Goal: Task Accomplishment & Management: Use online tool/utility

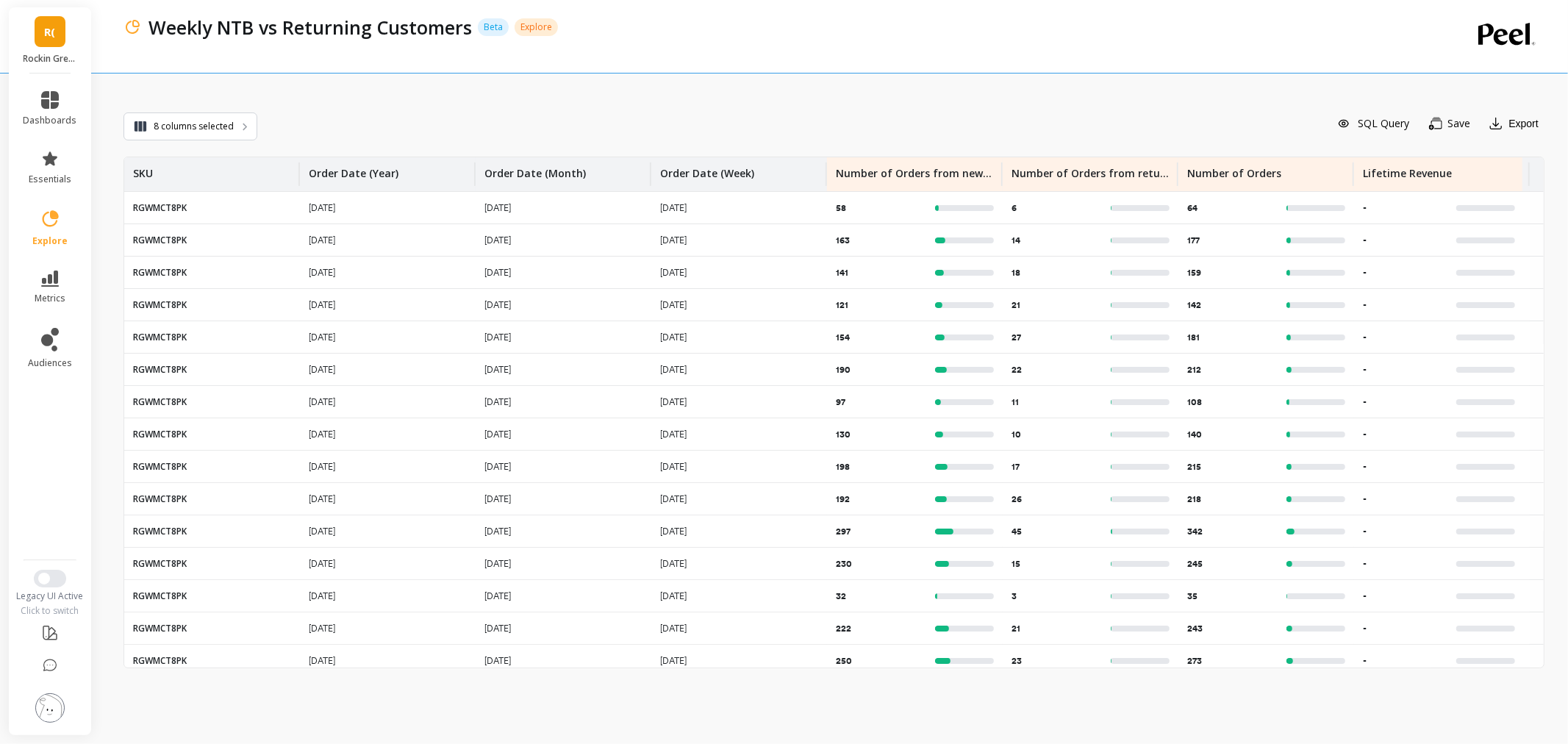
click at [53, 32] on span "R(" at bounding box center [50, 32] width 11 height 17
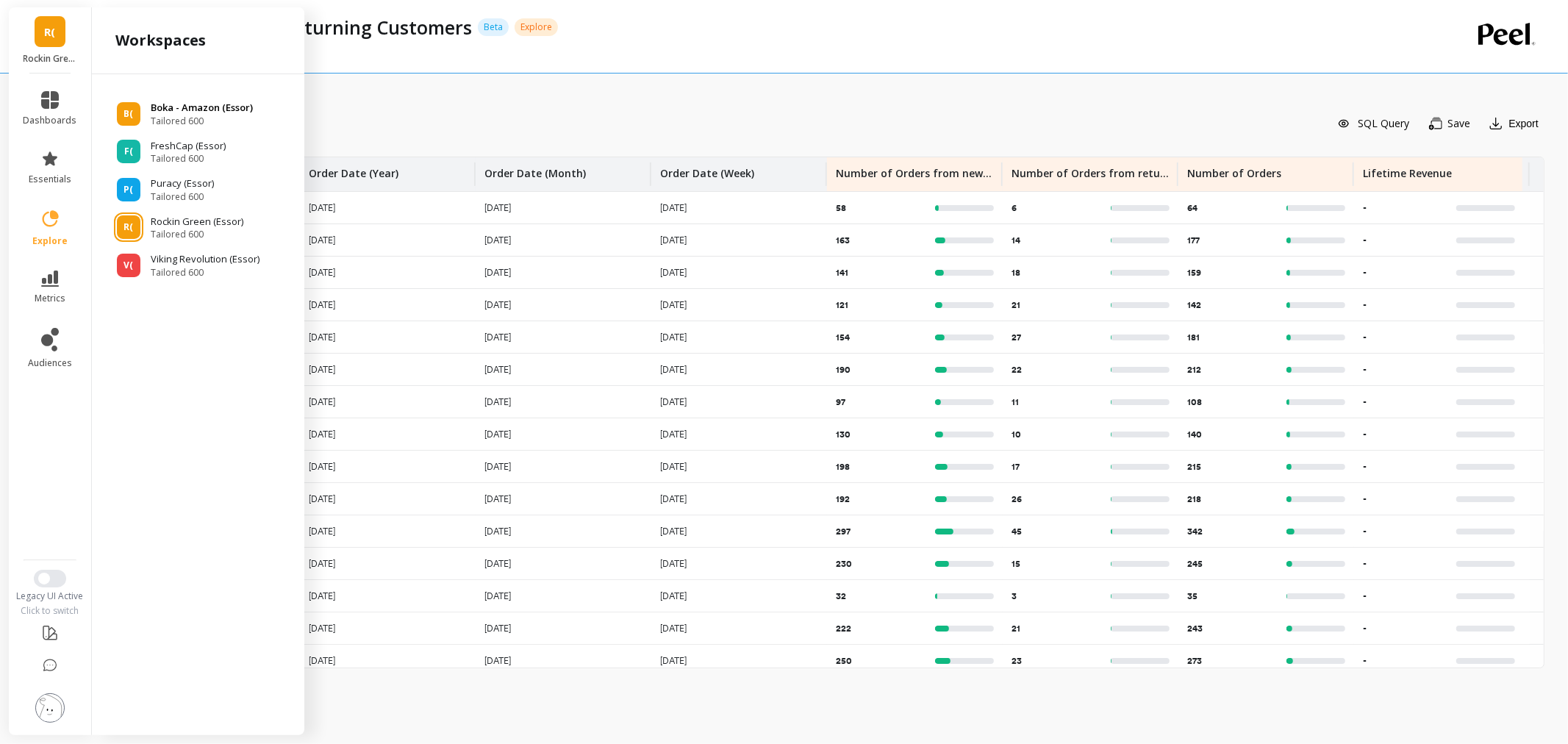
click at [179, 115] on span "Tailored 600" at bounding box center [201, 121] width 102 height 12
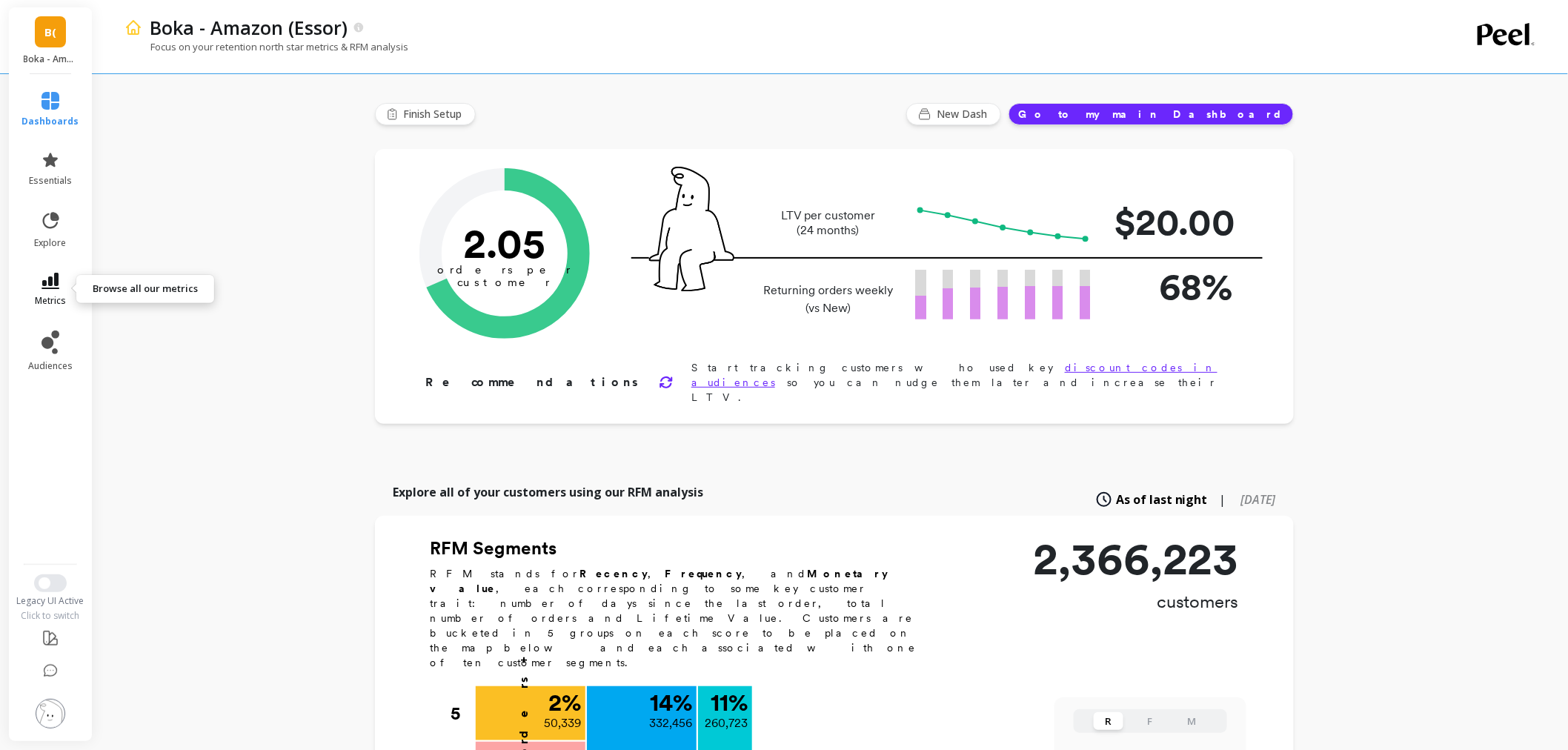
click at [71, 276] on link "metrics" at bounding box center [51, 289] width 57 height 34
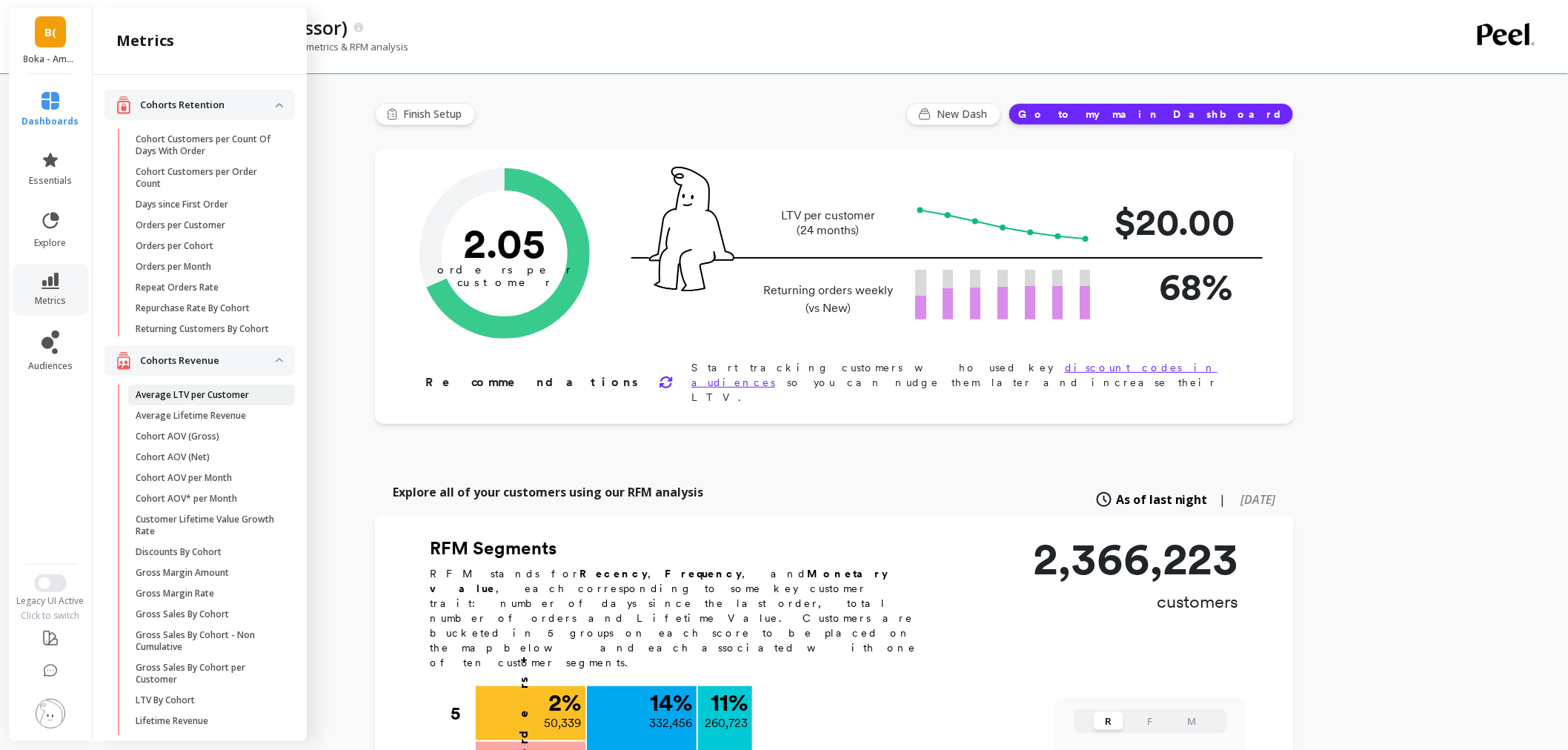
click at [220, 401] on p "Average LTV per Customer" at bounding box center [192, 395] width 113 height 12
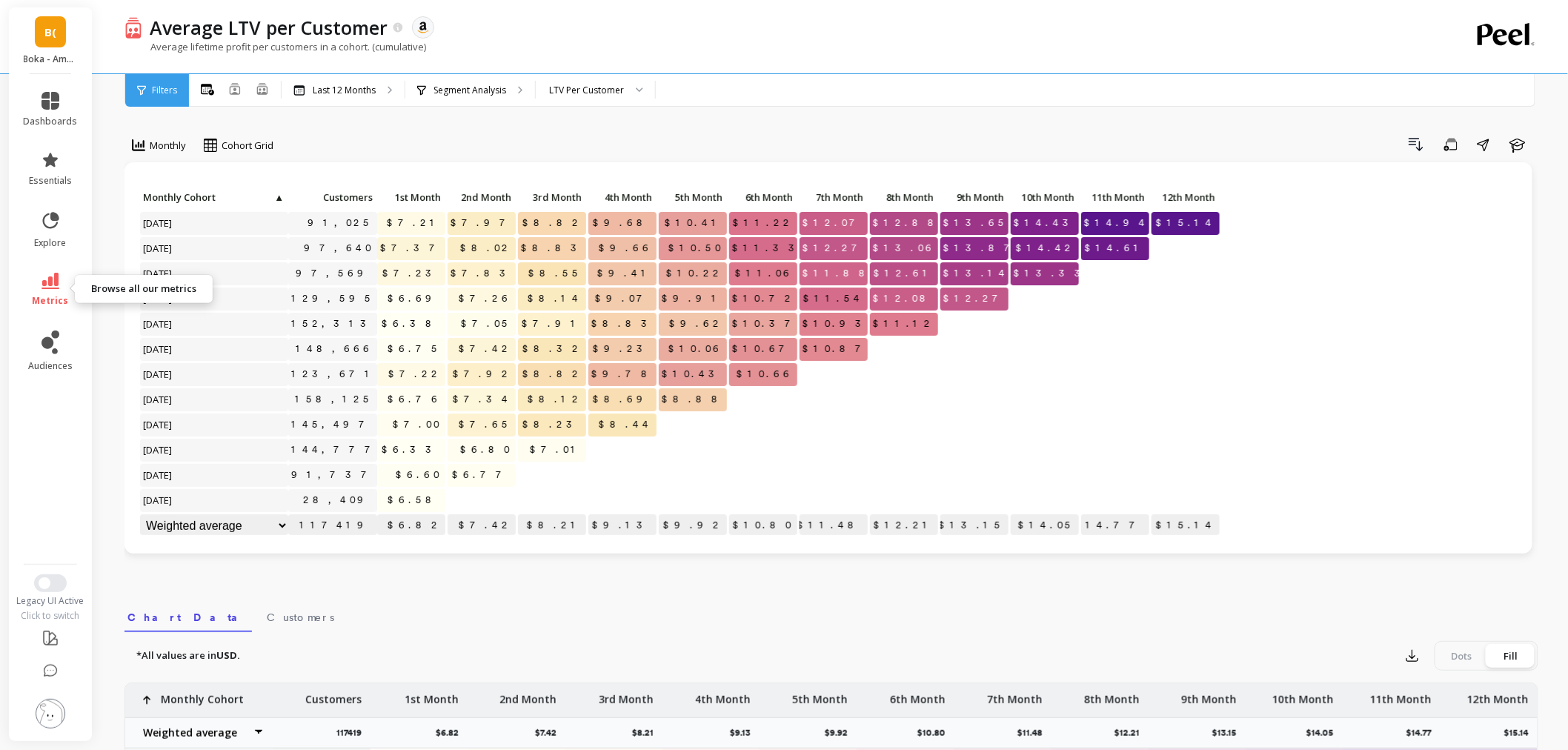
click at [53, 291] on link "metrics" at bounding box center [51, 289] width 54 height 34
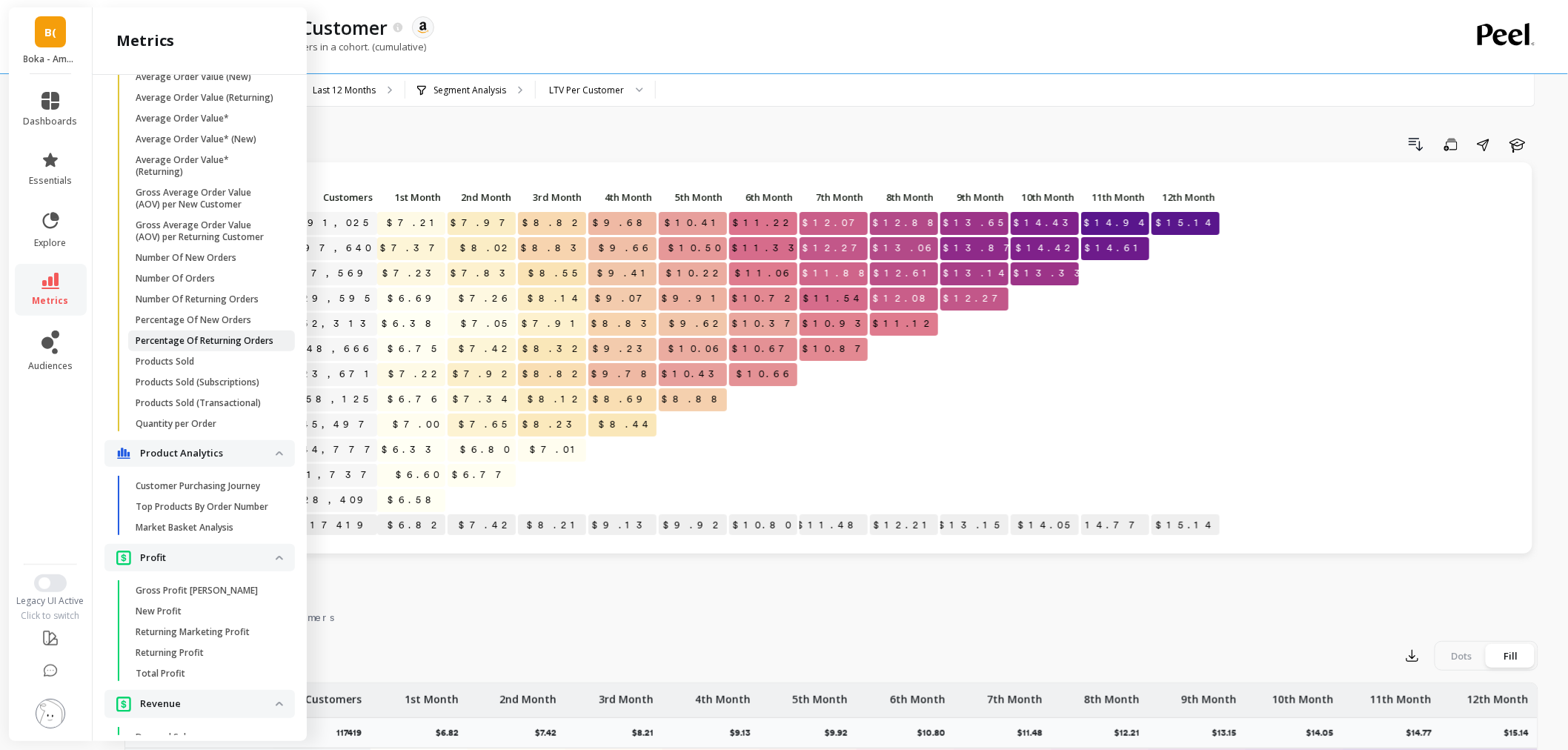
scroll to position [1050, 0]
click at [208, 268] on p "Number Of New Orders" at bounding box center [186, 262] width 101 height 12
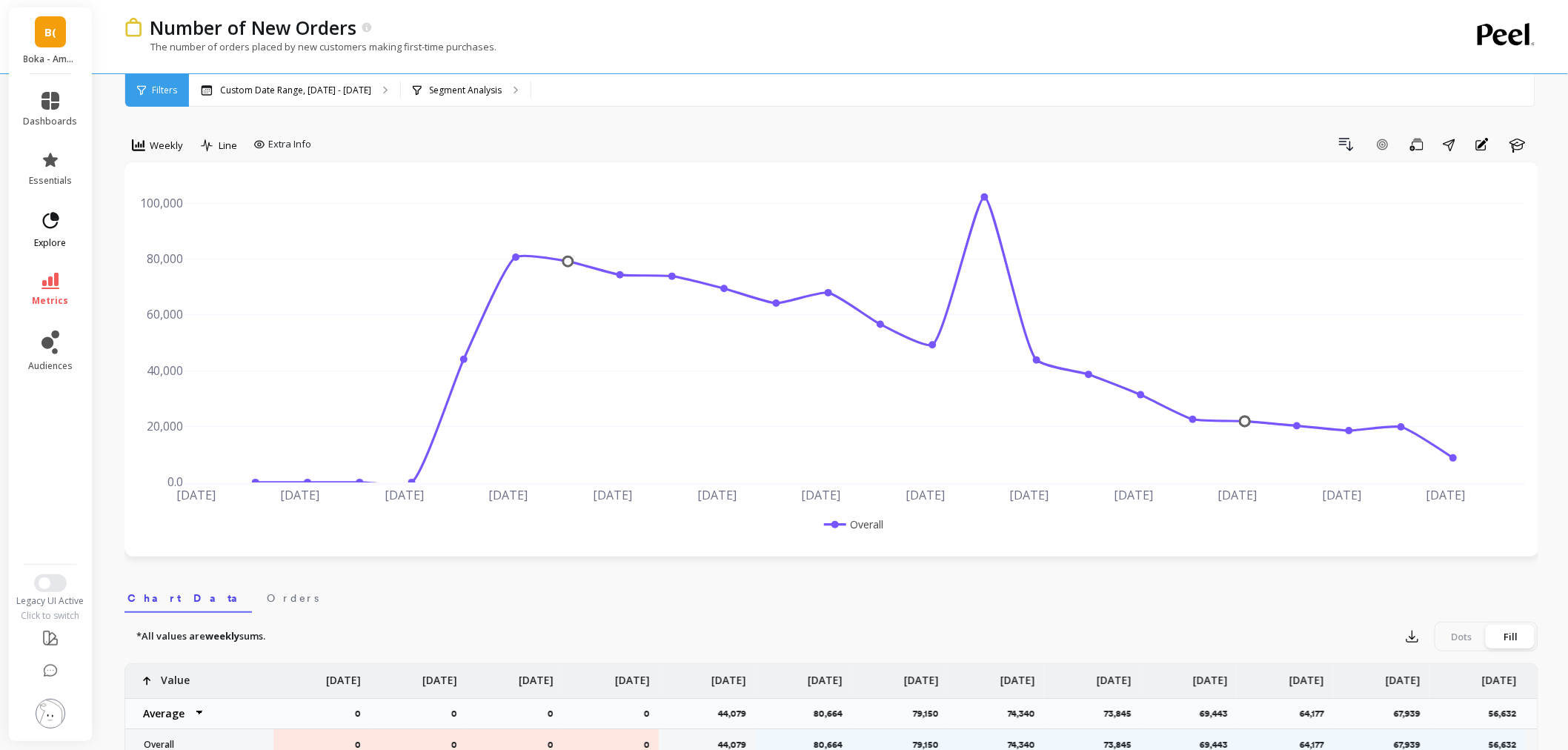
drag, startPoint x: 80, startPoint y: 232, endPoint x: 46, endPoint y: 220, distance: 36.1
click at [73, 230] on li "explore" at bounding box center [51, 230] width 72 height 56
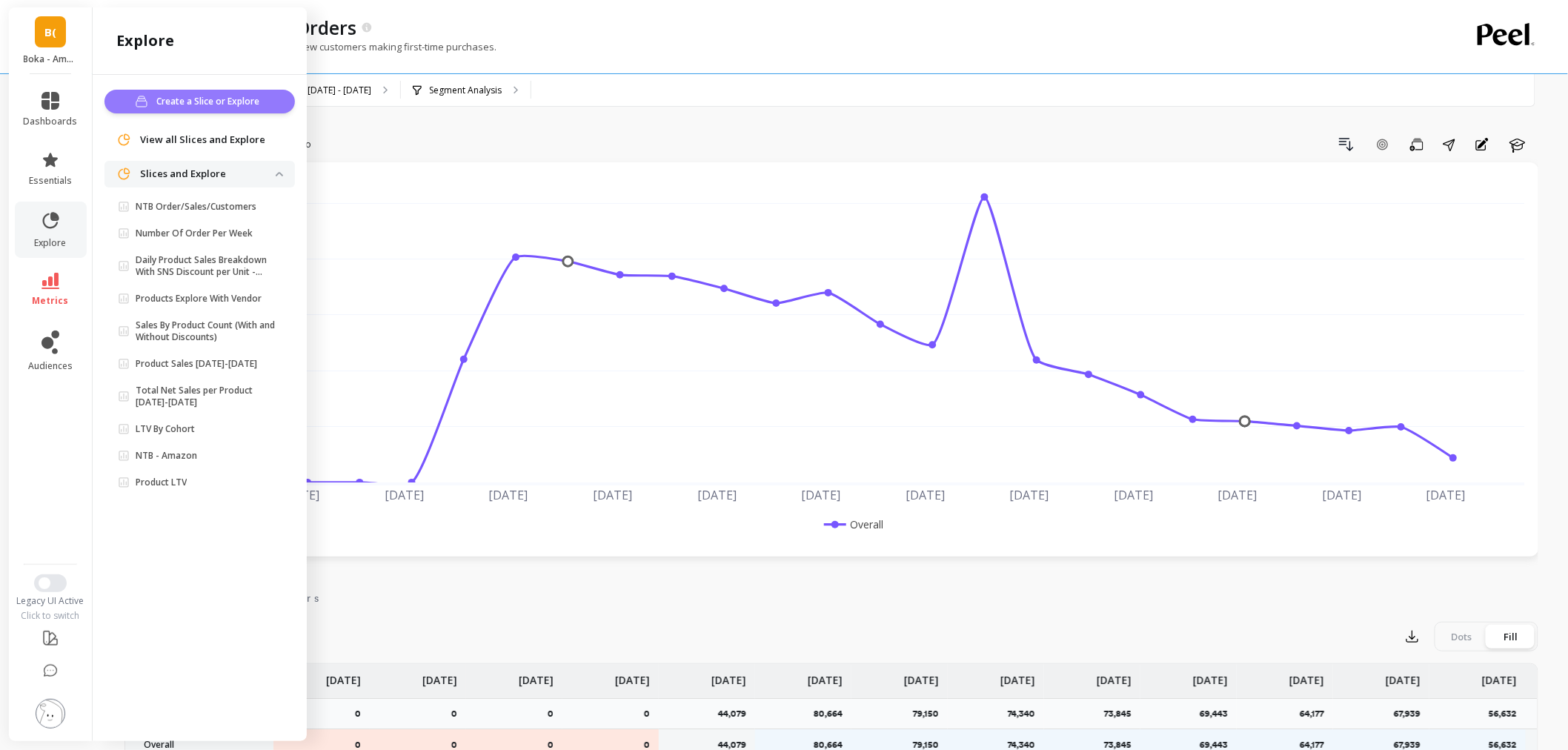
click at [181, 100] on span "Create a Slice or Explore" at bounding box center [210, 102] width 108 height 15
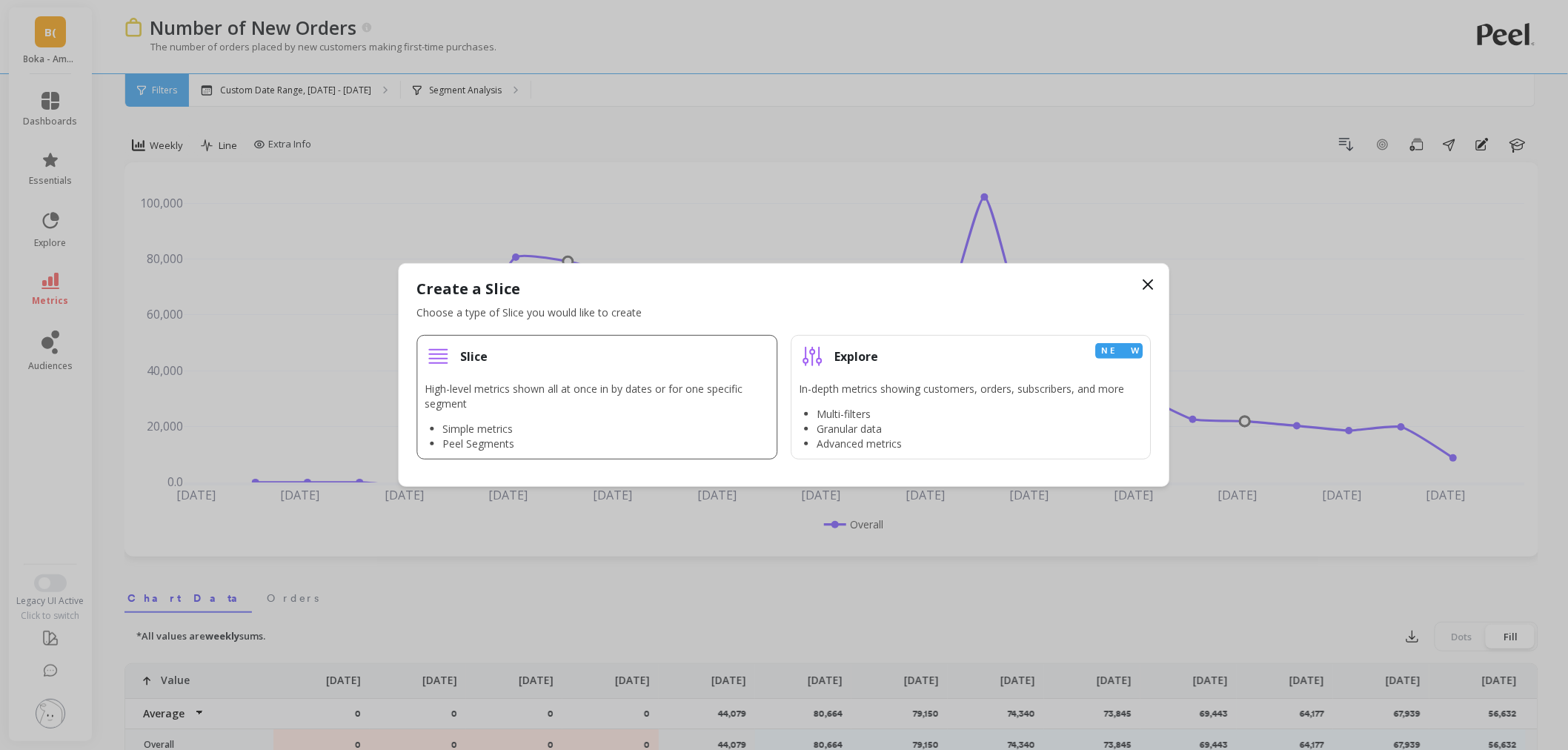
click at [721, 377] on li "Slice High-level metrics shown all at once in by dates or for one specific segm…" at bounding box center [598, 397] width 361 height 124
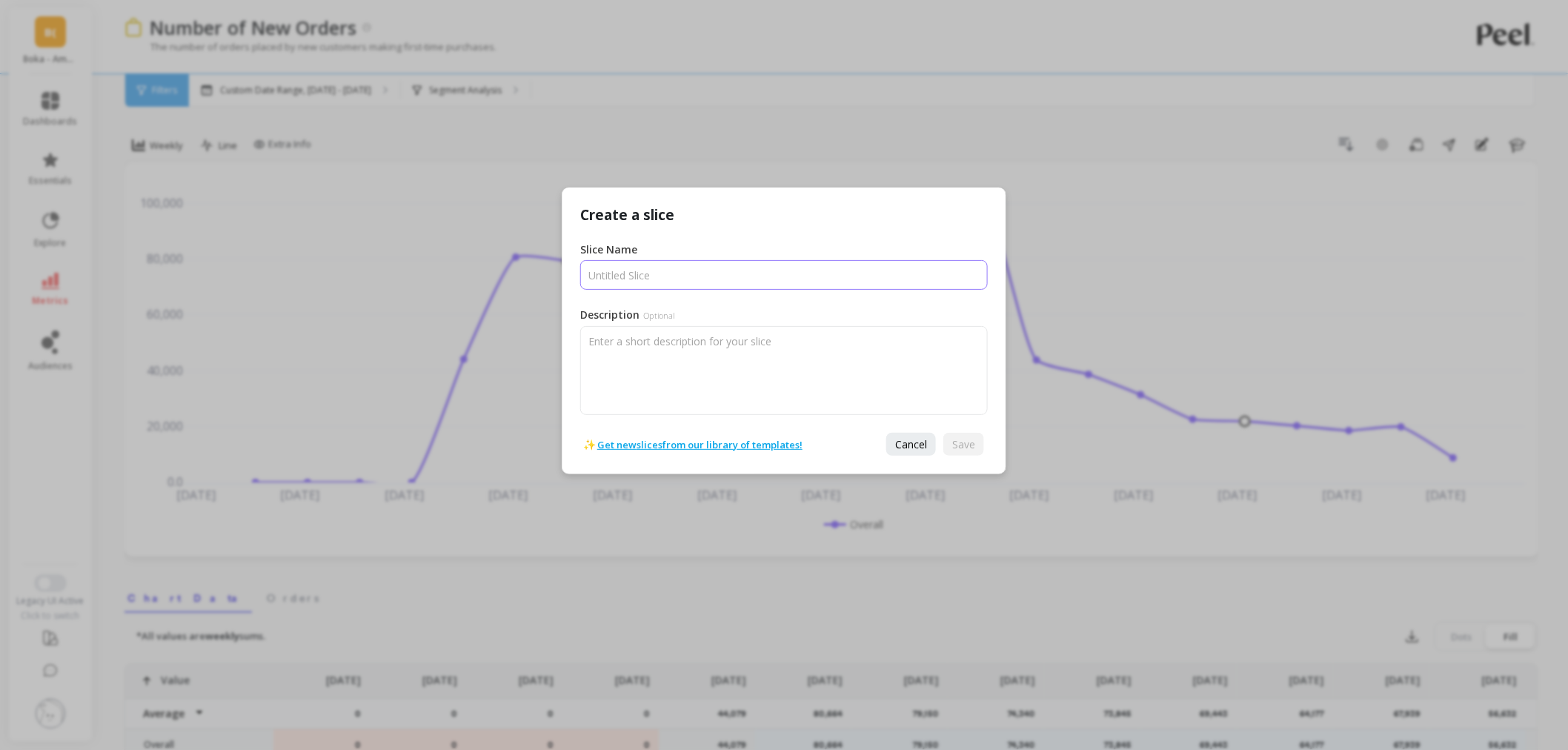
click at [671, 264] on input "Slice Name" at bounding box center [784, 275] width 408 height 30
type input "NTB orders by week"
click at [967, 438] on span "Save" at bounding box center [964, 444] width 23 height 14
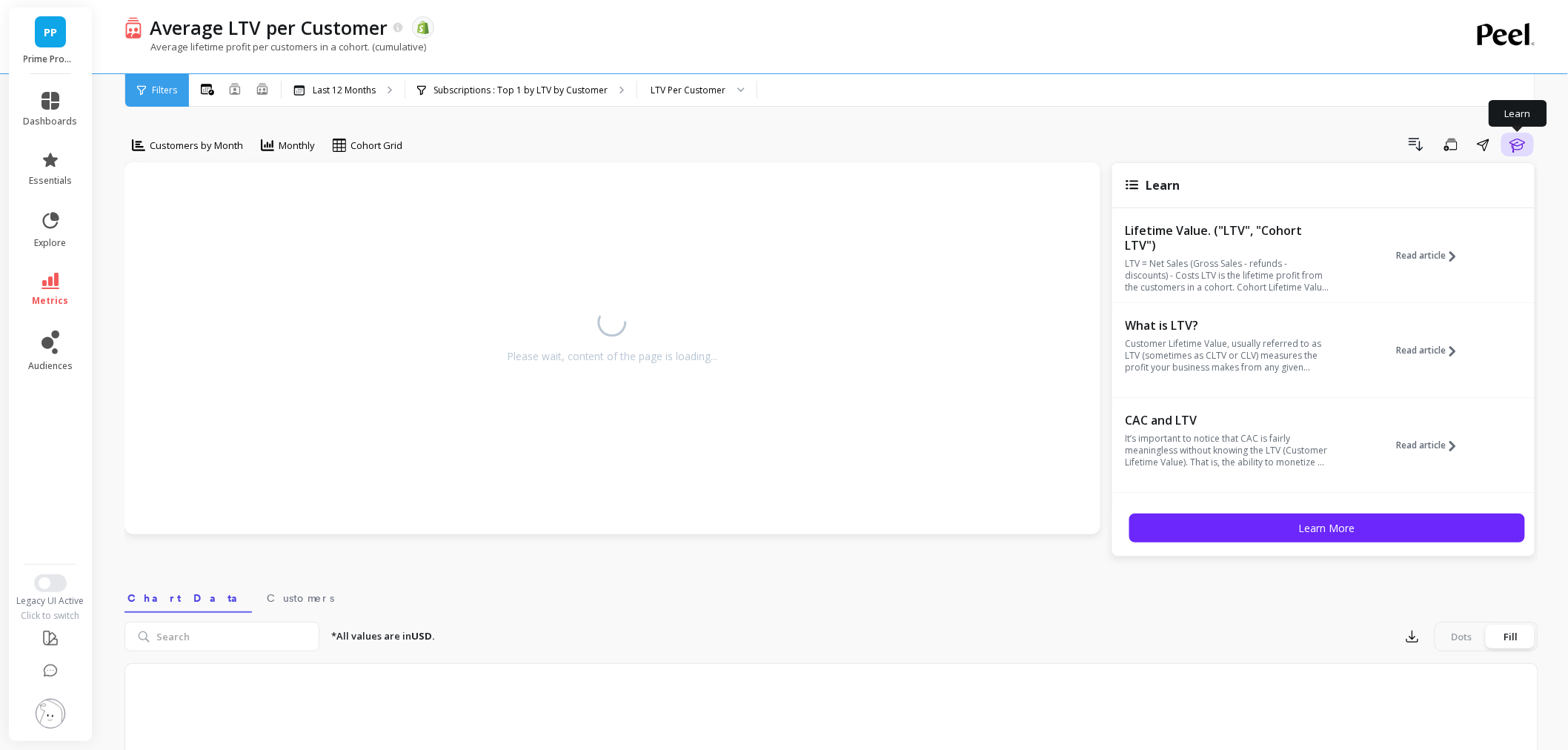
click at [1524, 144] on icon "button" at bounding box center [1517, 144] width 17 height 17
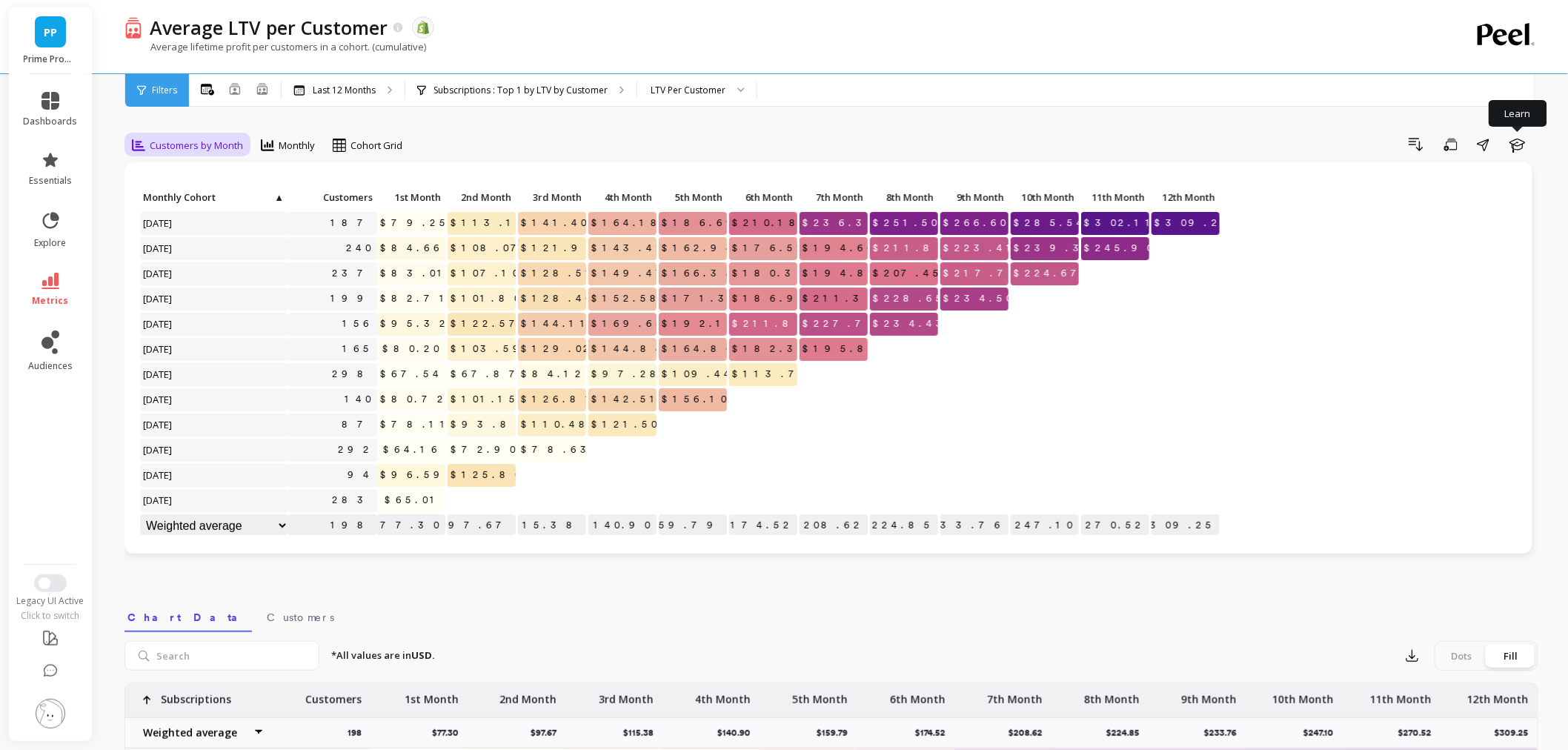
click at [161, 156] on div "Customers by Month" at bounding box center [187, 145] width 120 height 25
click at [152, 264] on div "Customers by Week" at bounding box center [180, 256] width 84 height 28
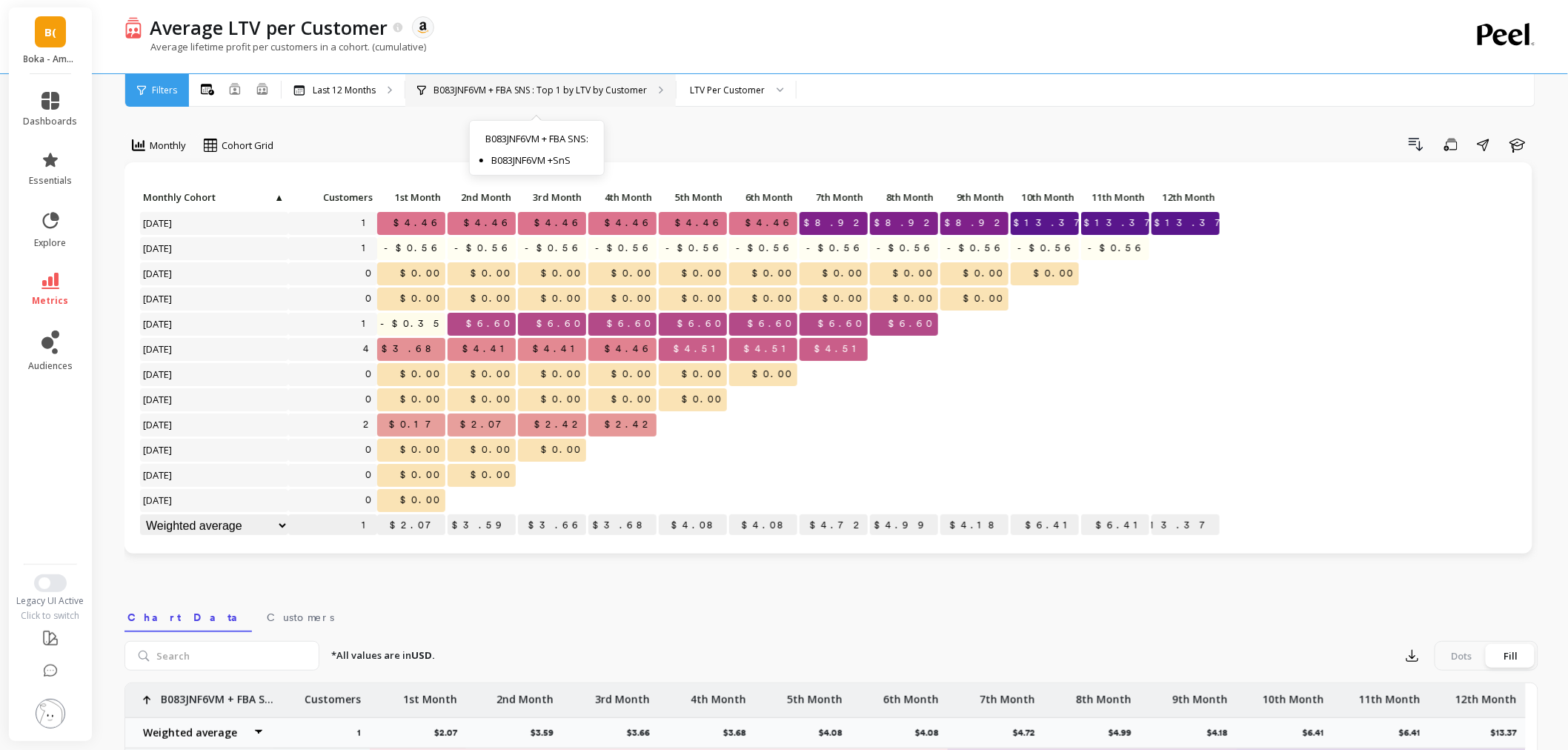
click at [464, 99] on div "B083JNF6VM + FBA SNS : Top 1 by LTV by Customer B083JNF6VM + FBA SNS : B083JNF6…" at bounding box center [540, 90] width 271 height 32
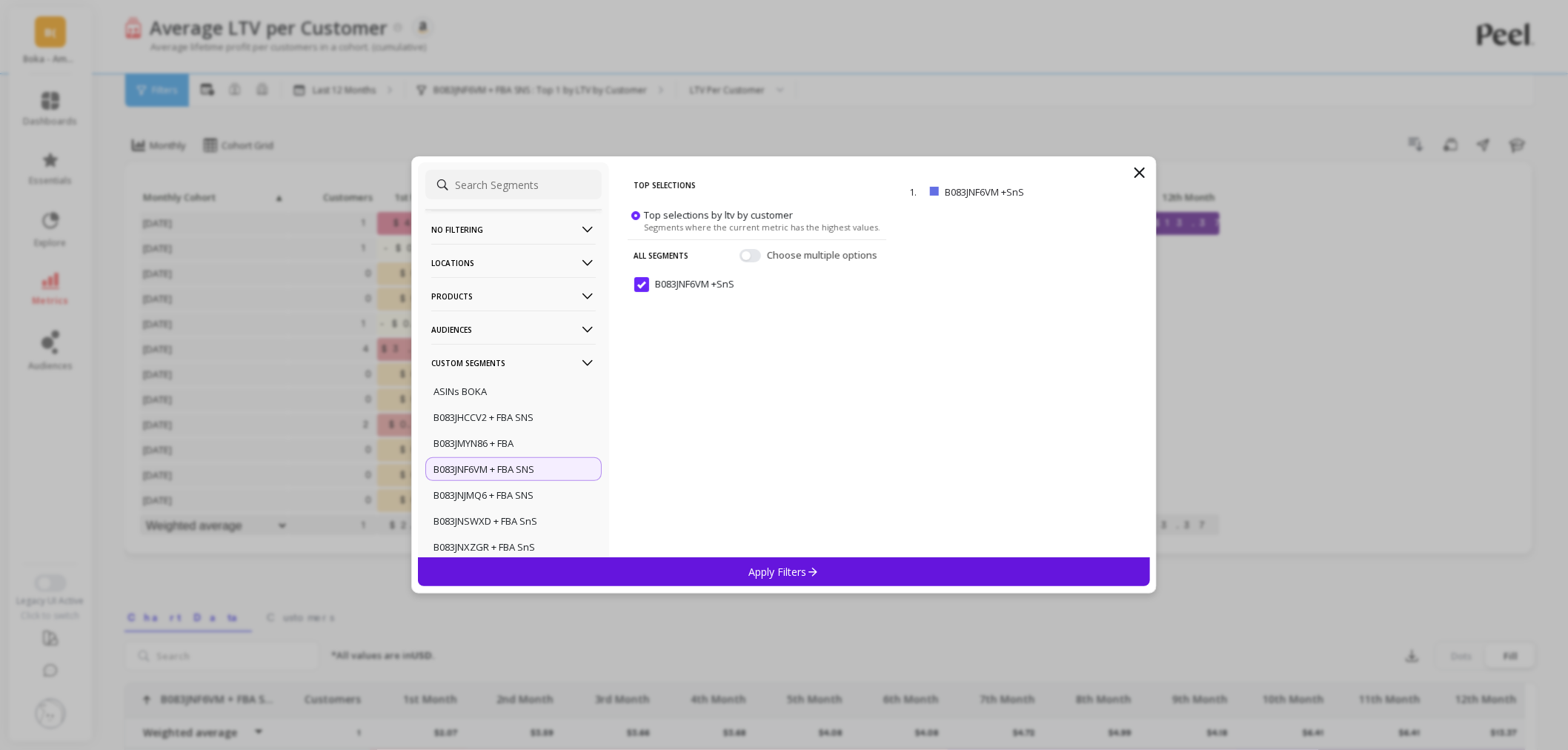
click at [462, 238] on p "No filtering" at bounding box center [514, 230] width 165 height 38
click at [646, 560] on div "Apply Filters" at bounding box center [784, 572] width 732 height 29
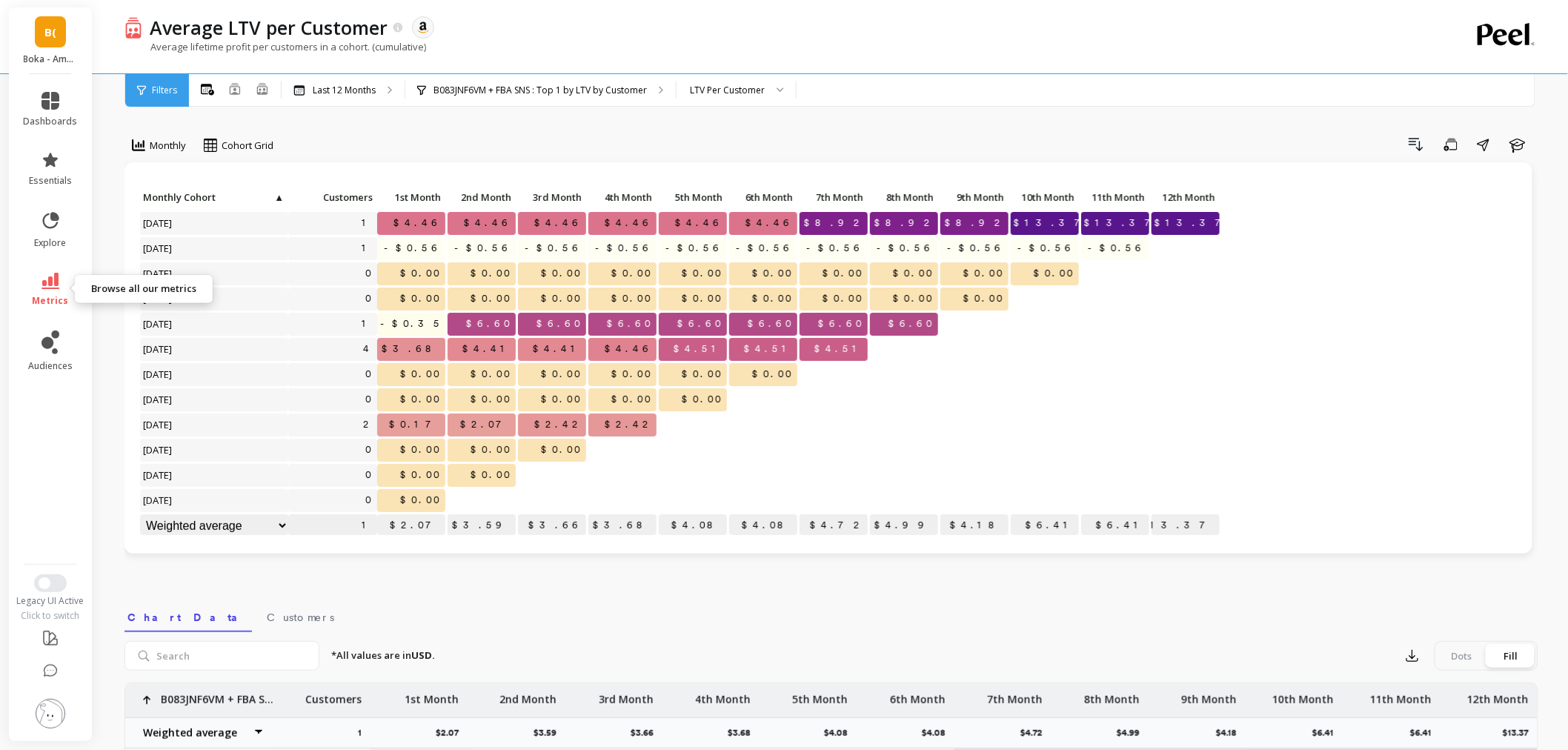
click at [60, 278] on link "metrics" at bounding box center [51, 289] width 54 height 34
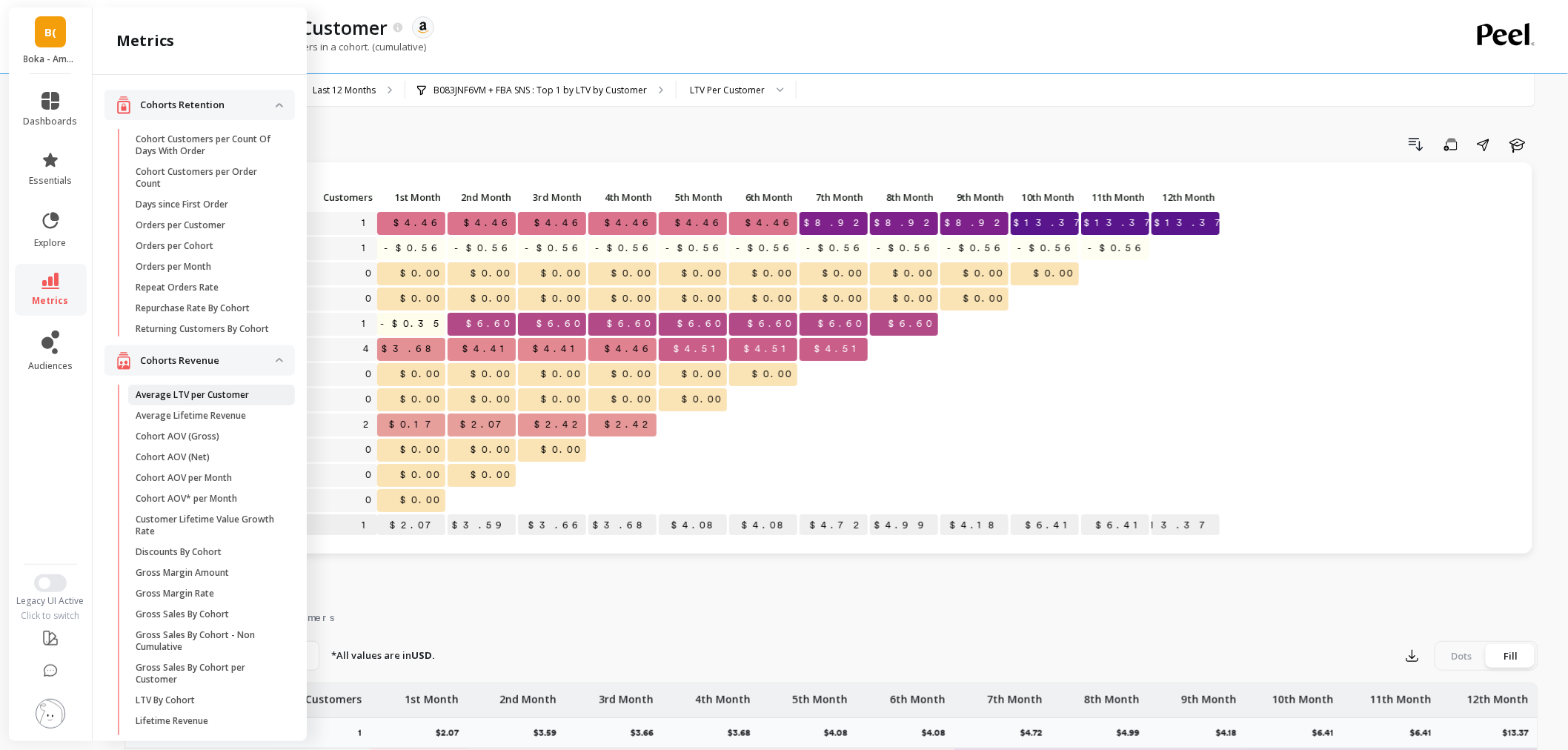
click at [195, 401] on p "Average LTV per Customer" at bounding box center [192, 395] width 113 height 12
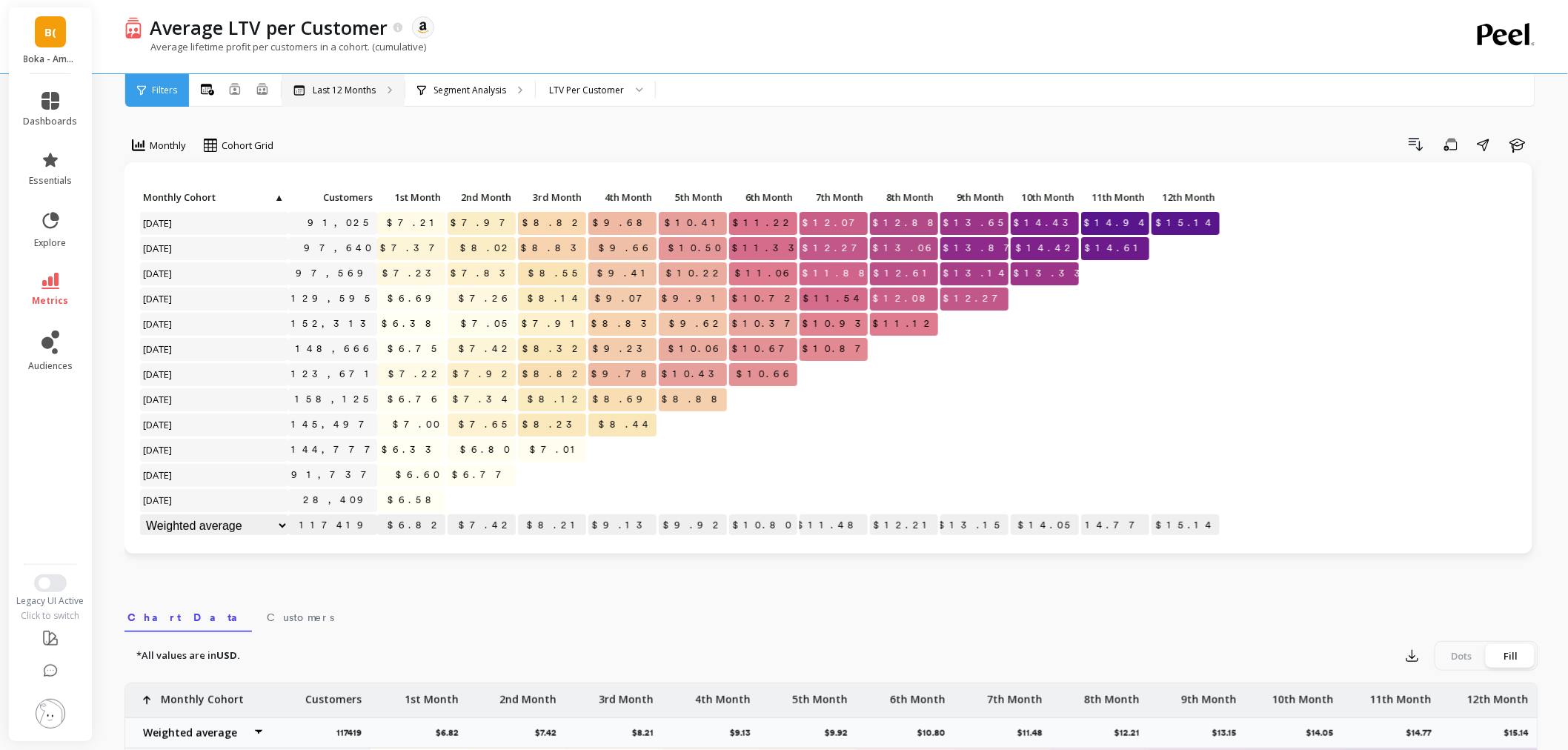
click at [337, 94] on p "Last 12 Months" at bounding box center [345, 90] width 63 height 12
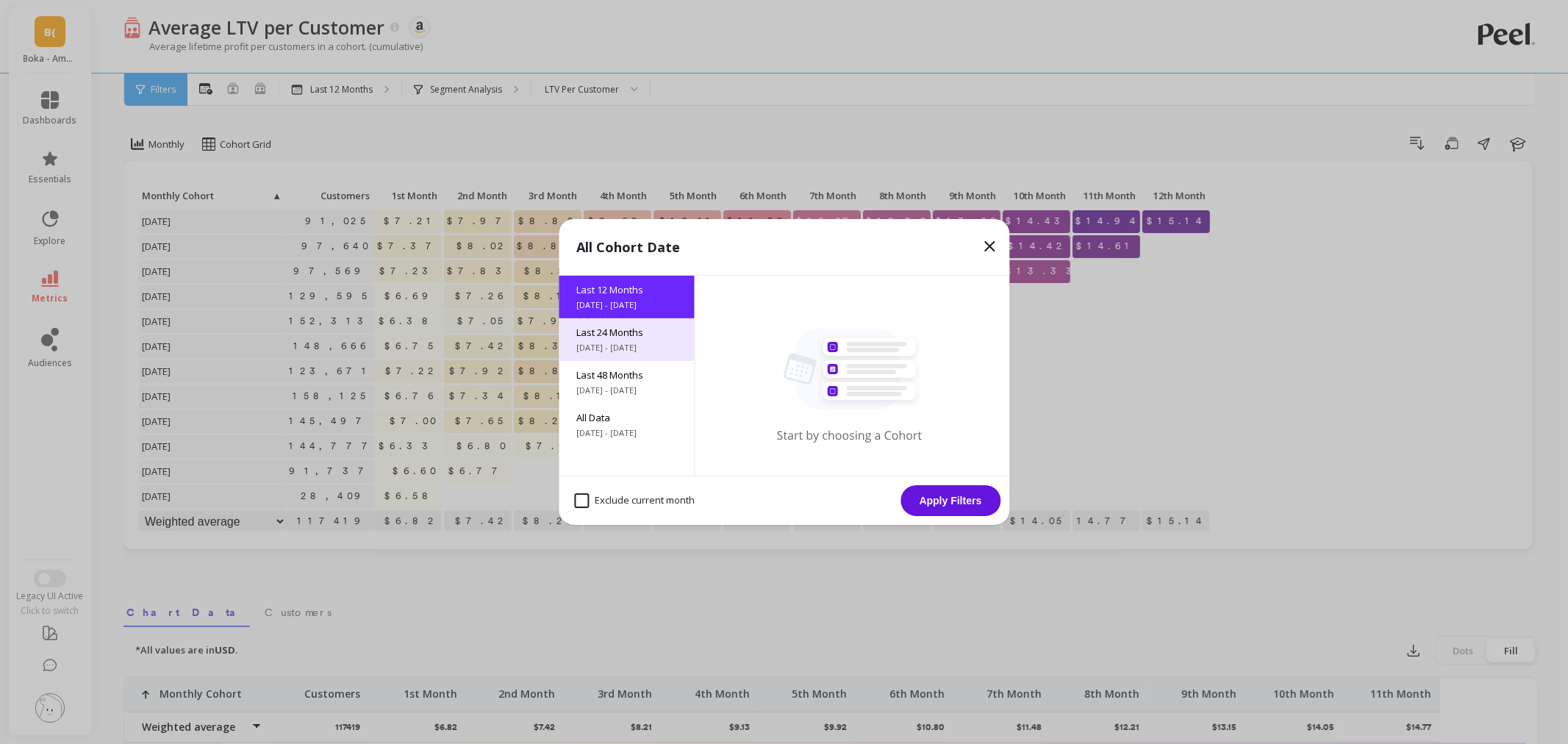
click at [578, 337] on span "Last 24 Months" at bounding box center [626, 332] width 100 height 13
click at [925, 494] on button "Apply Filters" at bounding box center [951, 501] width 100 height 31
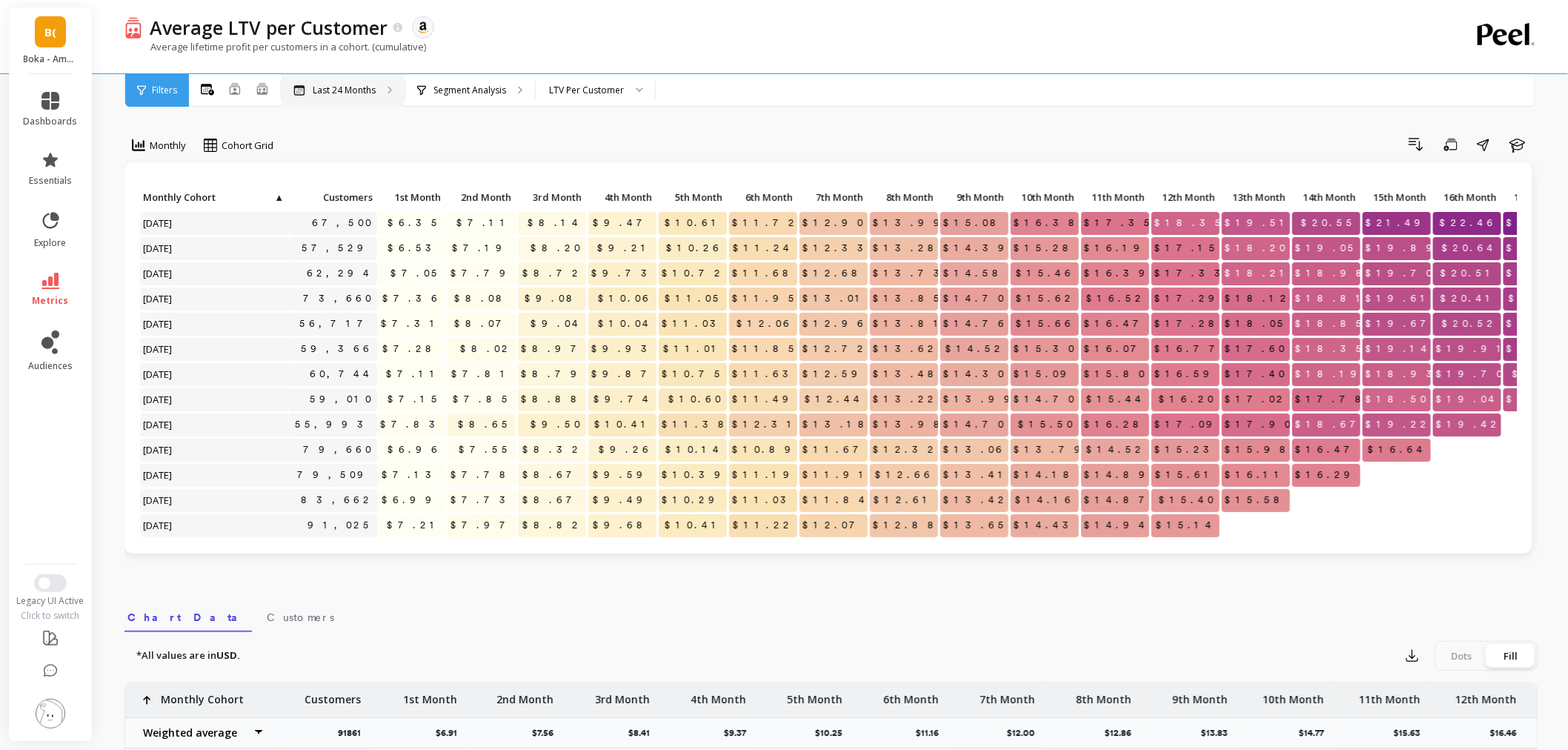
click at [365, 104] on div "Last 24 Months" at bounding box center [343, 90] width 123 height 32
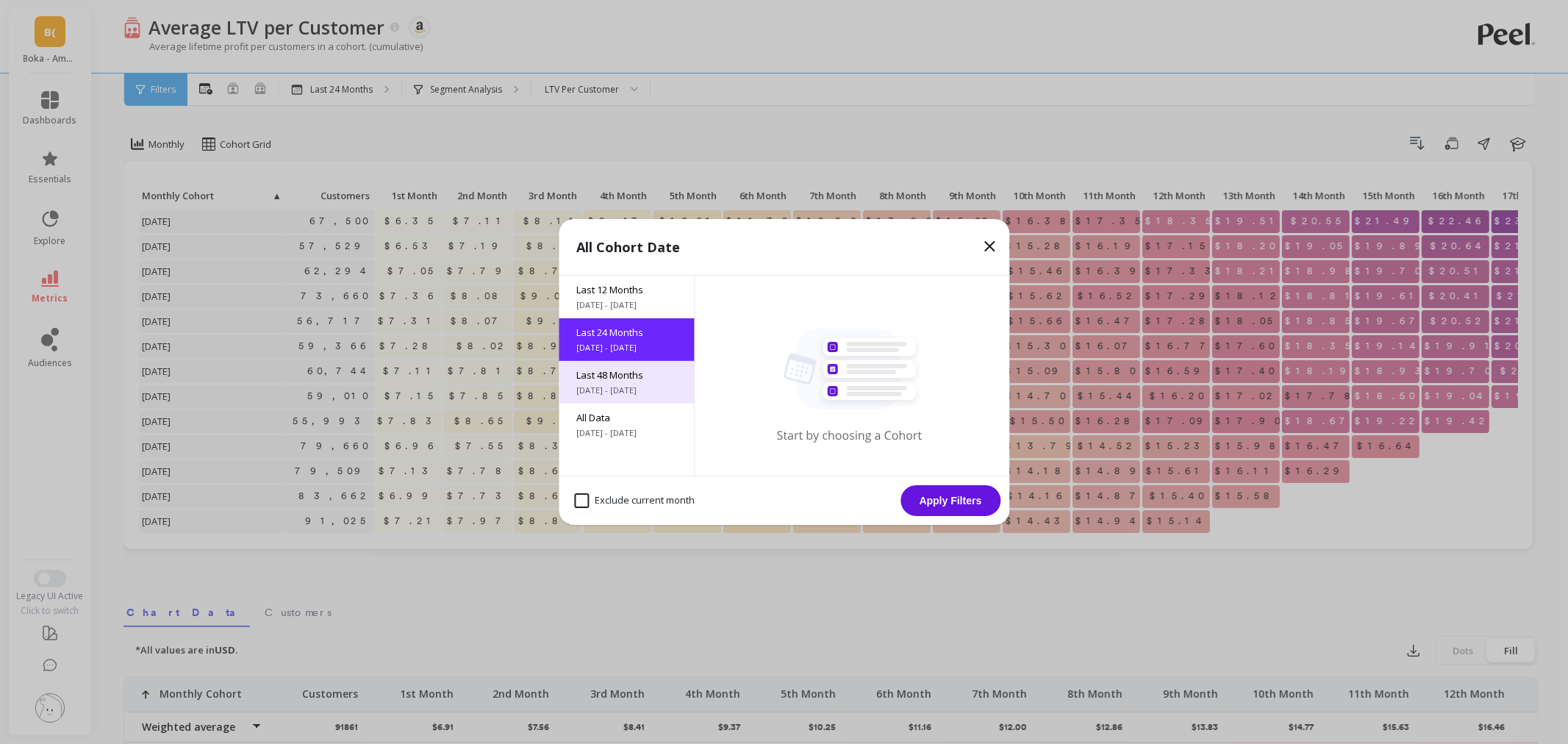
click at [571, 368] on div "Last 48 Months 9/12/2021 - 9/12/2025" at bounding box center [626, 382] width 136 height 43
click at [957, 497] on button "Apply Filters" at bounding box center [951, 501] width 100 height 31
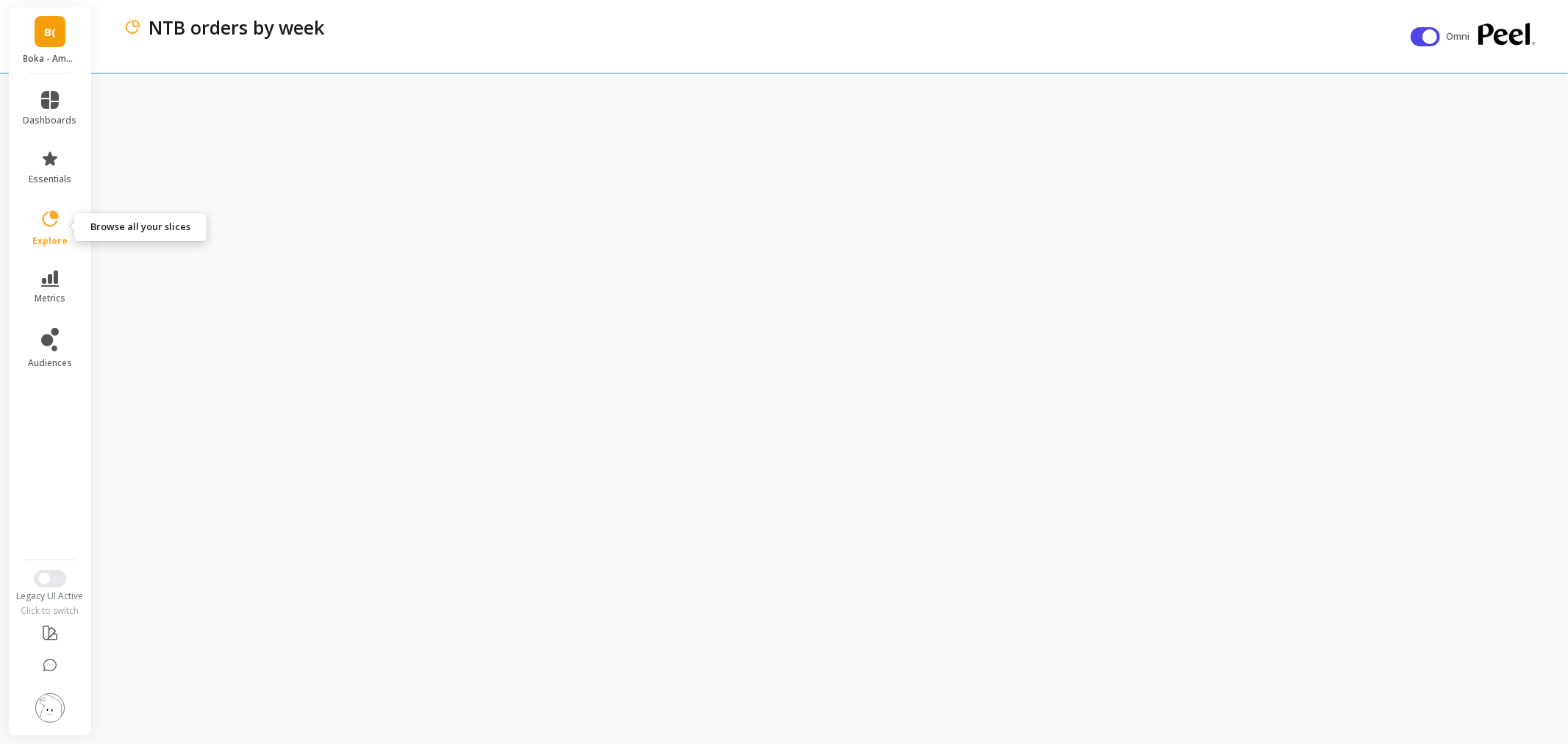
click at [35, 238] on span "explore" at bounding box center [49, 241] width 35 height 12
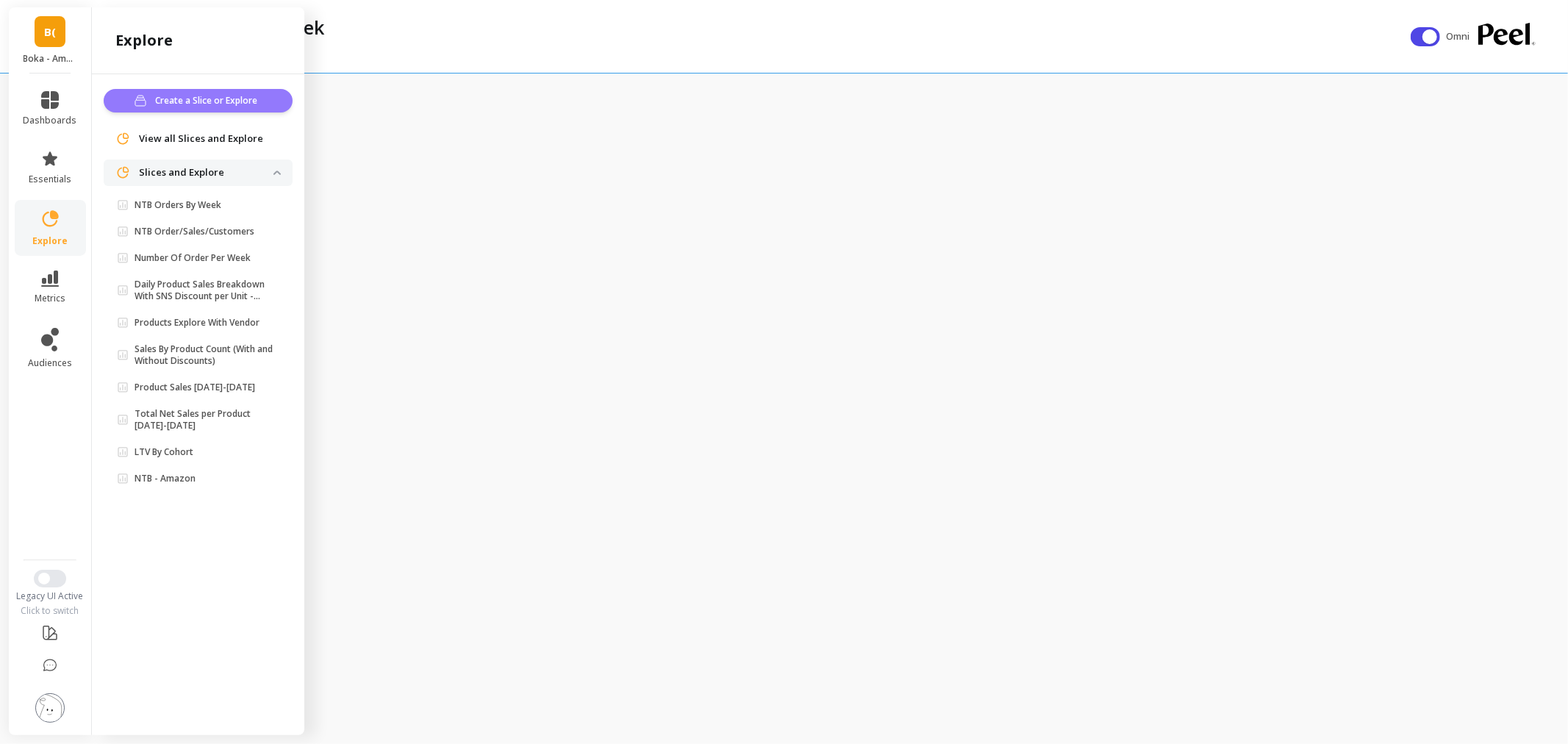
click at [155, 96] on span "Create a Slice or Explore" at bounding box center [209, 101] width 107 height 15
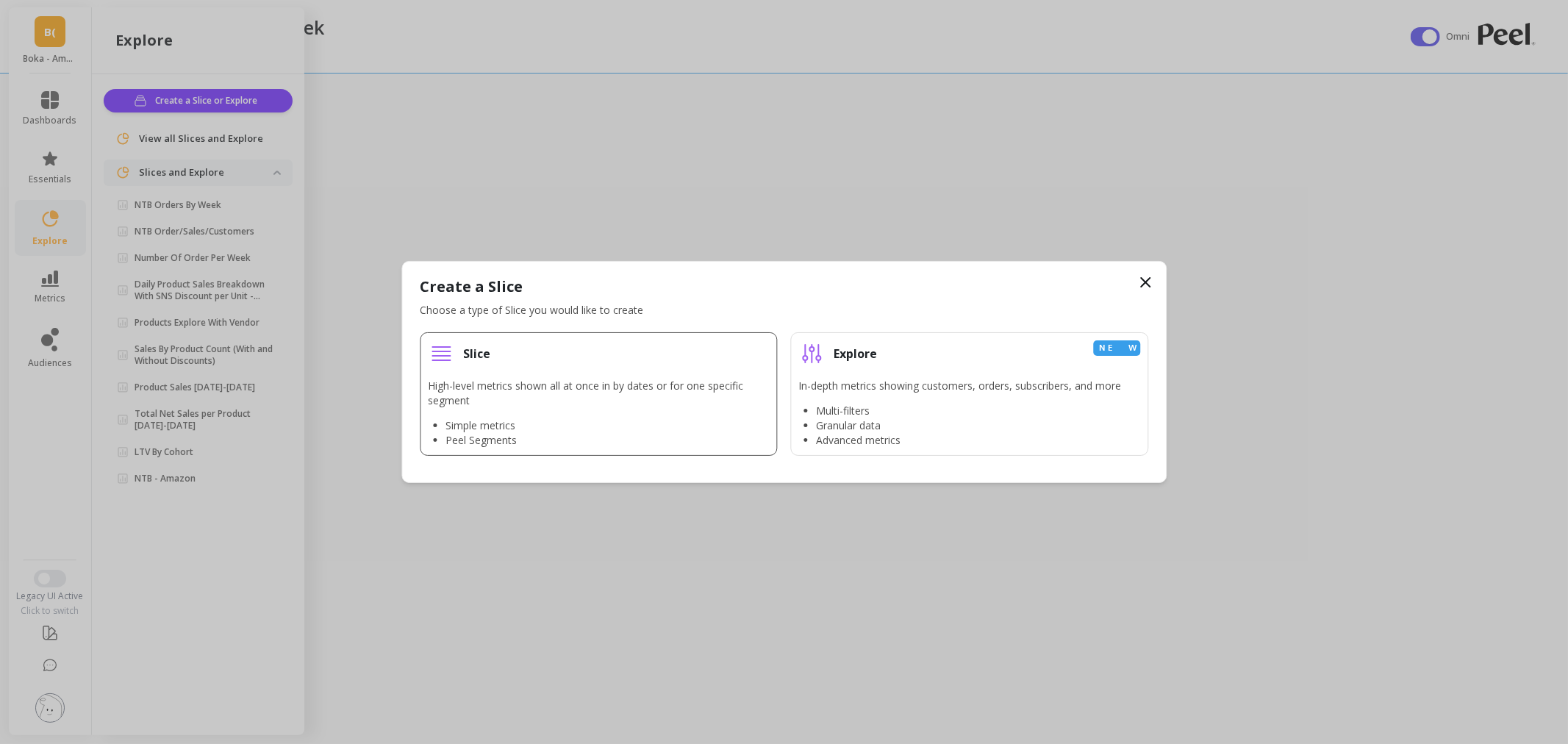
click at [566, 423] on li "Simple metrics" at bounding box center [607, 426] width 325 height 15
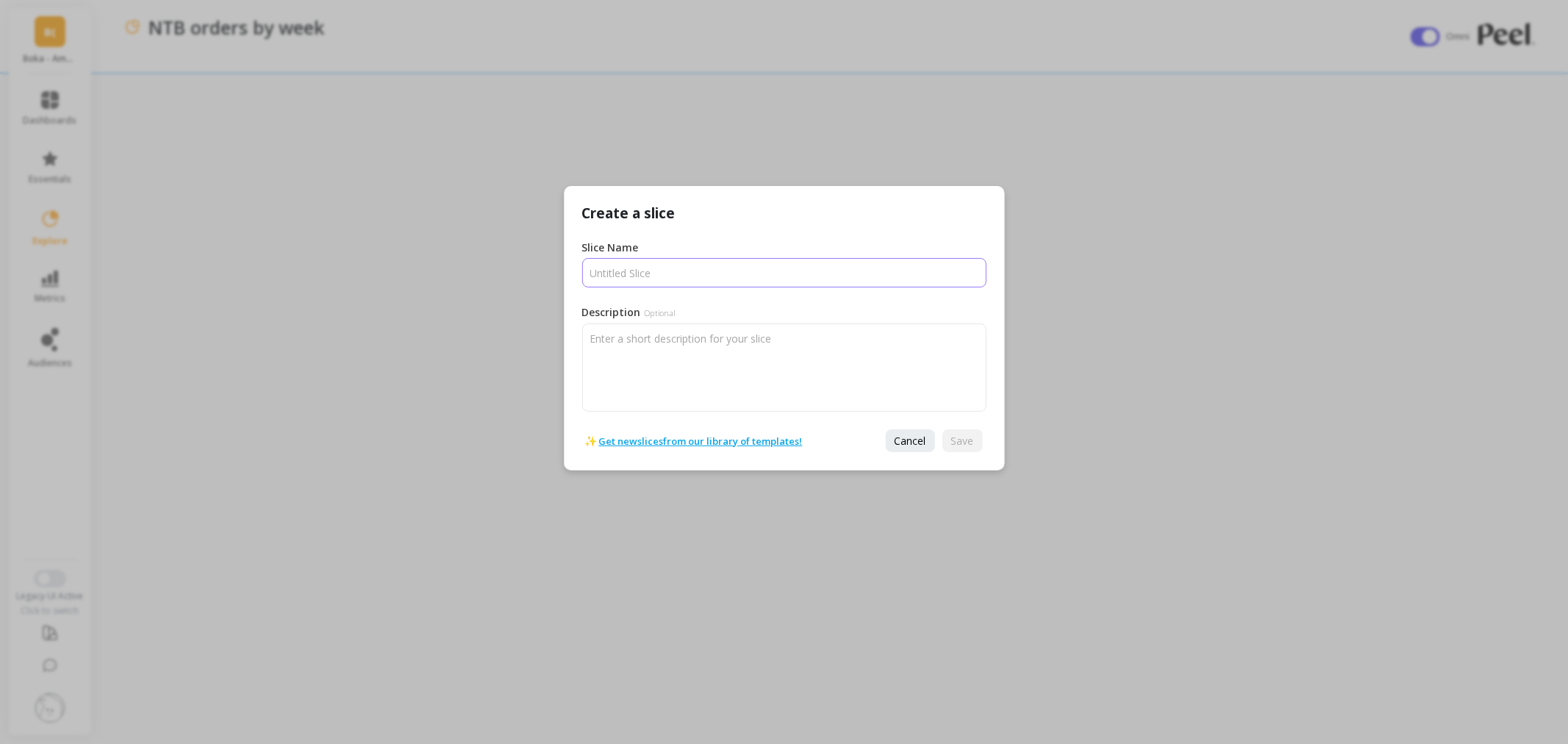
click at [639, 280] on input "Slice Name" at bounding box center [785, 273] width 404 height 30
type input "A"
click at [652, 275] on input "Slice Name" at bounding box center [785, 273] width 404 height 30
click at [651, 275] on input "Slice Name" at bounding box center [785, 273] width 404 height 30
type input "Average Product purchase per customer"
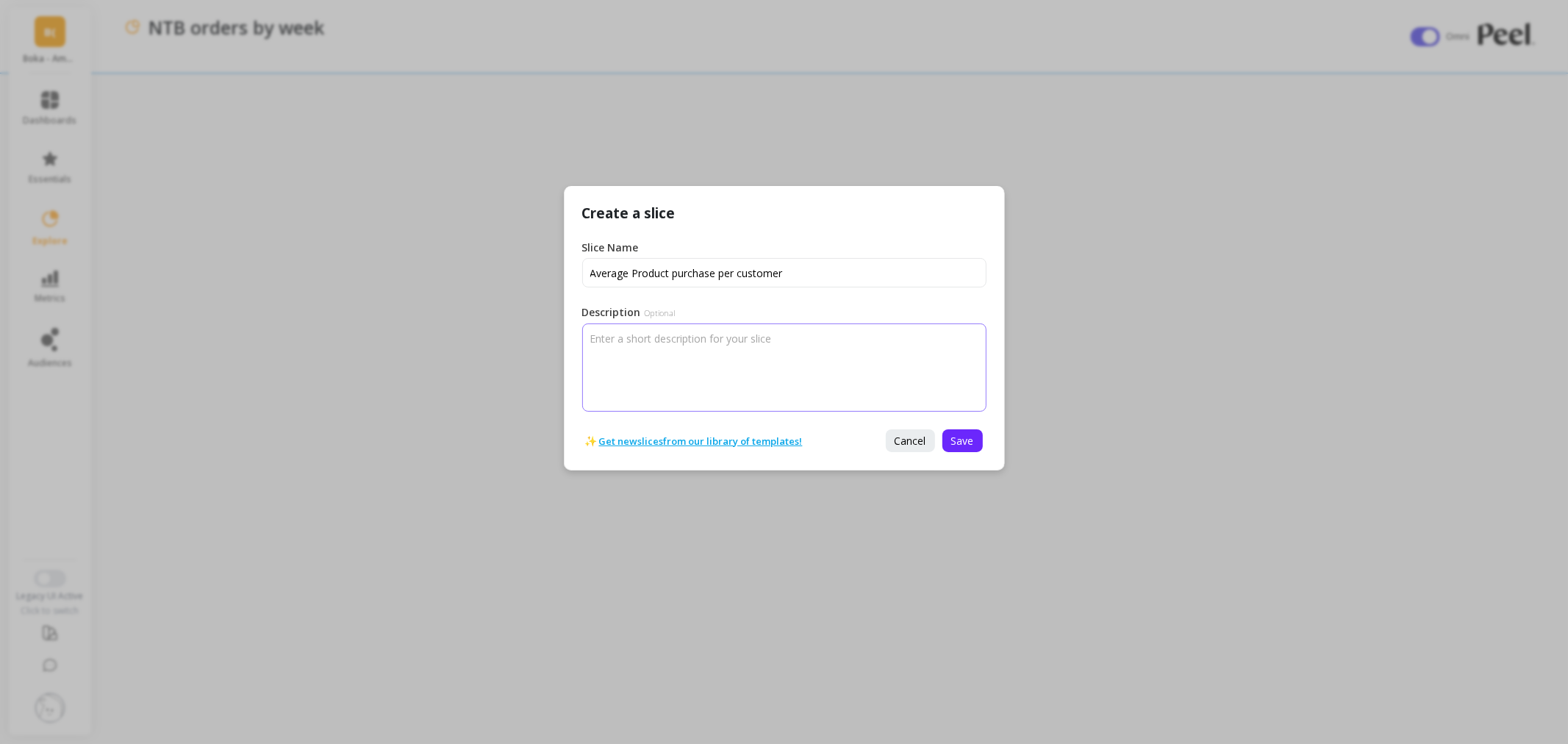
click at [771, 349] on textarea "Description Optional" at bounding box center [785, 367] width 404 height 88
type textarea "It is a comulative metrics, add month to month value. Month 0 is month of aqust…"
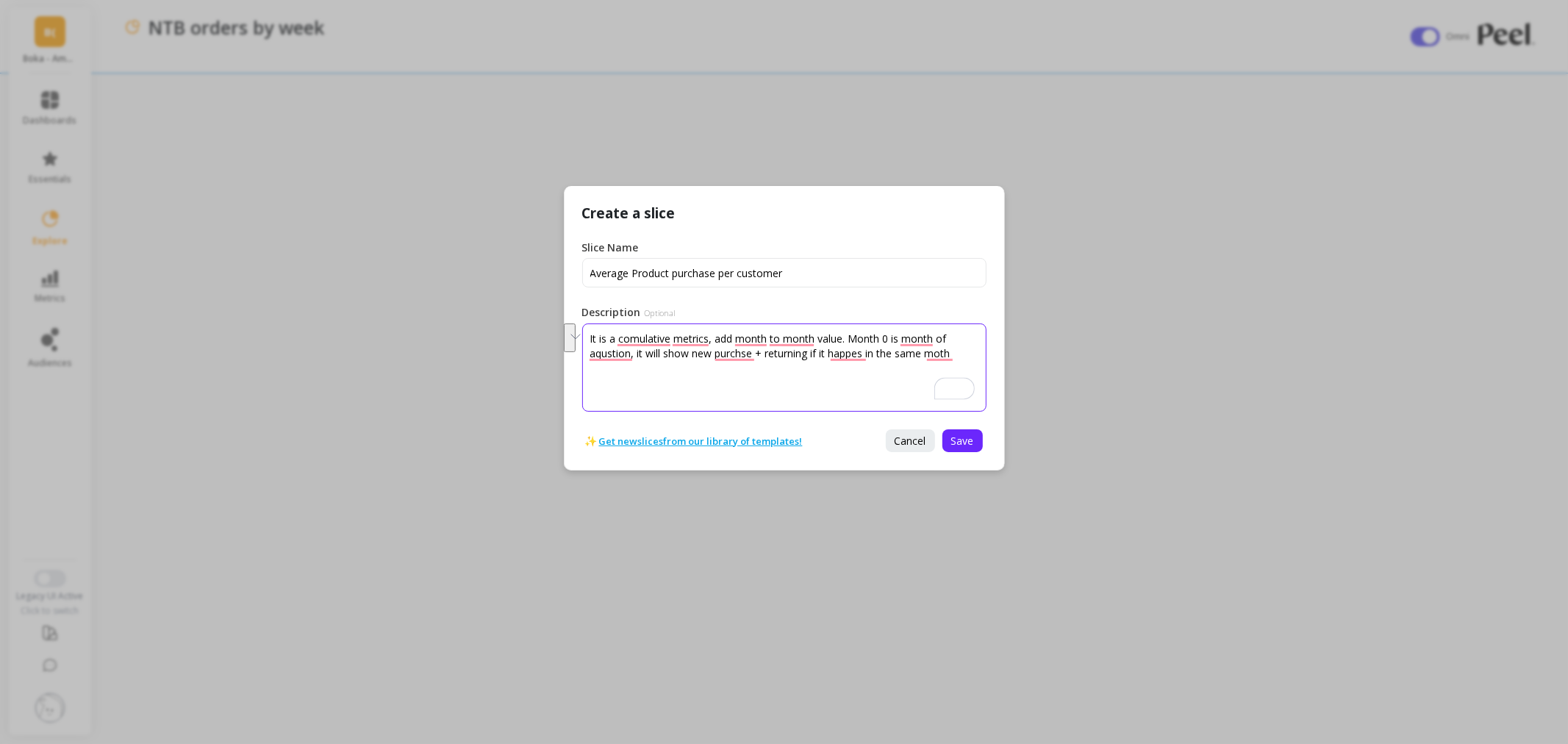
drag, startPoint x: 960, startPoint y: 355, endPoint x: 570, endPoint y: 330, distance: 390.8
click at [570, 330] on div "Create a slice Slice Name Description Optional It is a comulative metrics, add …" at bounding box center [784, 328] width 441 height 284
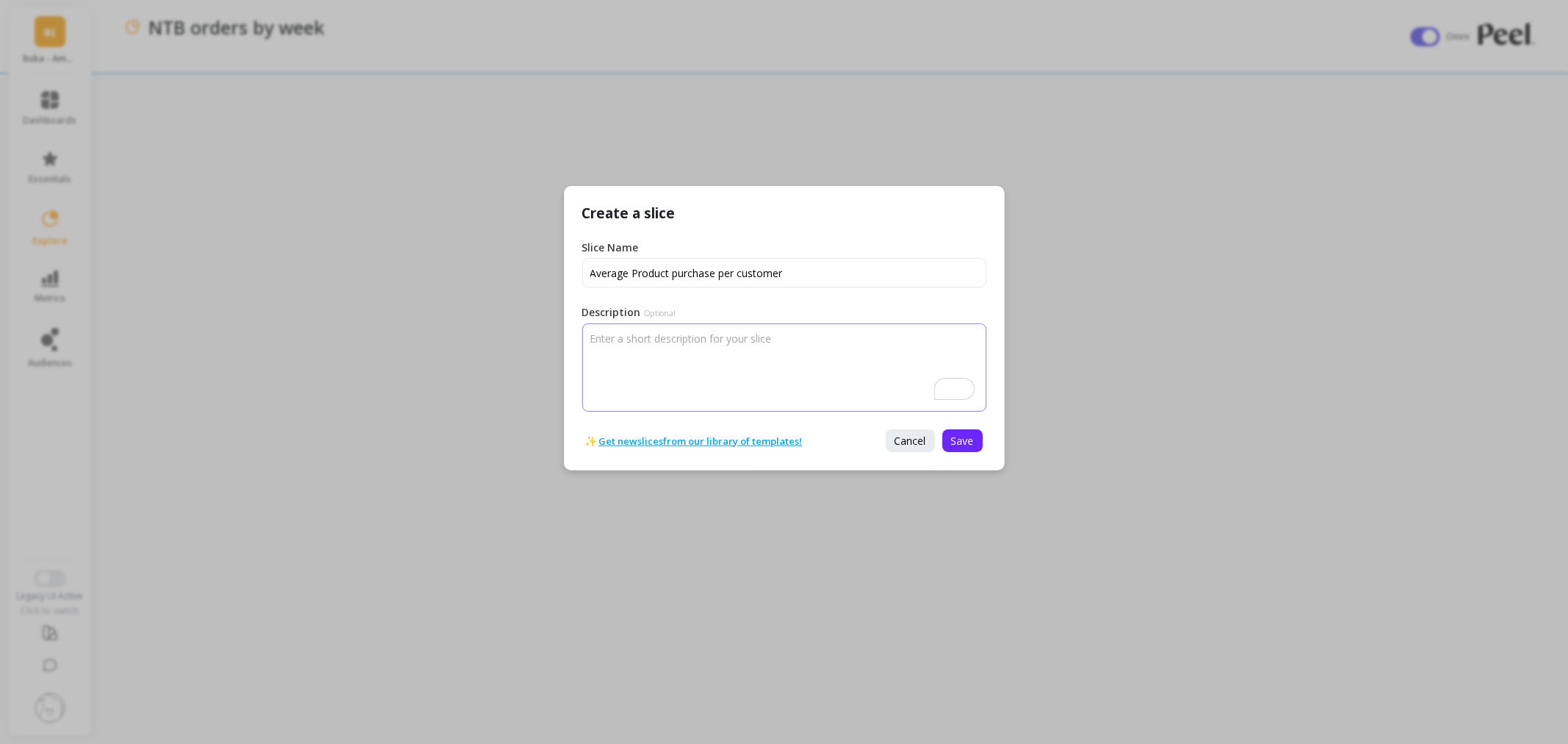
click at [744, 357] on textarea "It is a comulative metrics, add month to month value. Month 0 is month of aqust…" at bounding box center [785, 367] width 404 height 88
paste textarea "This is a cumulative metrics report, with month-to-month values included. Month…"
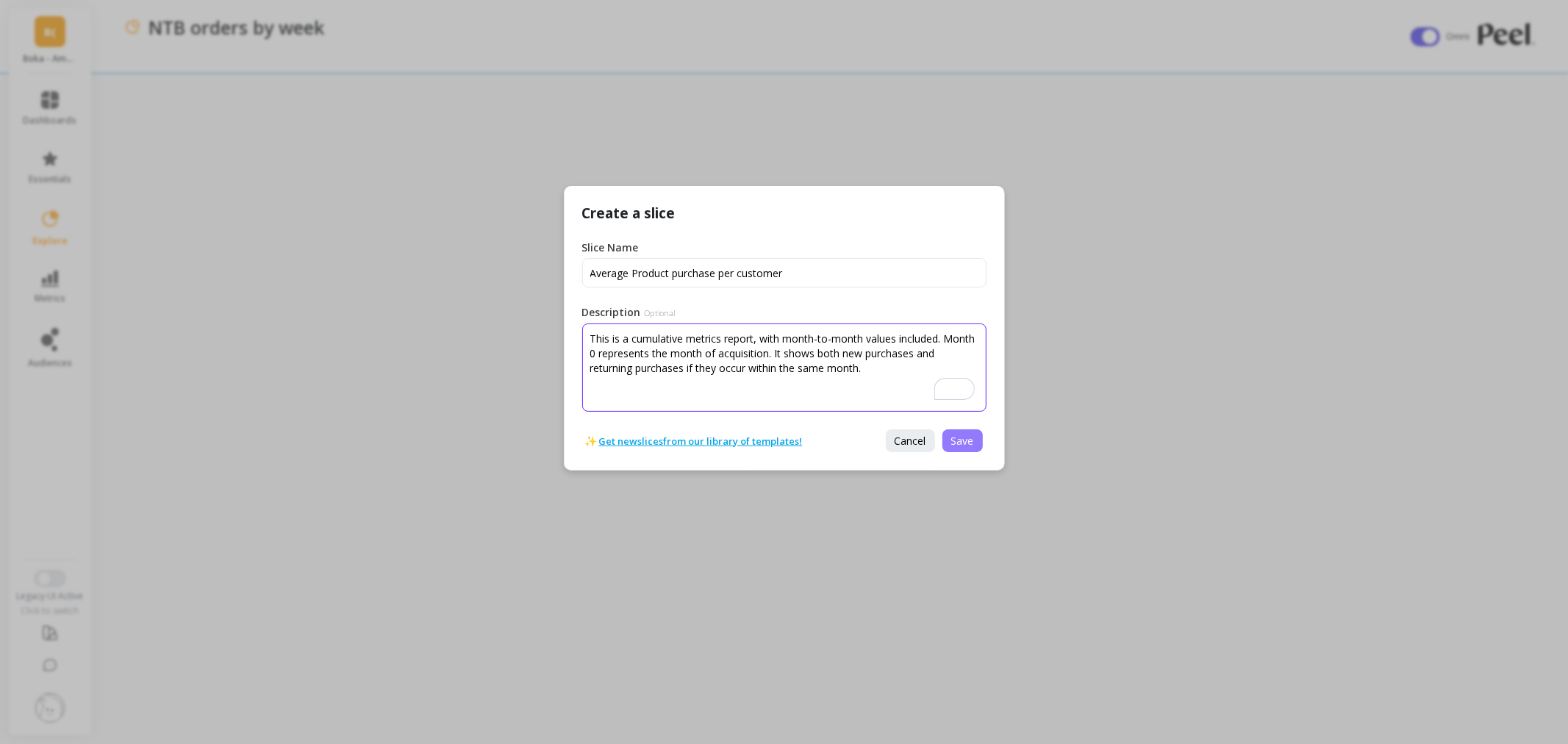
type textarea "This is a cumulative metrics report, with month-to-month values included. Month…"
click at [962, 432] on button "Save" at bounding box center [962, 441] width 40 height 23
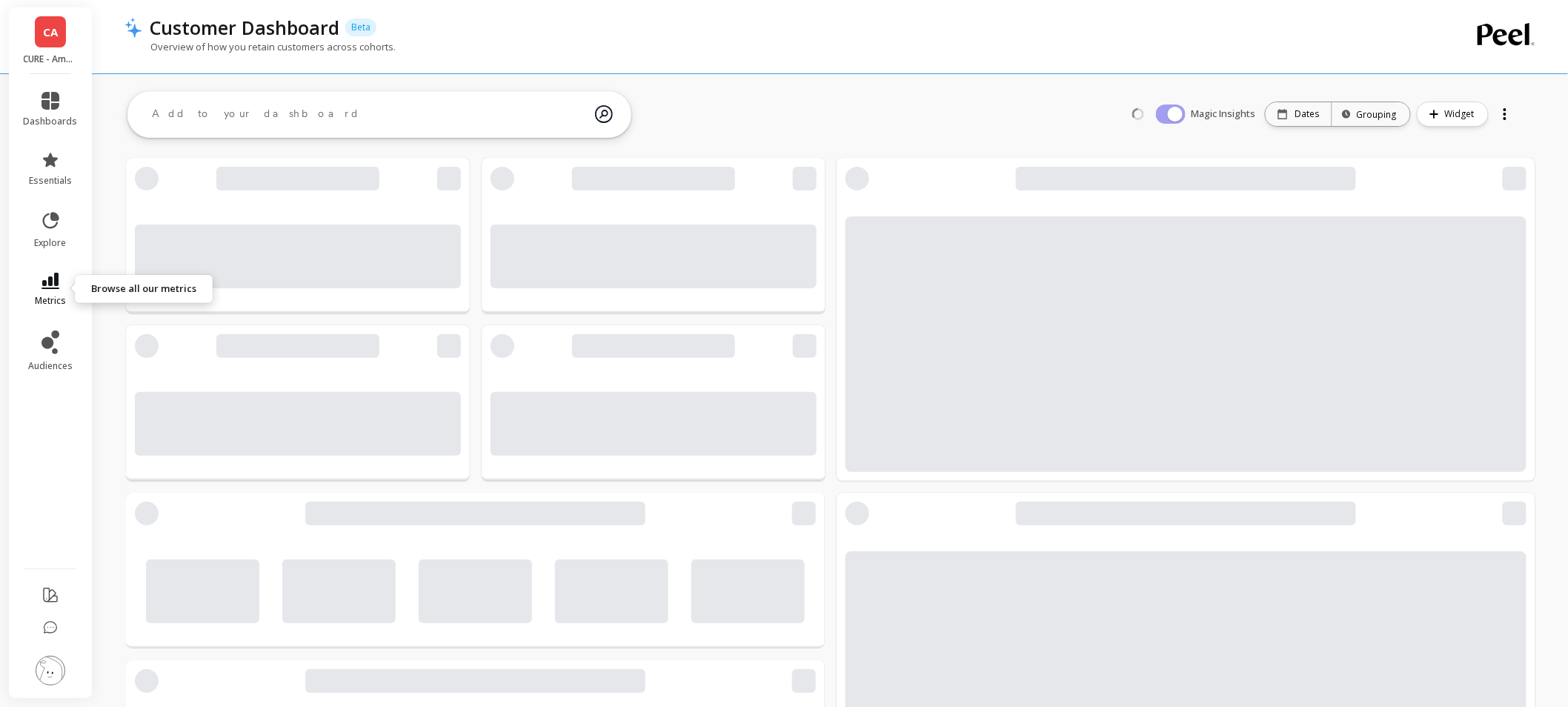
click at [48, 283] on icon at bounding box center [50, 281] width 17 height 17
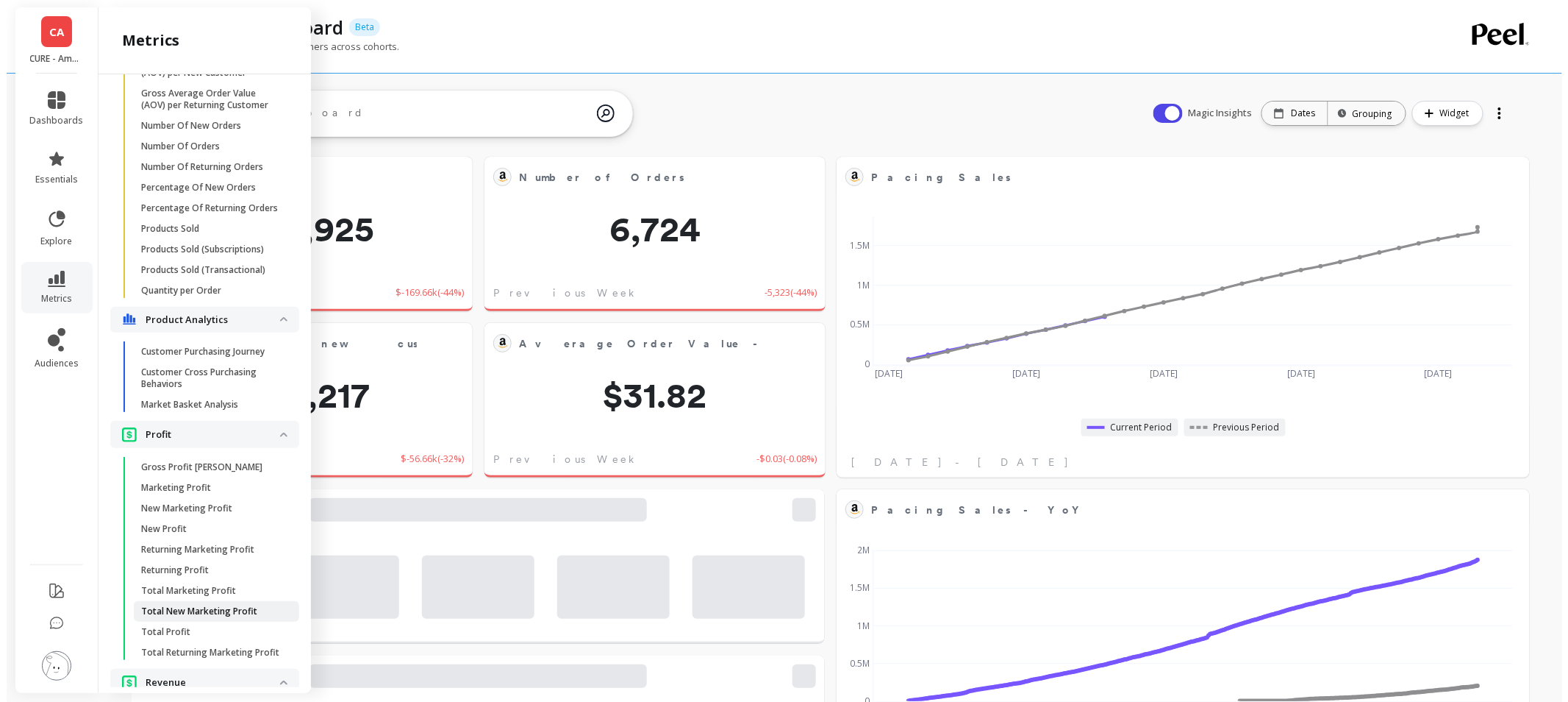
scroll to position [1961, 0]
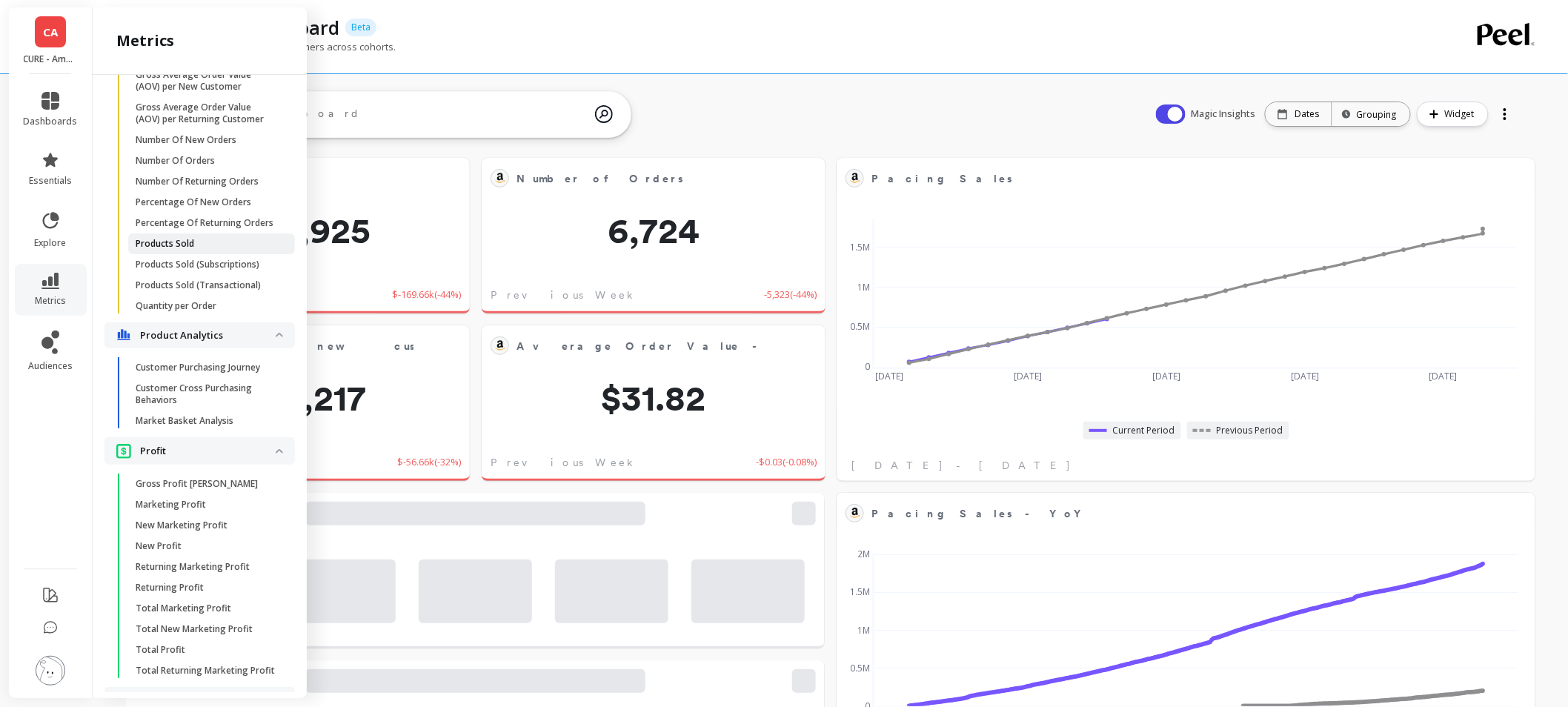
click at [186, 254] on link "Products Sold" at bounding box center [211, 243] width 166 height 21
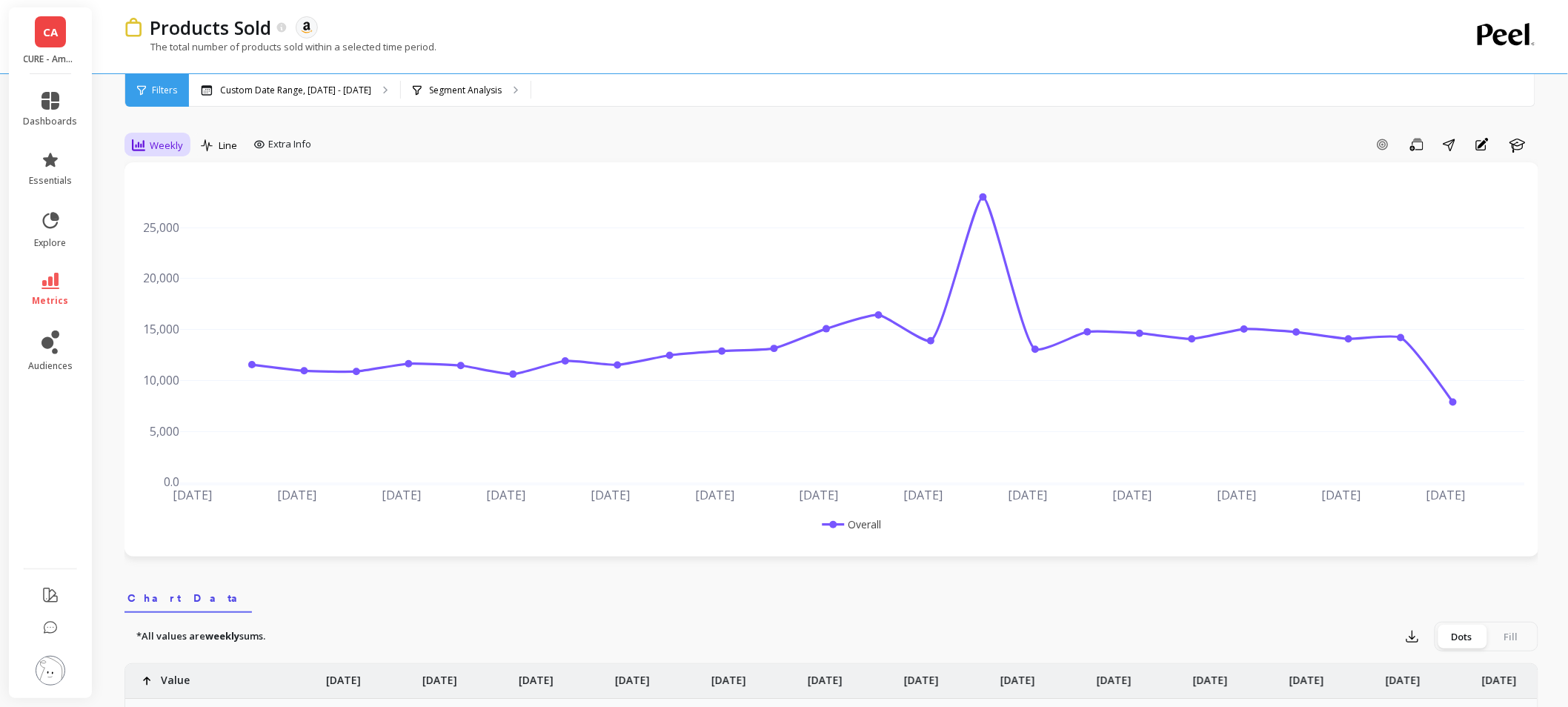
click at [173, 156] on div "Weekly" at bounding box center [157, 145] width 60 height 25
click at [180, 268] on div "Monthly" at bounding box center [180, 263] width 84 height 14
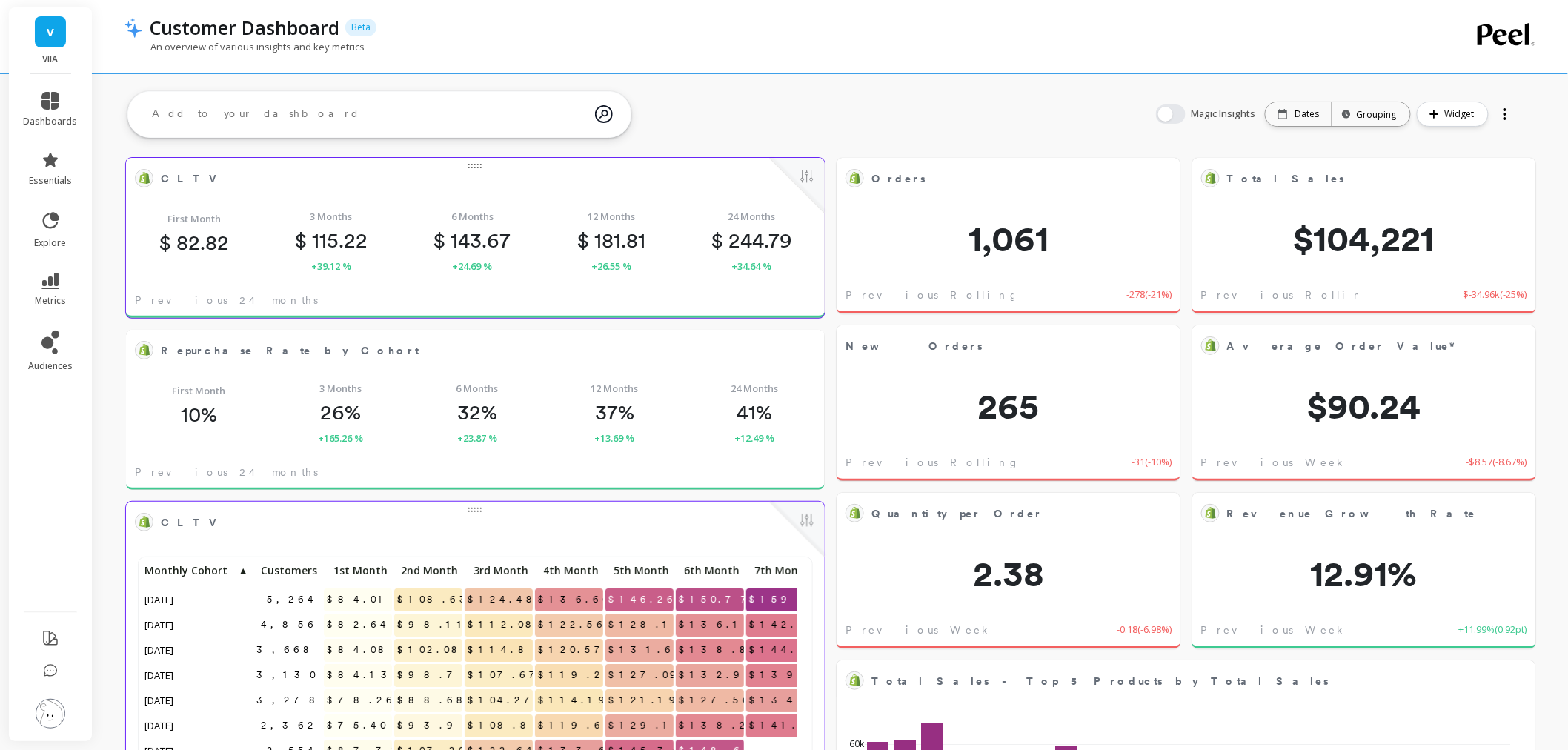
scroll to position [395, 642]
click at [48, 168] on icon at bounding box center [50, 160] width 17 height 17
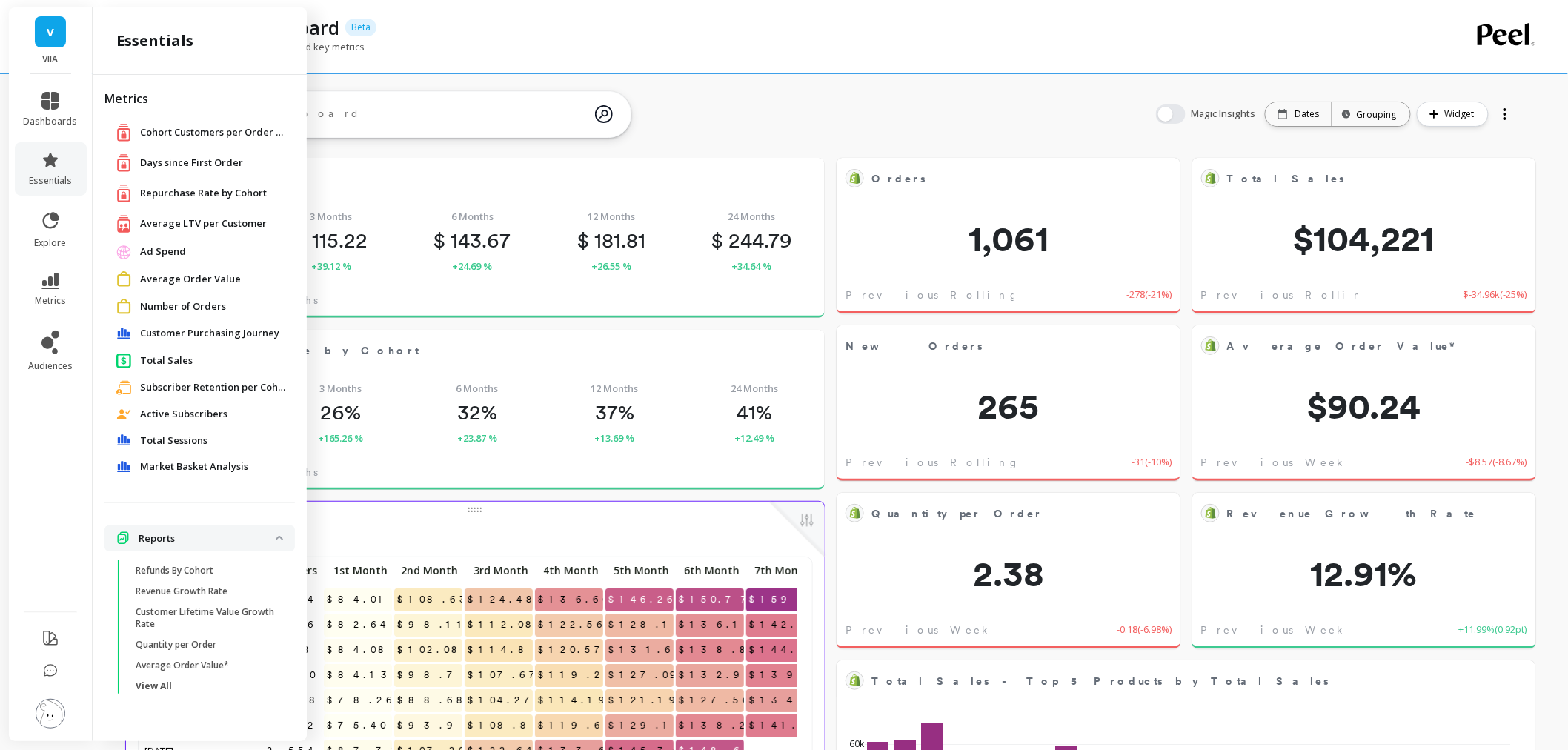
click at [205, 477] on div "Market Basket Analysis" at bounding box center [200, 467] width 191 height 27
click at [204, 470] on span "Market Basket Analysis" at bounding box center [194, 467] width 109 height 15
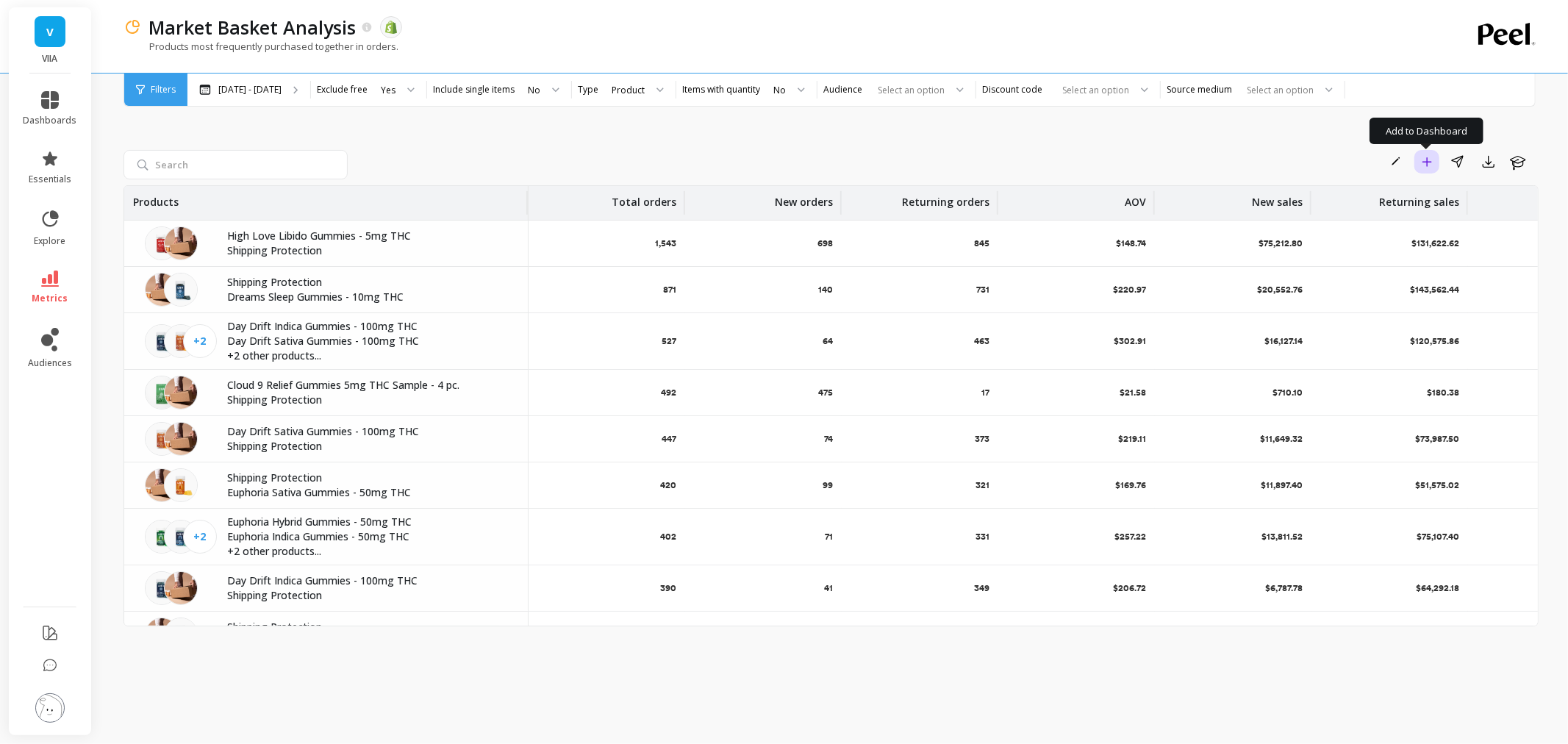
click at [1434, 166] on button "Add to Dashboard" at bounding box center [1427, 162] width 25 height 24
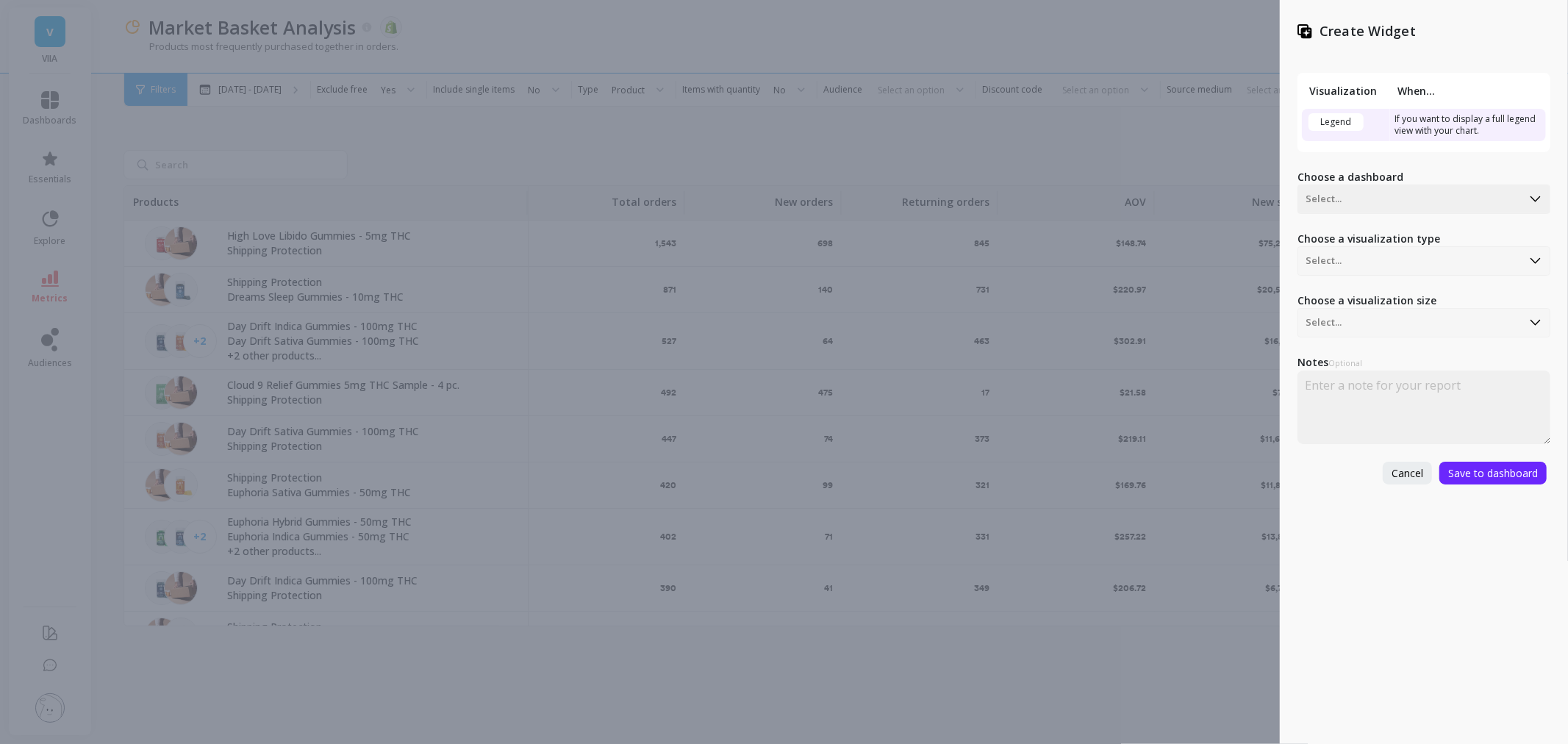
click at [1215, 146] on div "Create Widget Visualization When... Legend If you want to display a full legend…" at bounding box center [784, 372] width 1568 height 744
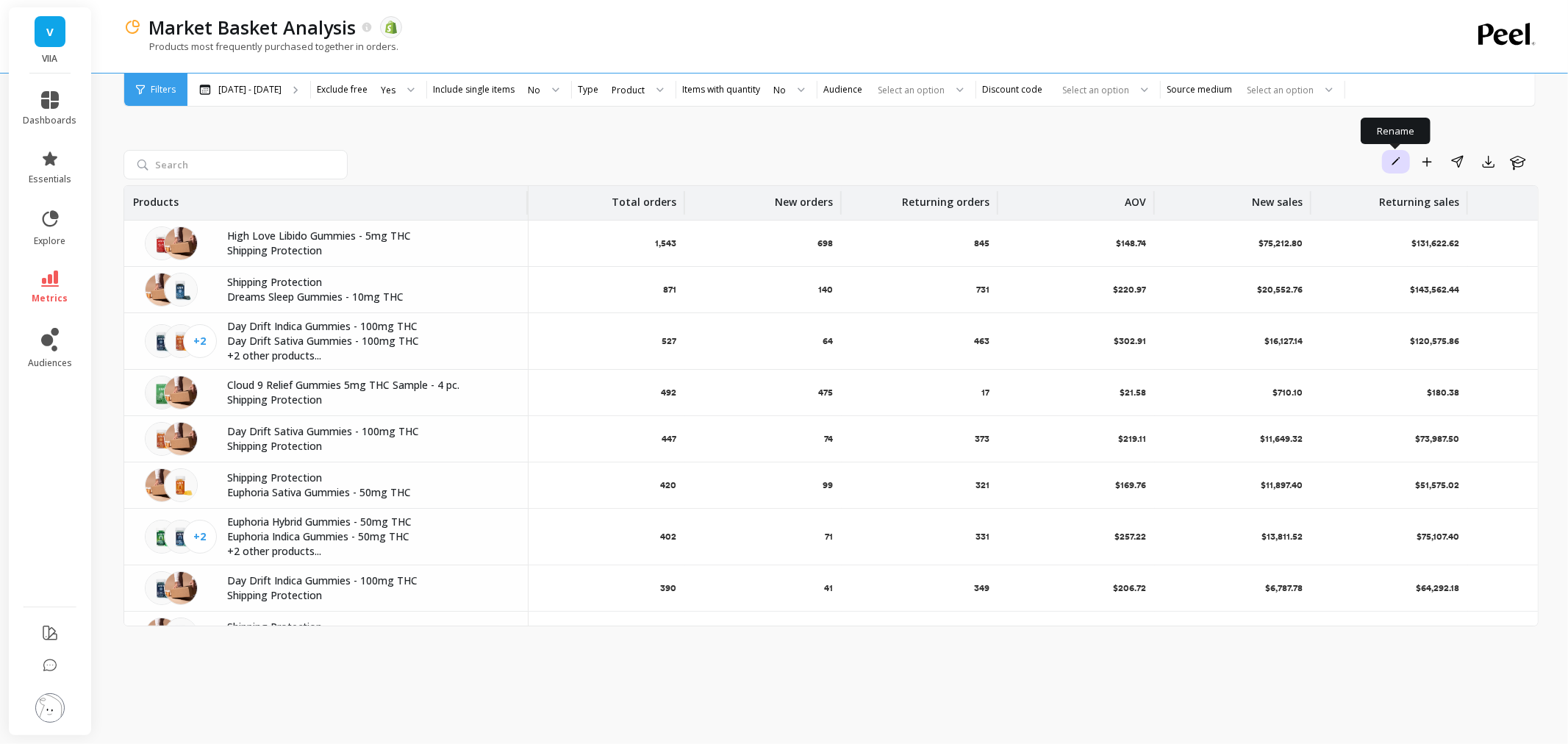
click at [1384, 166] on button "Rename" at bounding box center [1396, 162] width 28 height 24
click at [63, 296] on span "metrics" at bounding box center [50, 298] width 36 height 12
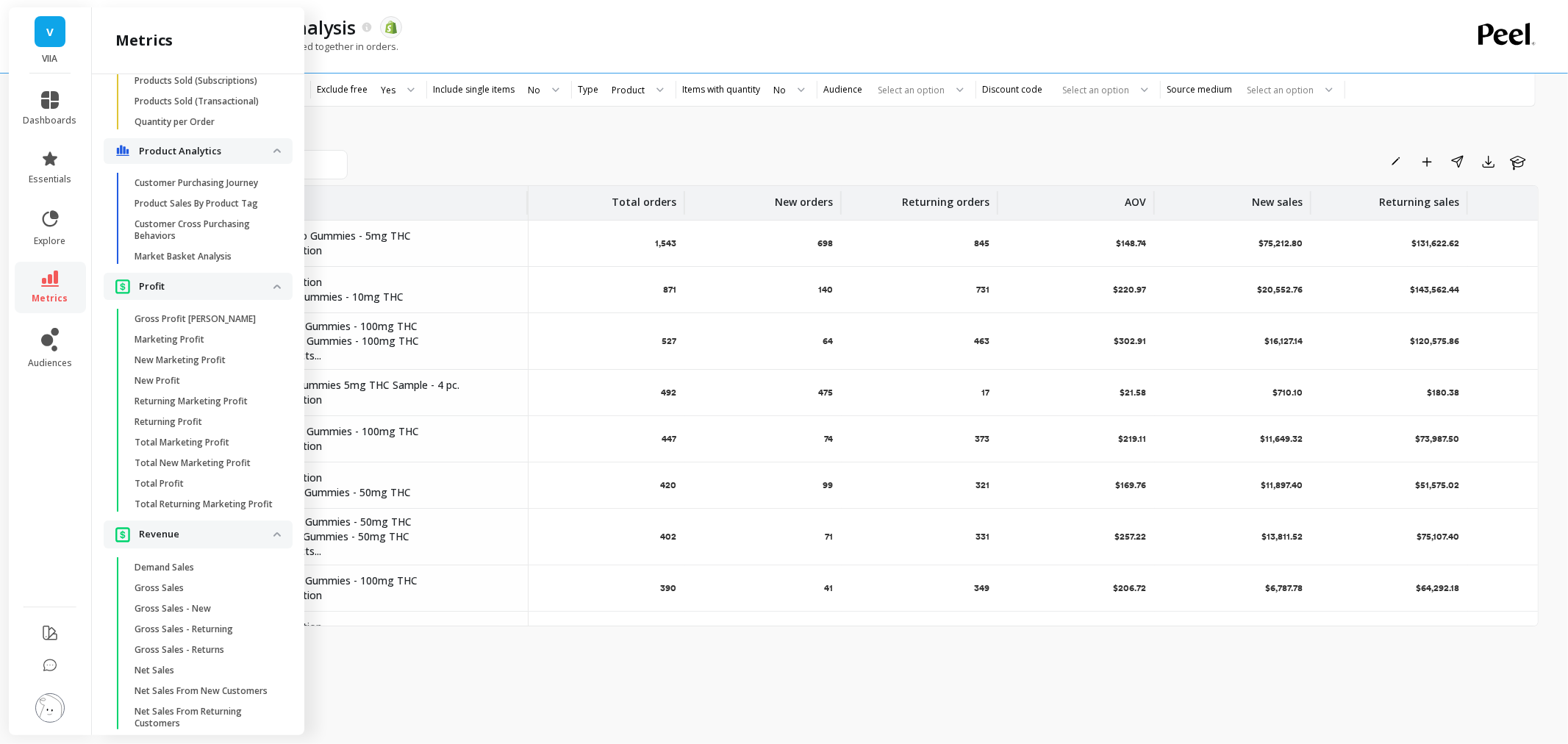
scroll to position [2860, 0]
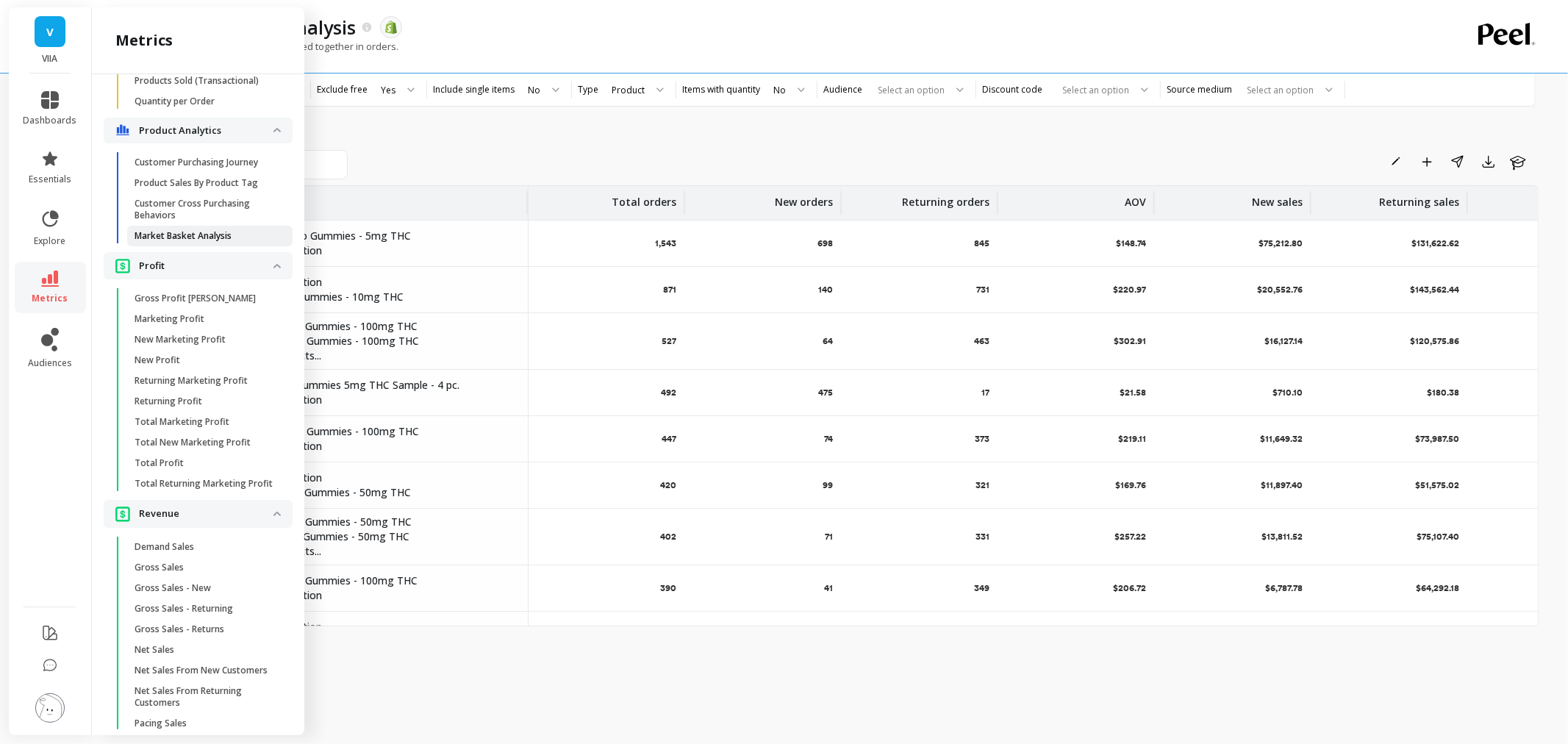
click at [213, 247] on link "Market Basket Analysis" at bounding box center [210, 236] width 165 height 21
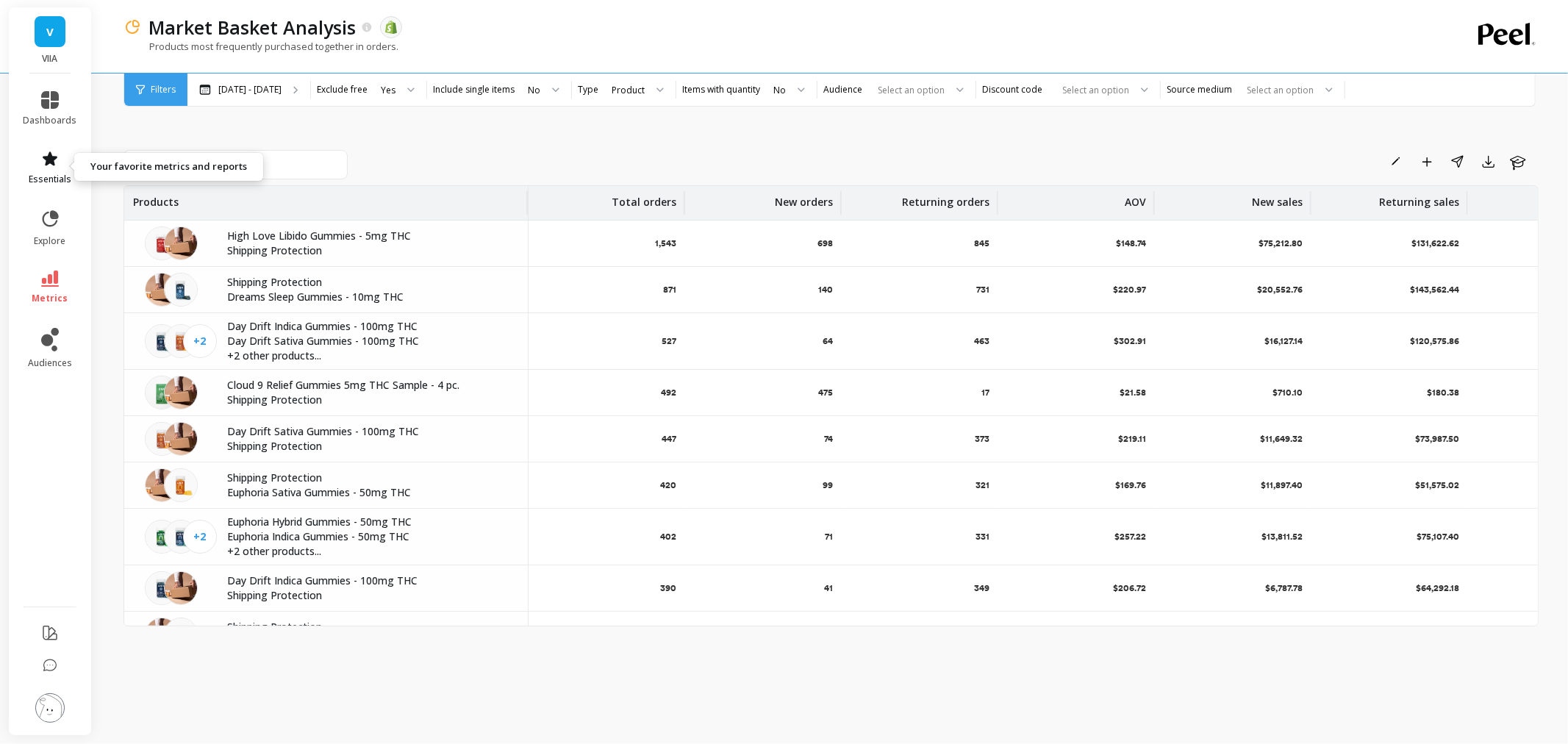
click at [44, 171] on link "essentials" at bounding box center [50, 168] width 53 height 35
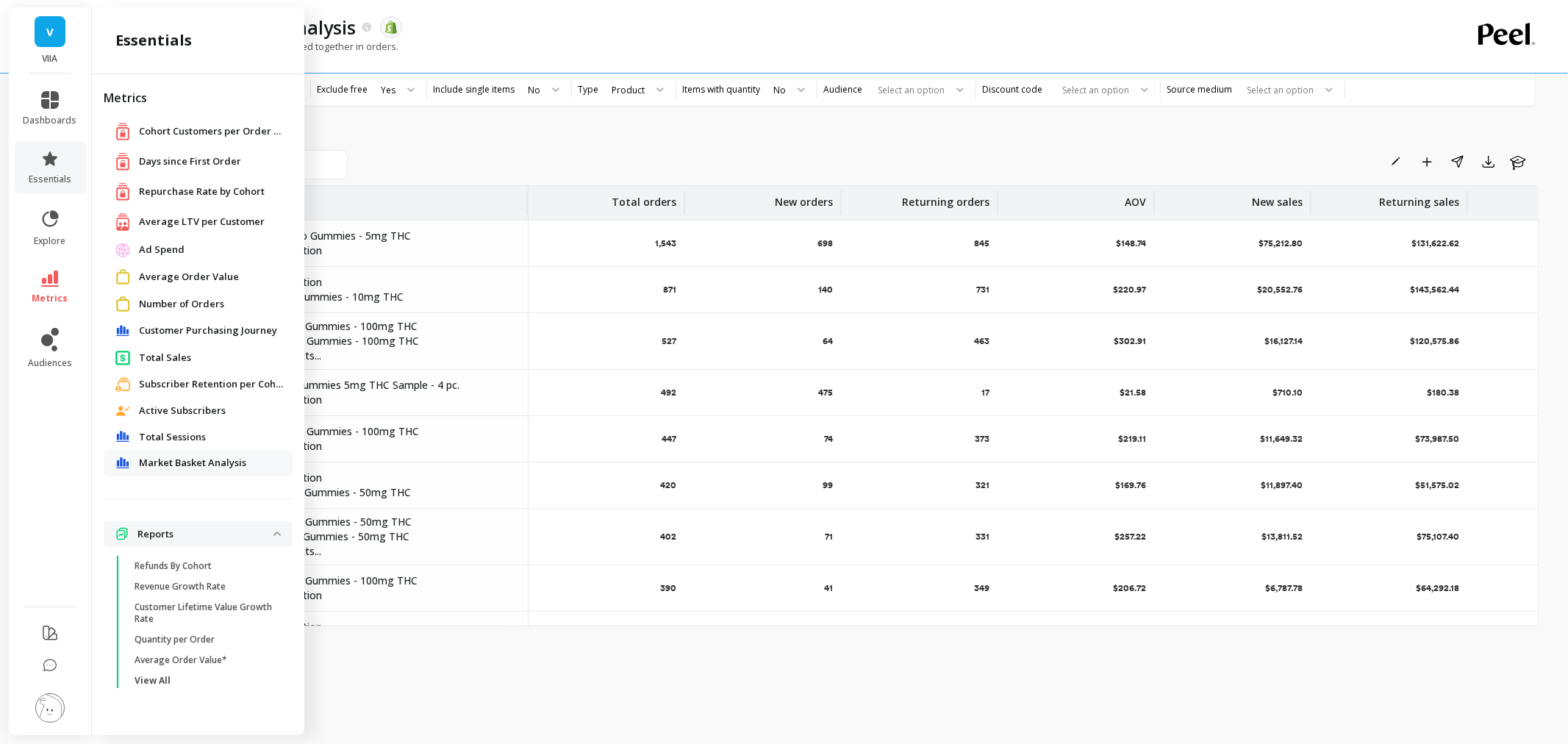
click at [238, 468] on span "Market Basket Analysis" at bounding box center [192, 464] width 108 height 15
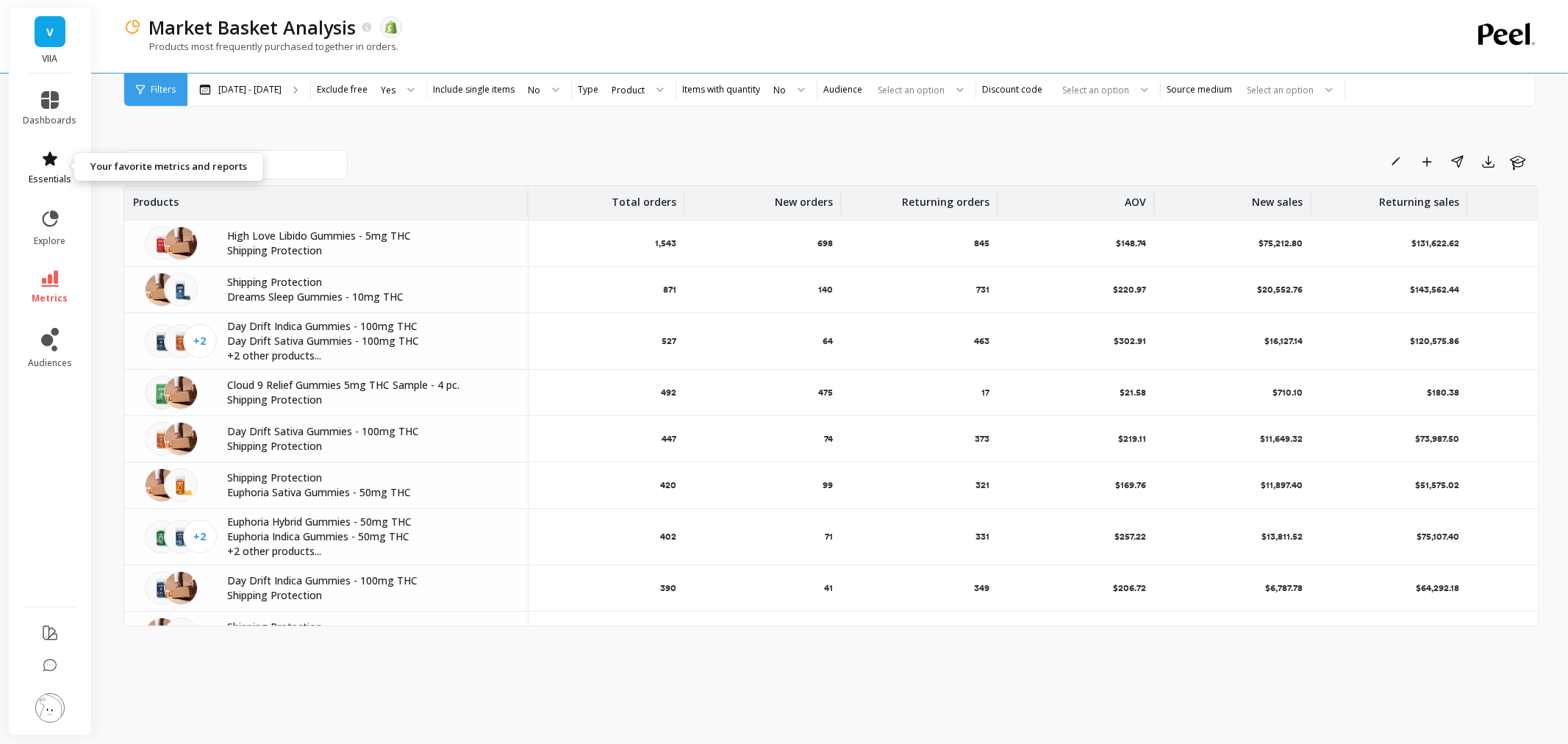
click at [60, 160] on link "essentials" at bounding box center [50, 168] width 53 height 35
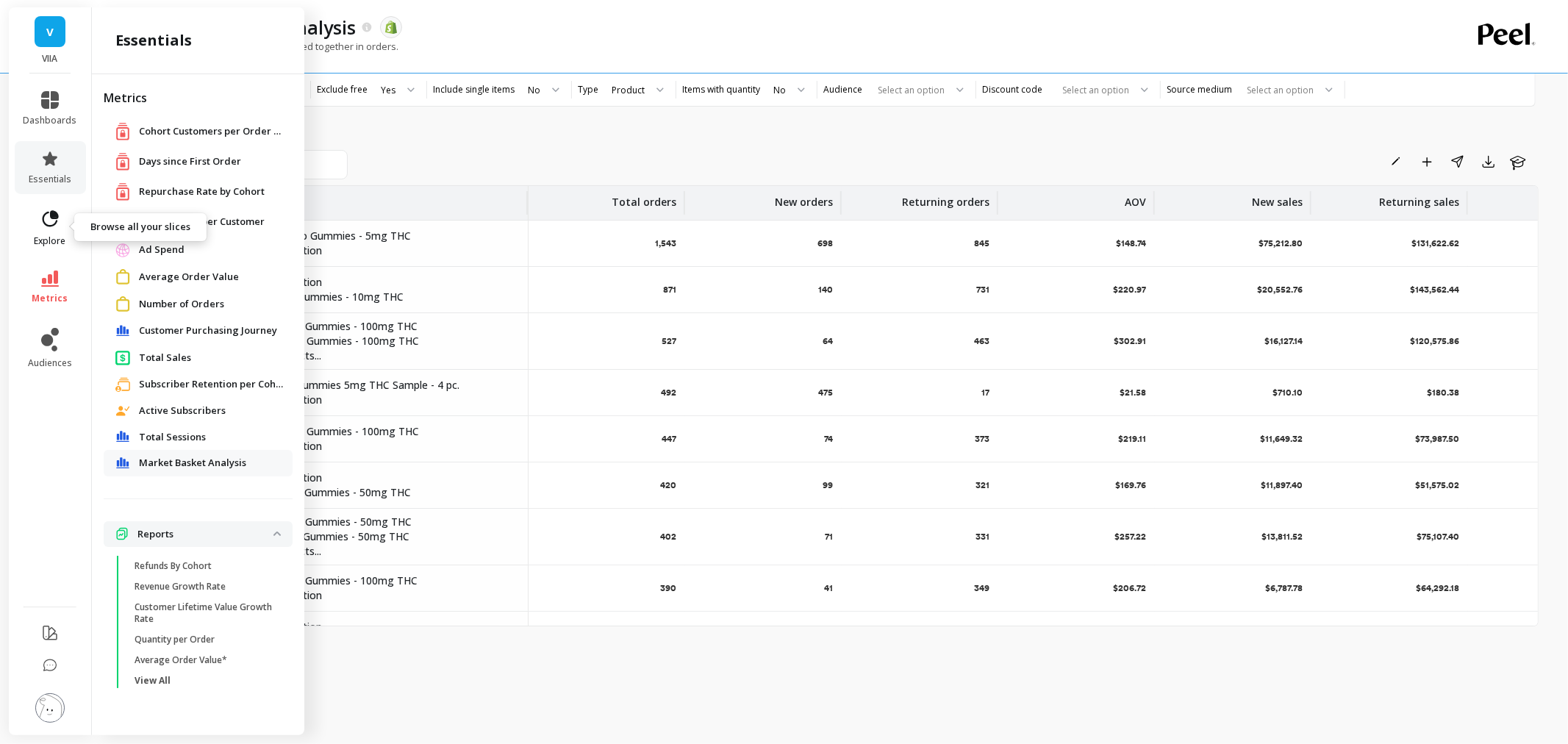
click at [56, 238] on span "explore" at bounding box center [50, 241] width 31 height 12
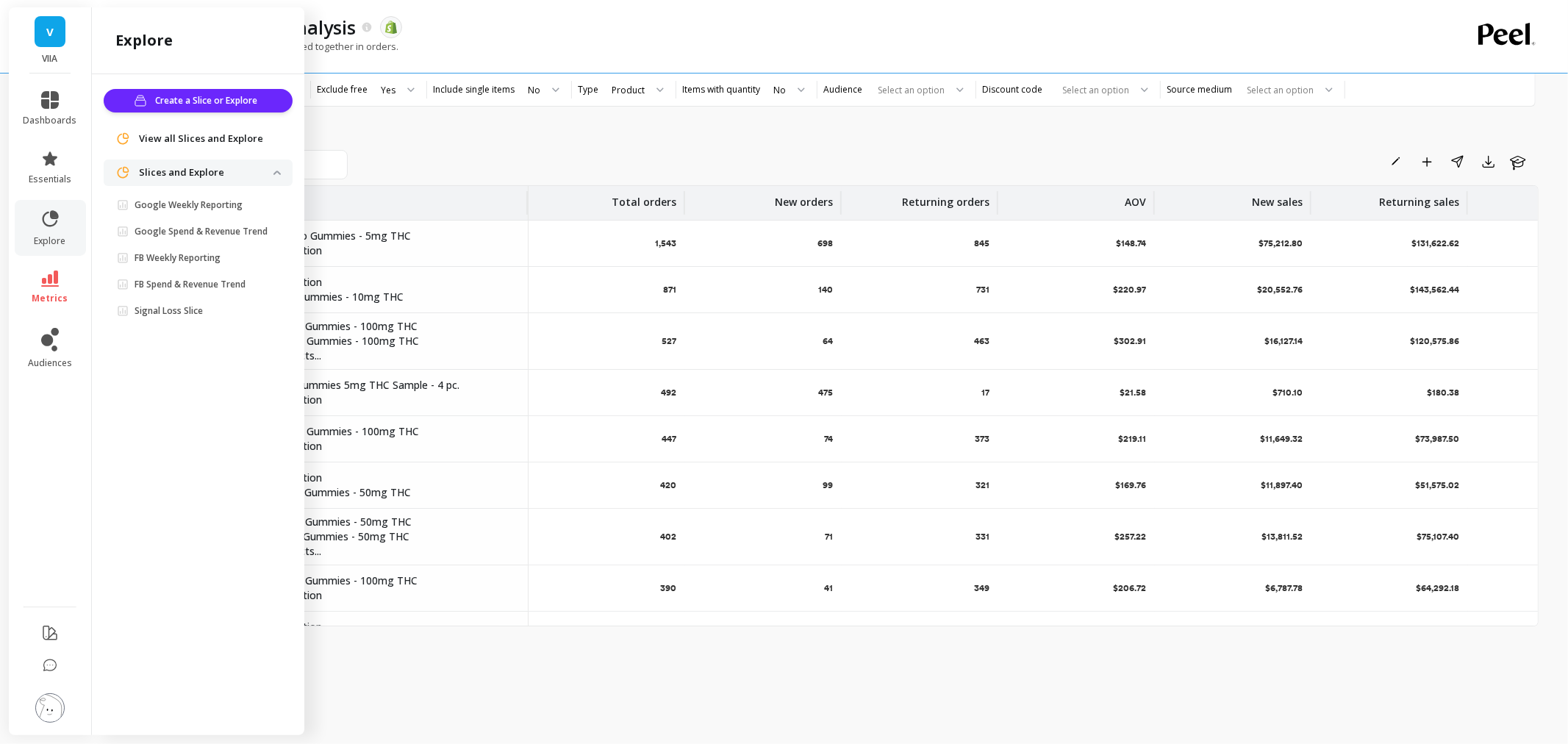
click at [575, 138] on div "Rename Add to Dashboard Share Export Learn Products Total orders New orders Ret…" at bounding box center [831, 401] width 1415 height 649
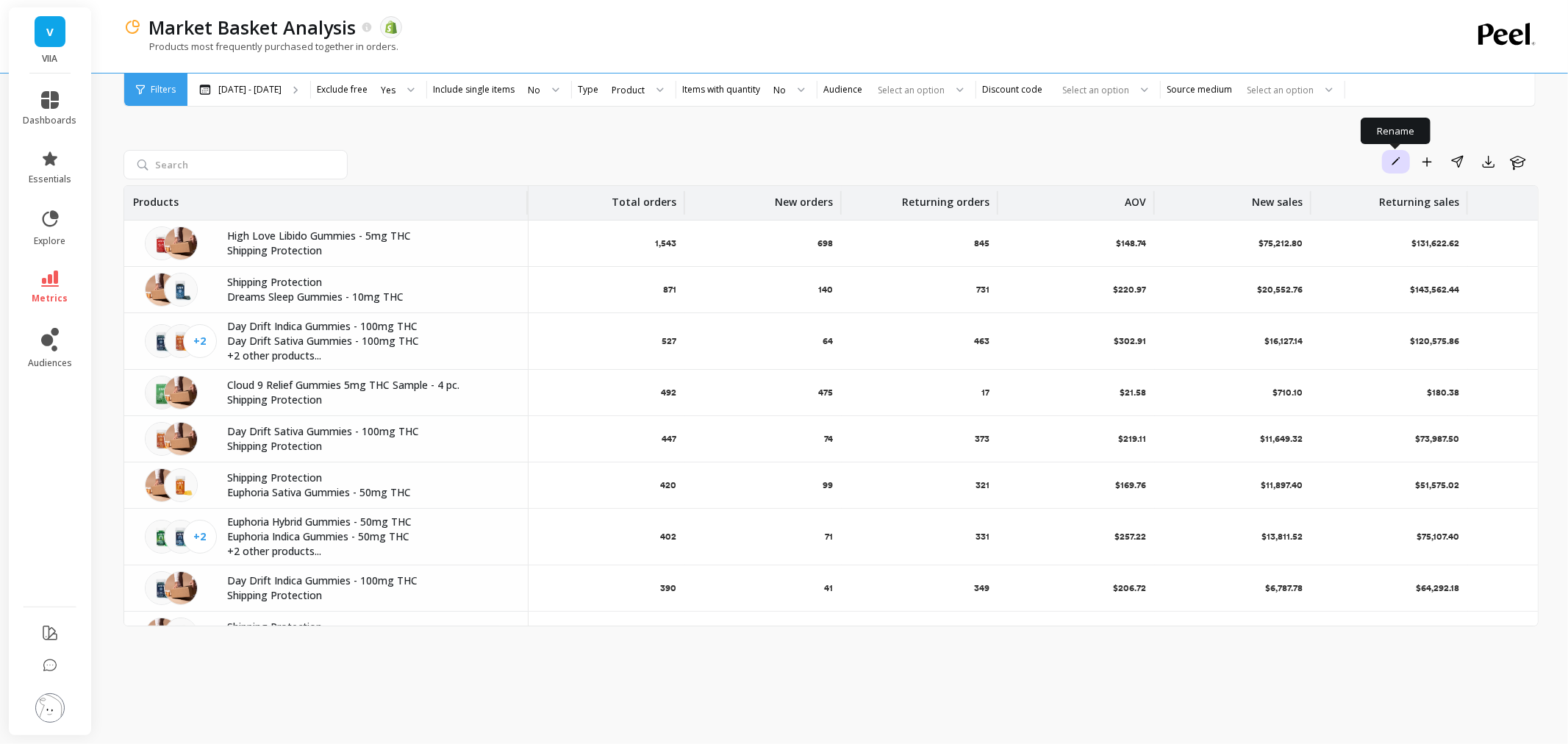
click at [1393, 165] on span "button" at bounding box center [1396, 162] width 13 height 13
click at [631, 90] on div "Product" at bounding box center [628, 90] width 33 height 14
drag, startPoint x: 367, startPoint y: 234, endPoint x: 387, endPoint y: 252, distance: 26.9
click at [387, 252] on div "High Love Libido Gummies - 5mg THC Shipping Protection" at bounding box center [373, 243] width 310 height 30
copy div "5mg THC Shipping Protection"
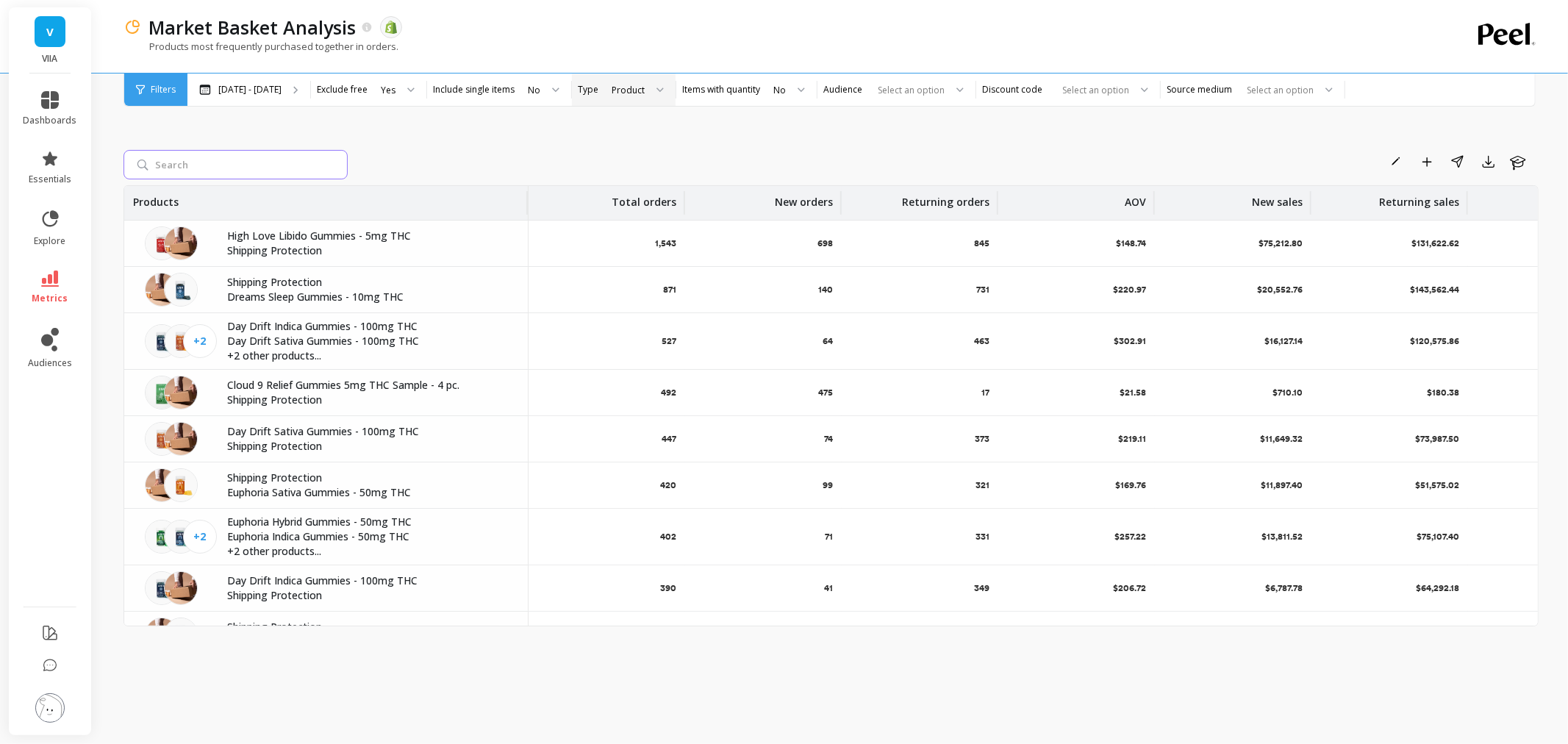
click at [261, 167] on input "search" at bounding box center [235, 165] width 224 height 30
paste input "5mg THC Shipping Protection"
type input "5mg THC Shipping Protection"
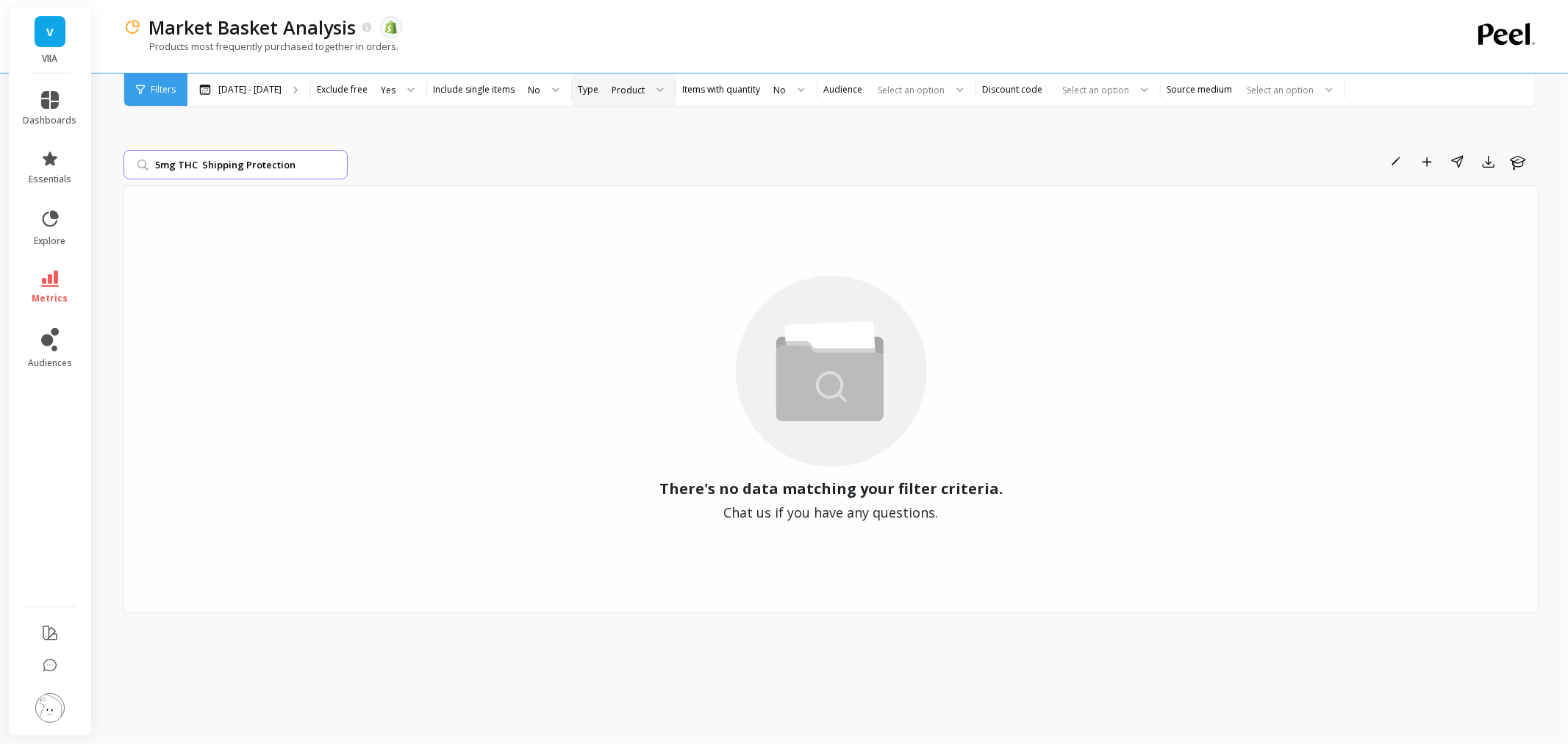
click at [334, 164] on input "5mg THC Shipping Protection" at bounding box center [235, 165] width 224 height 30
click at [556, 162] on div "Rename Add to Dashboard Share Export Learn" at bounding box center [946, 162] width 1185 height 24
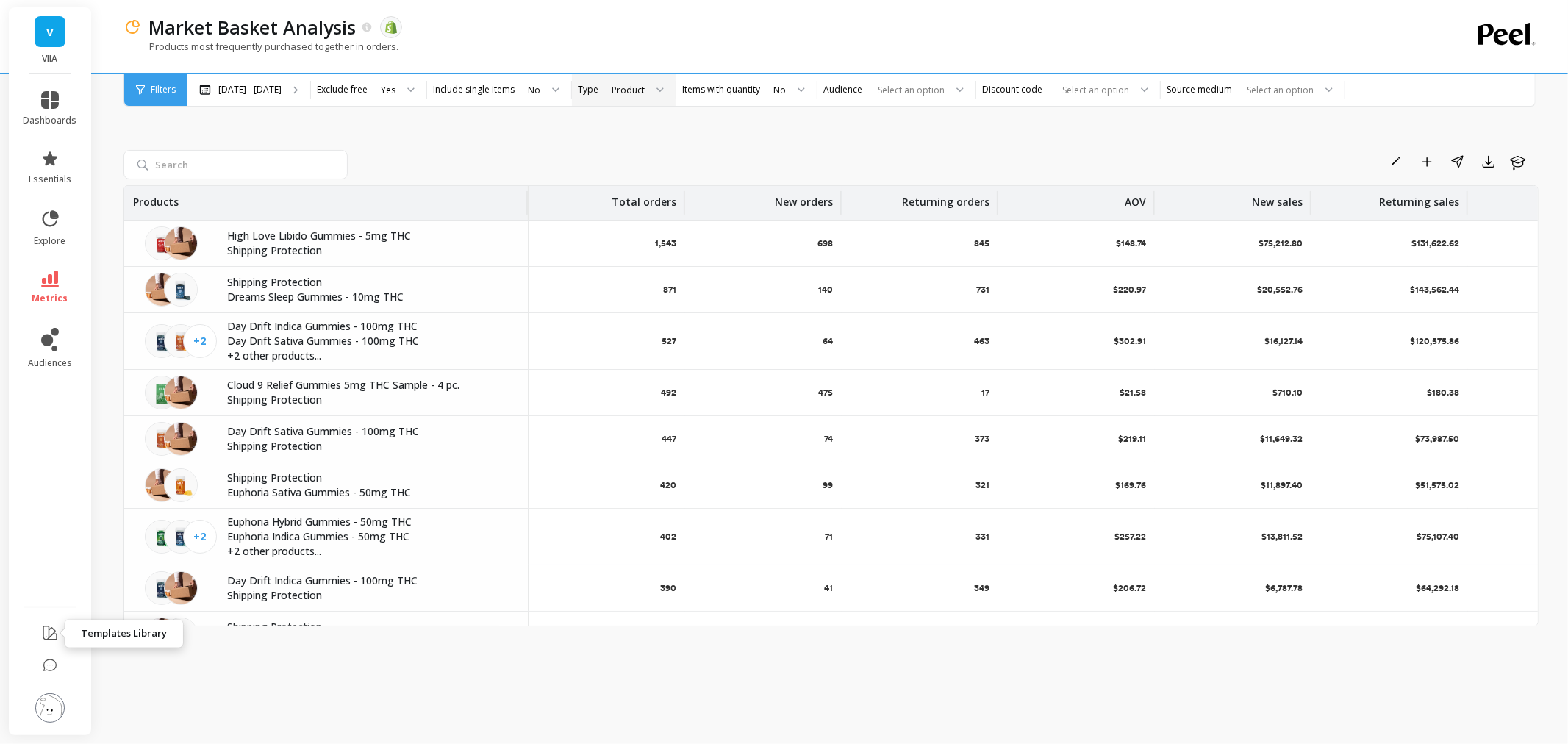
click at [46, 629] on icon at bounding box center [49, 633] width 17 height 17
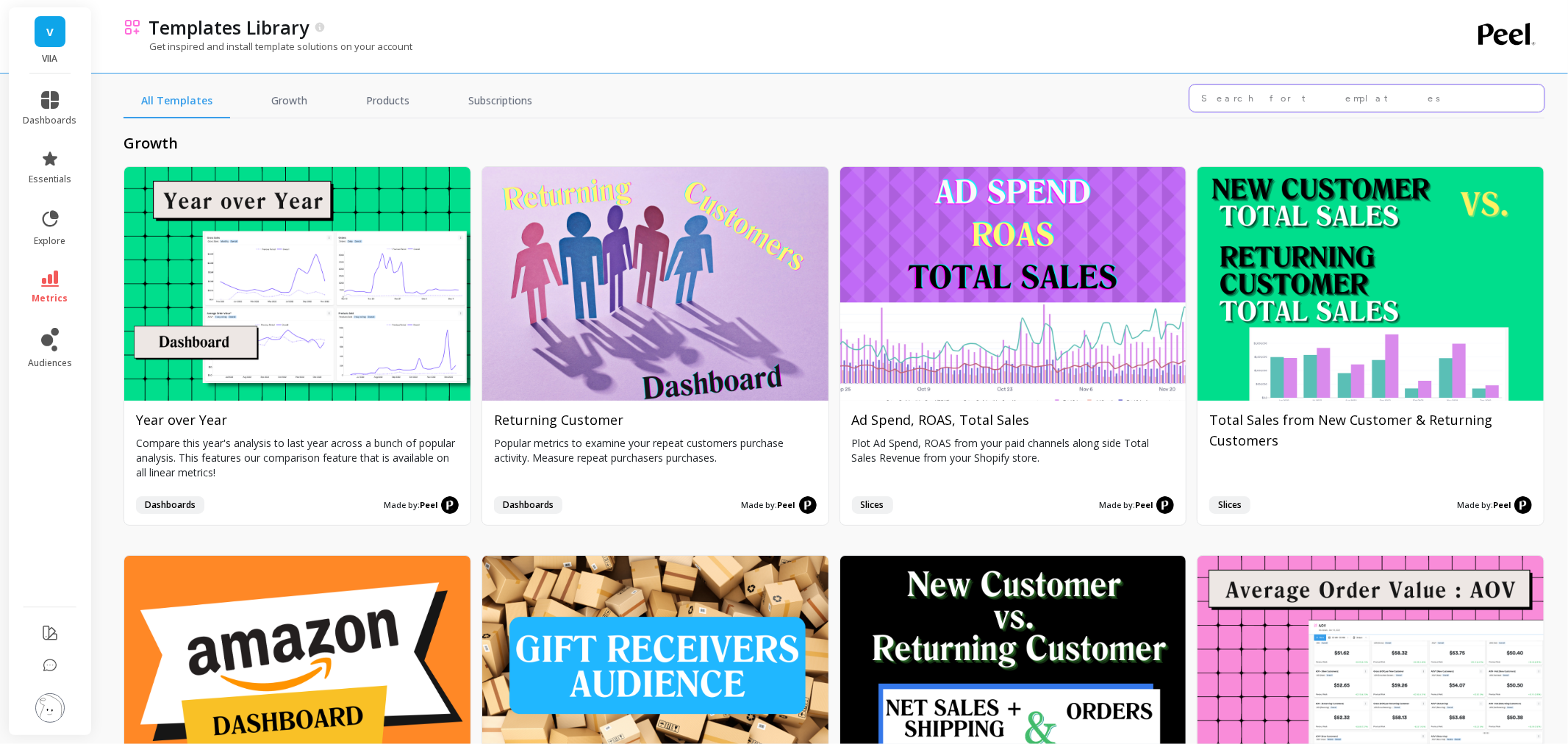
click at [1255, 99] on input "text" at bounding box center [1367, 98] width 355 height 27
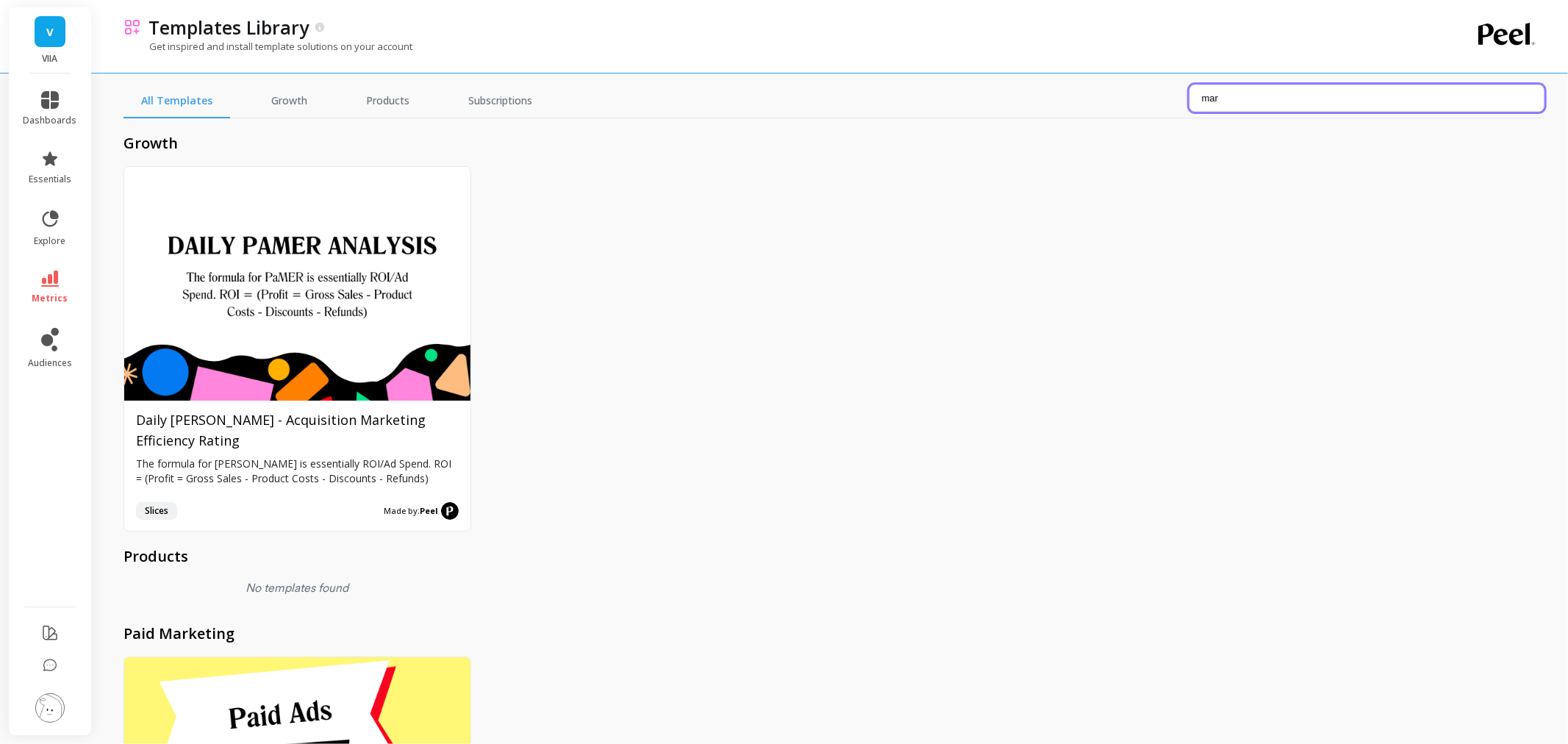
type input "mar"
click at [39, 240] on span "explore" at bounding box center [50, 241] width 31 height 12
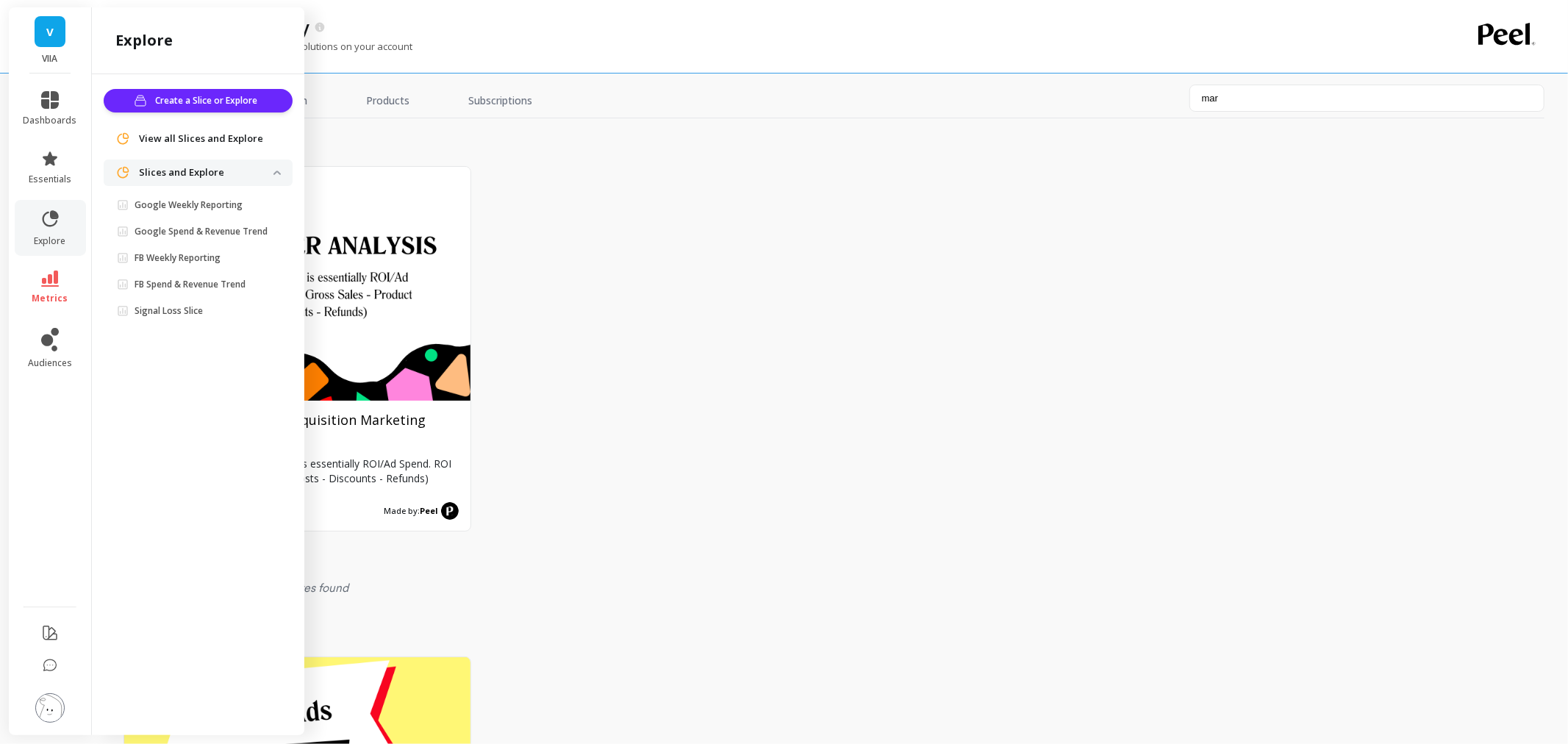
click at [193, 135] on span "View all Slices and Explore" at bounding box center [201, 139] width 124 height 15
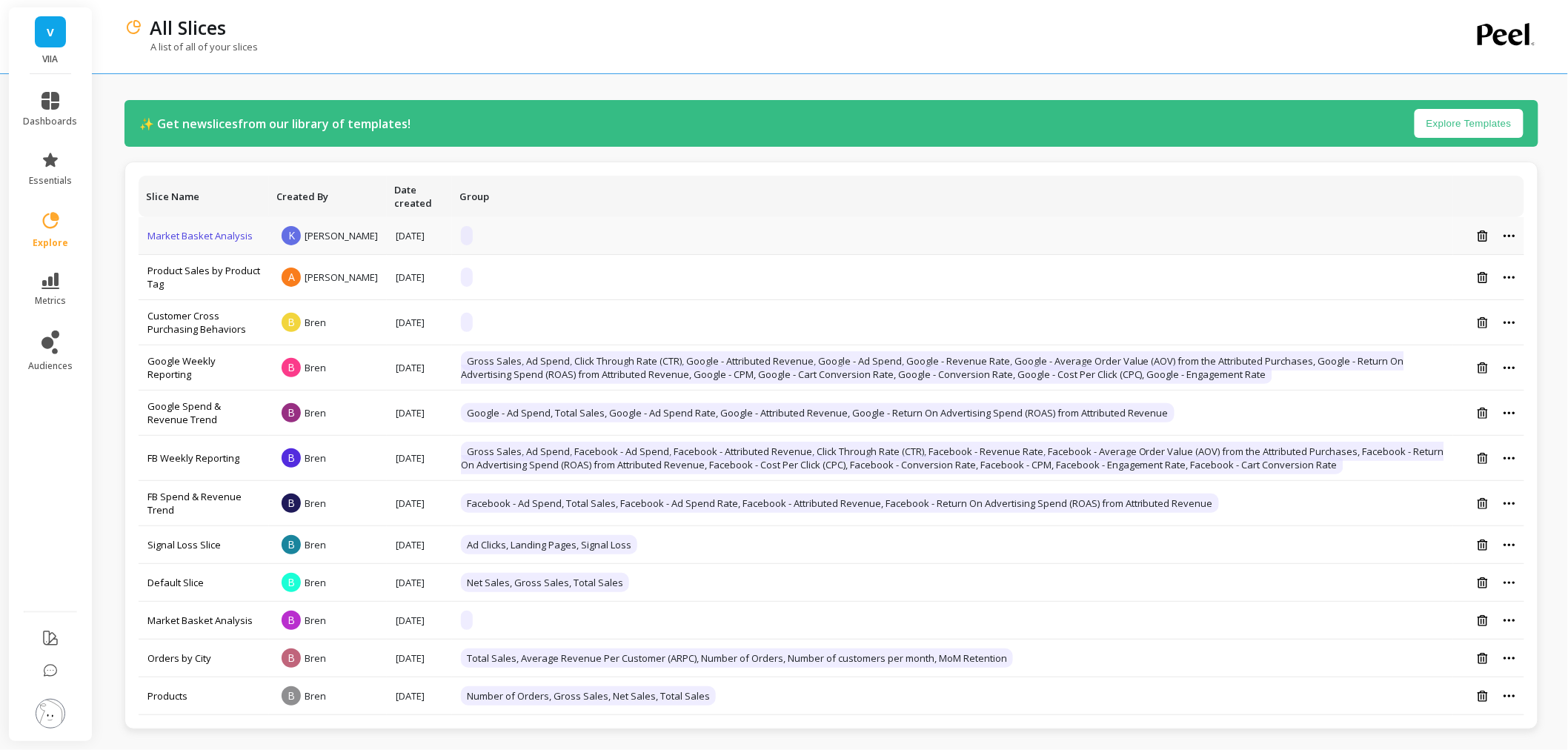
click at [216, 242] on link "Market Basket Analysis" at bounding box center [200, 235] width 105 height 13
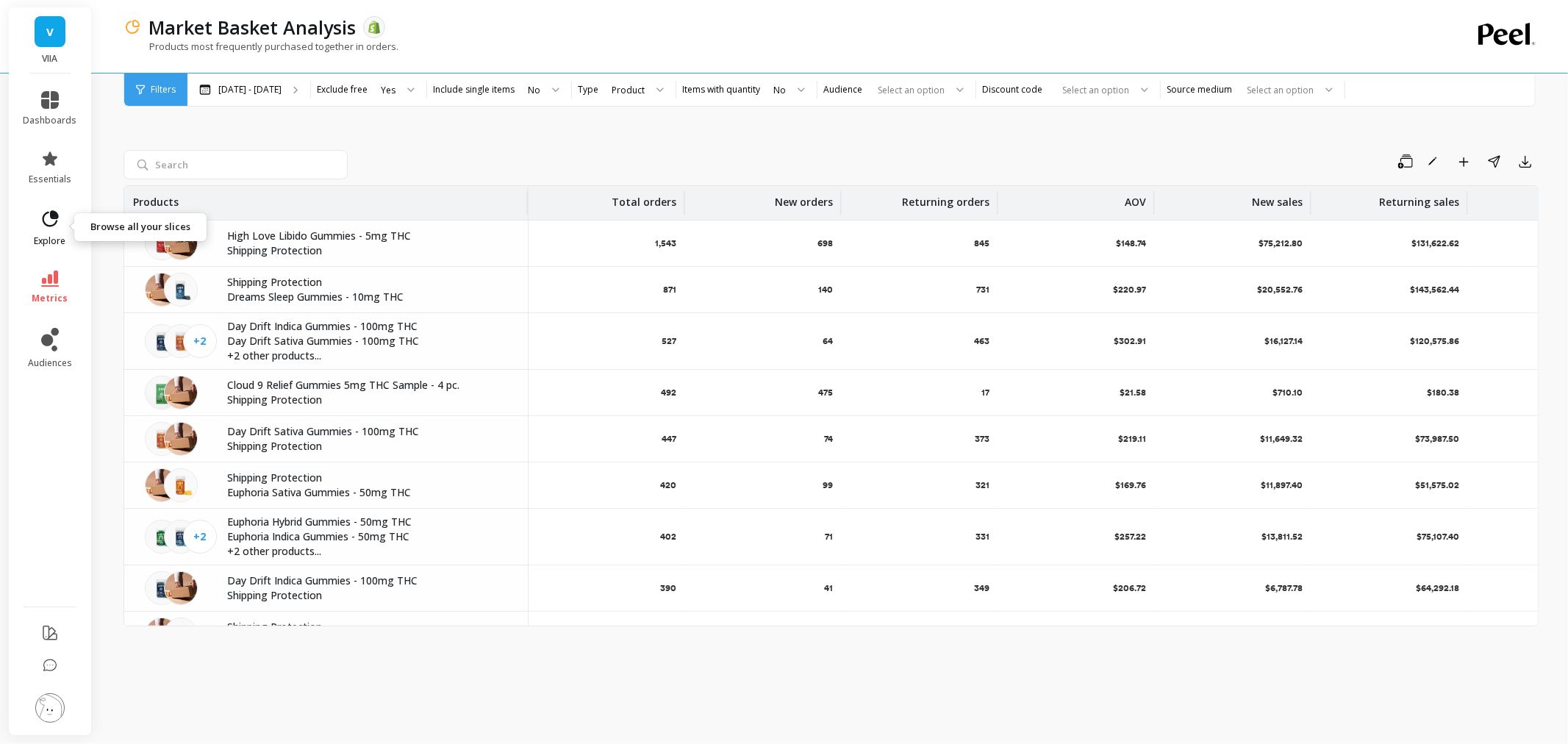
click at [52, 221] on icon at bounding box center [49, 219] width 21 height 21
click at [494, 138] on div "Save Rename Add to Dashboard Share Export Products Total orders New orders Retu…" at bounding box center [831, 401] width 1415 height 649
drag, startPoint x: 364, startPoint y: 233, endPoint x: 394, endPoint y: 244, distance: 32.0
click at [394, 244] on div "High Love Libido Gummies - 5mg THC Shipping Protection" at bounding box center [373, 243] width 310 height 30
copy div "5mg THC Shipping Protection"
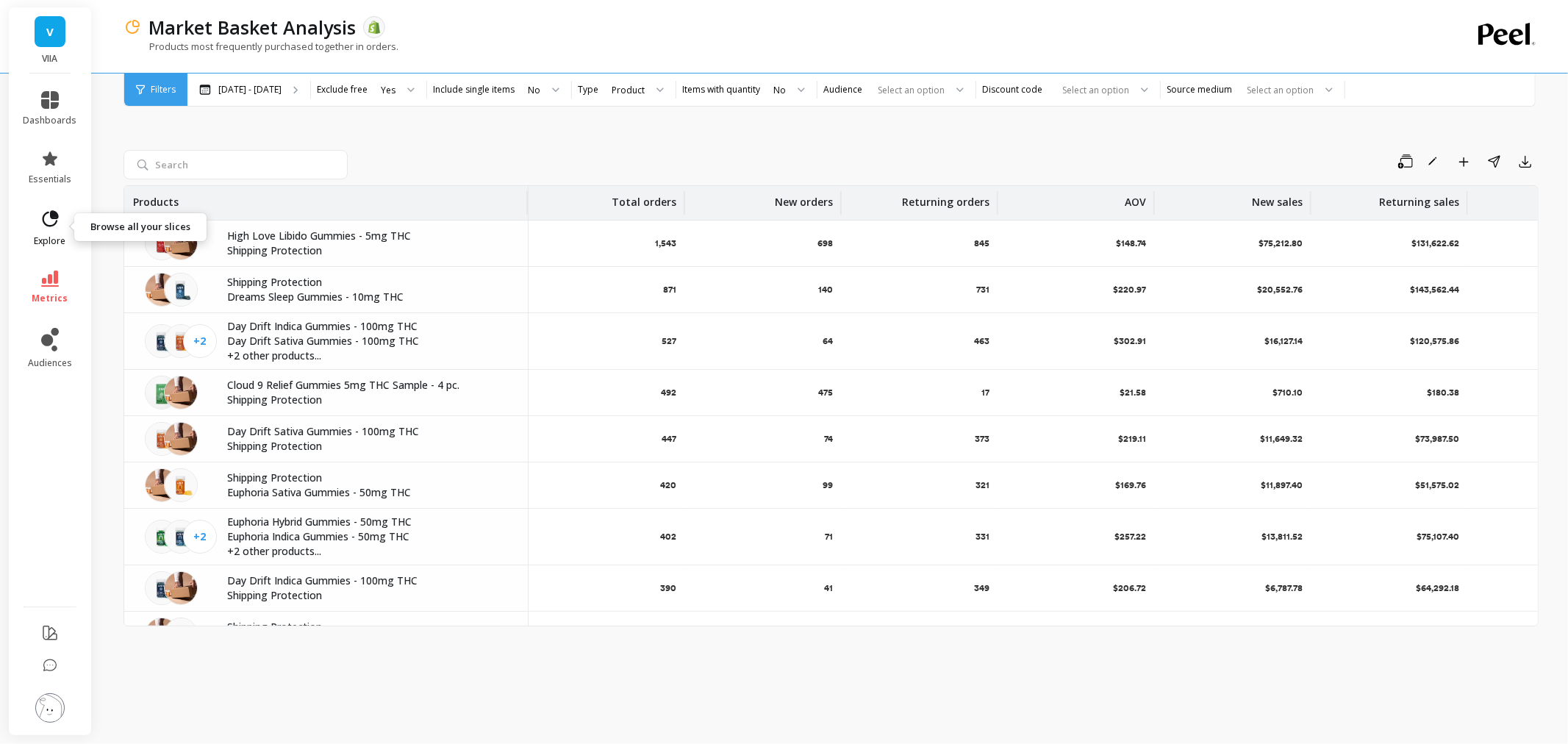
click at [53, 220] on icon at bounding box center [49, 219] width 21 height 21
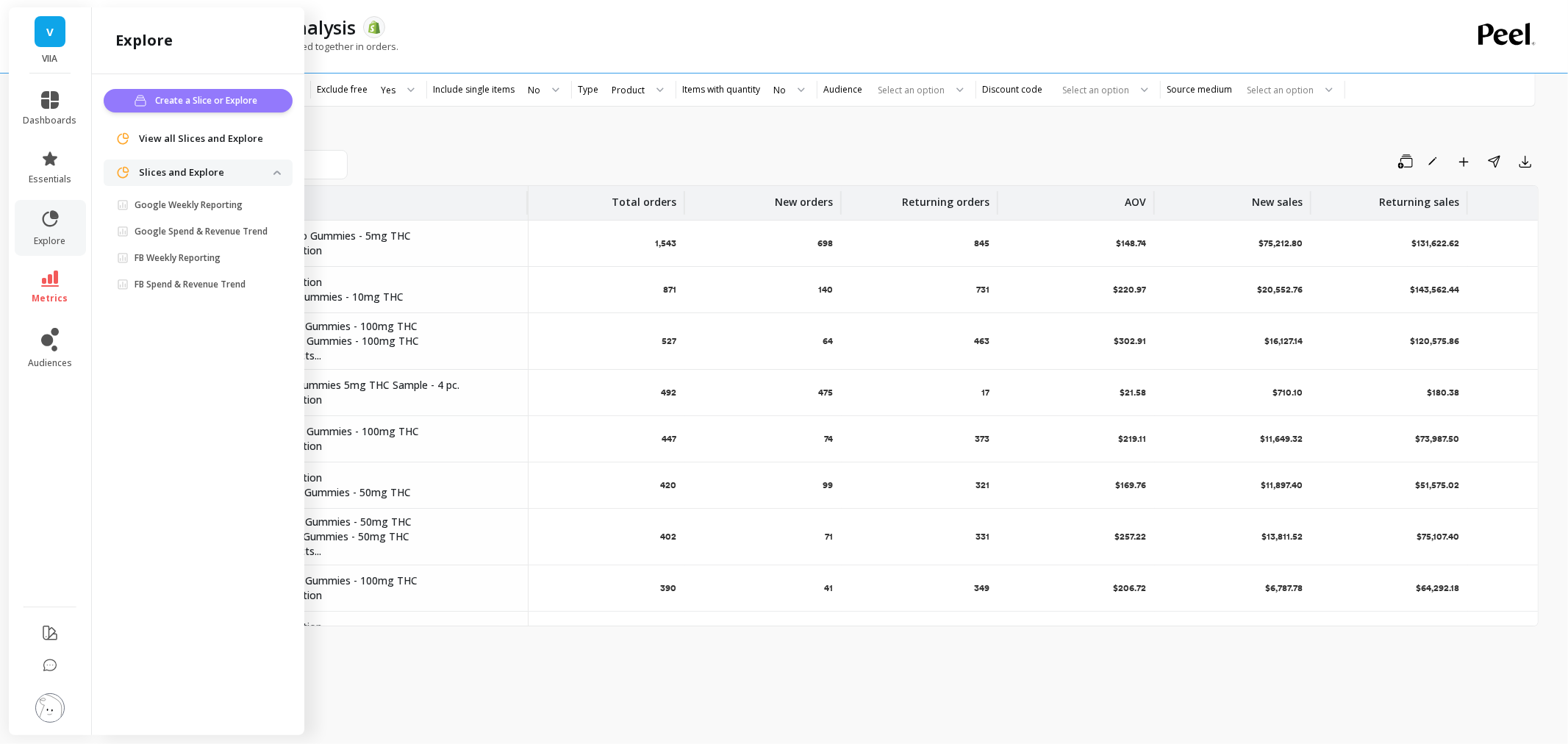
click at [250, 105] on span "Create a Slice or Explore" at bounding box center [209, 101] width 107 height 15
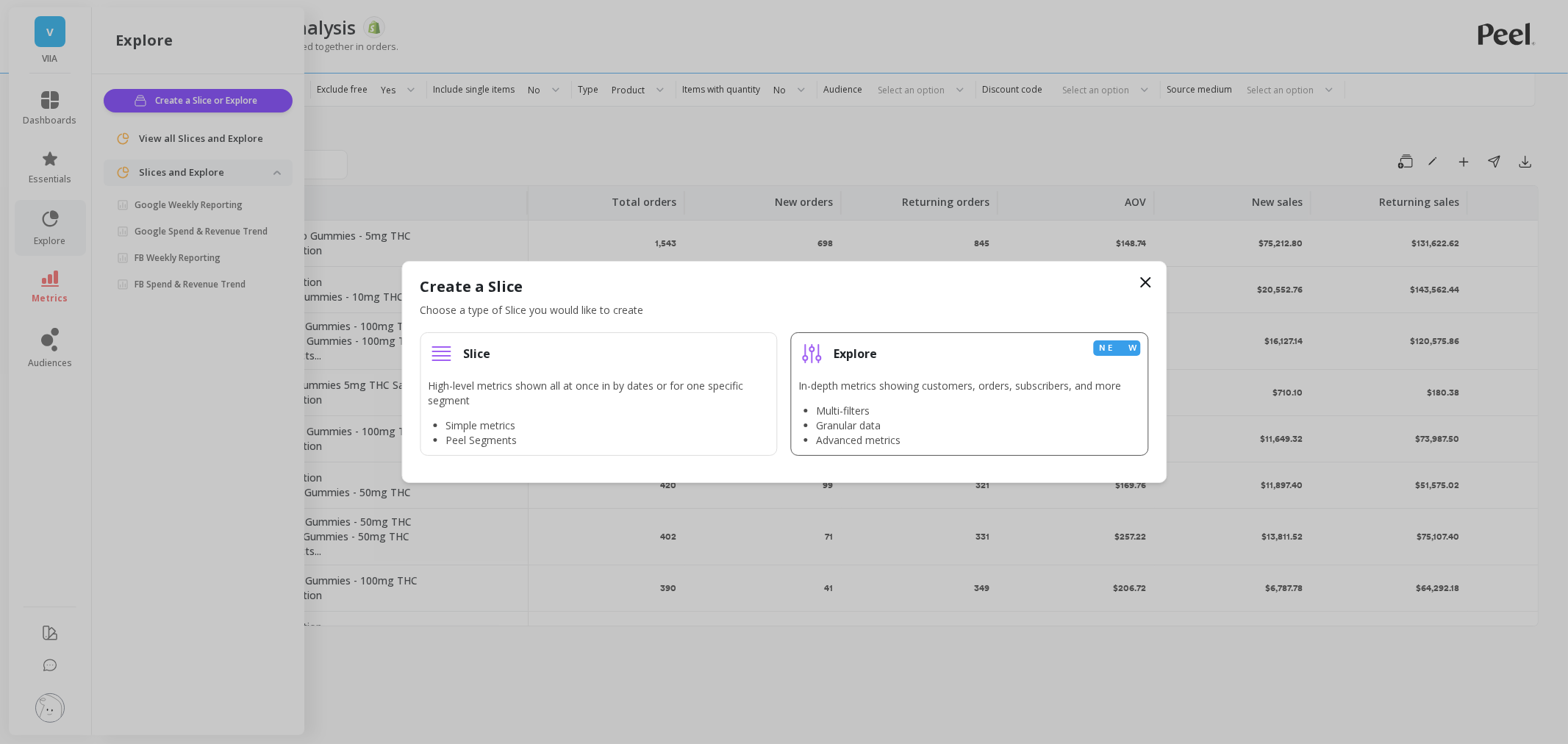
click at [898, 418] on li "Granular data" at bounding box center [969, 426] width 305 height 15
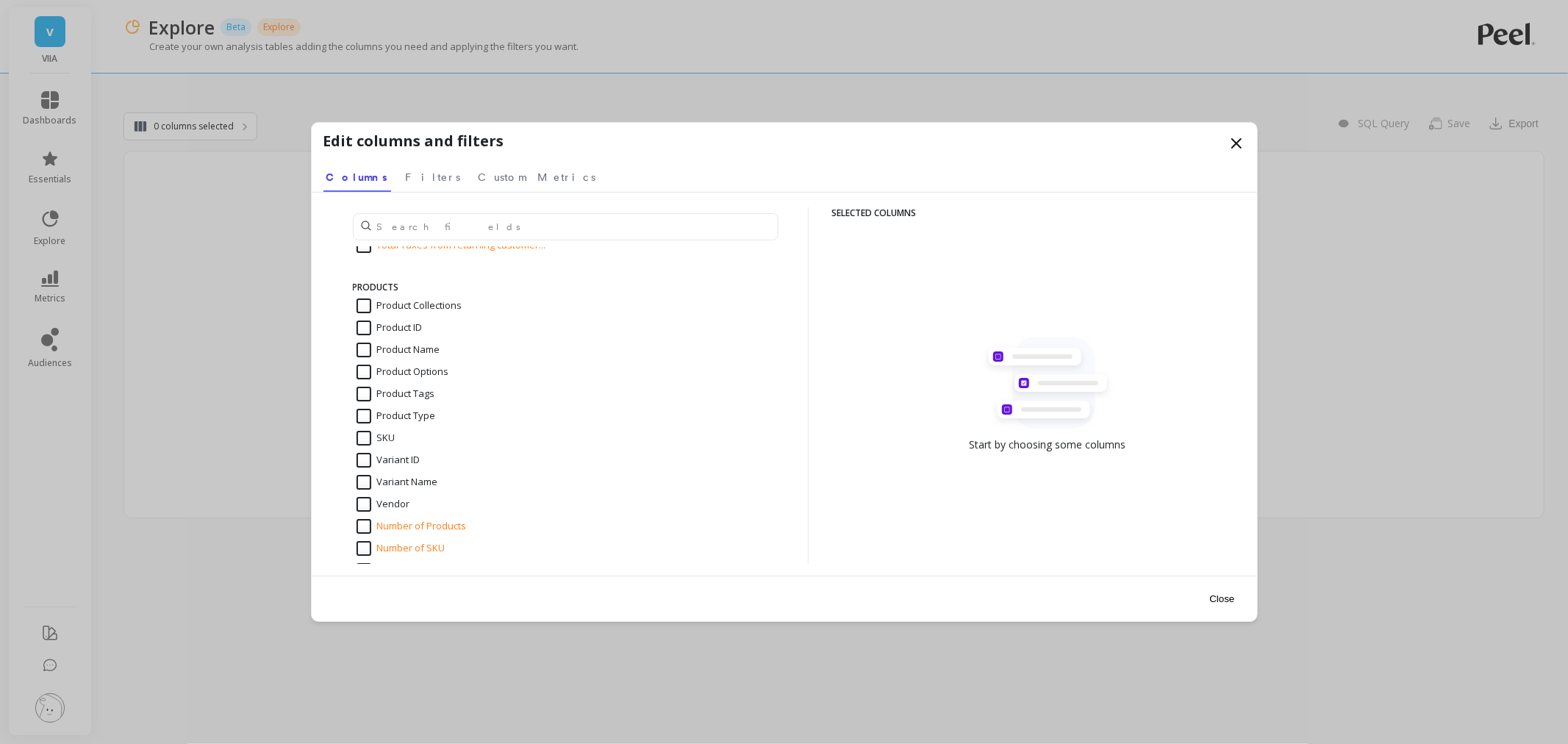
scroll to position [1910, 0]
click at [363, 330] on input "Product ID" at bounding box center [390, 334] width 67 height 15
checkbox input "true"
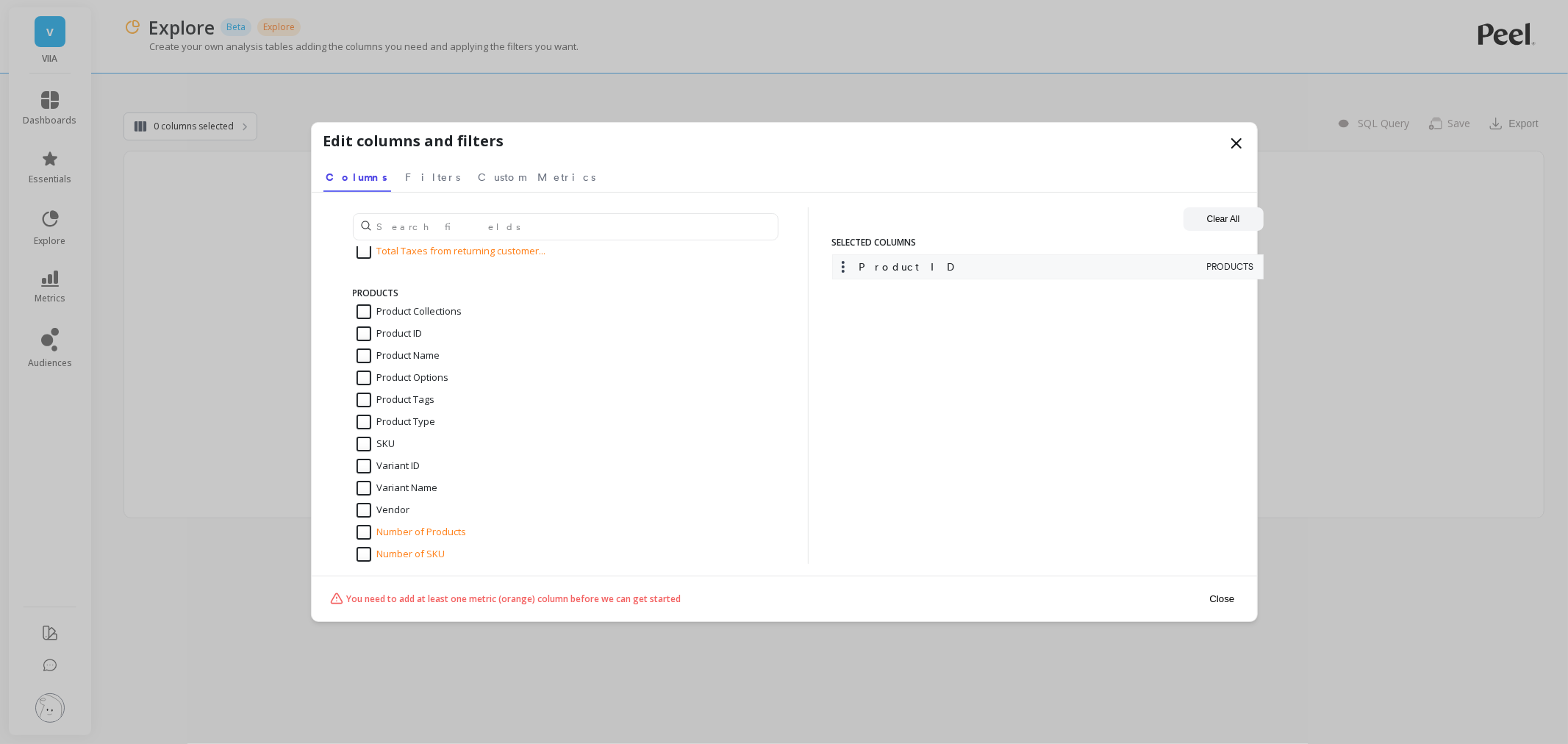
click at [358, 525] on input "Number of Products" at bounding box center [412, 533] width 110 height 15
checkbox input "true"
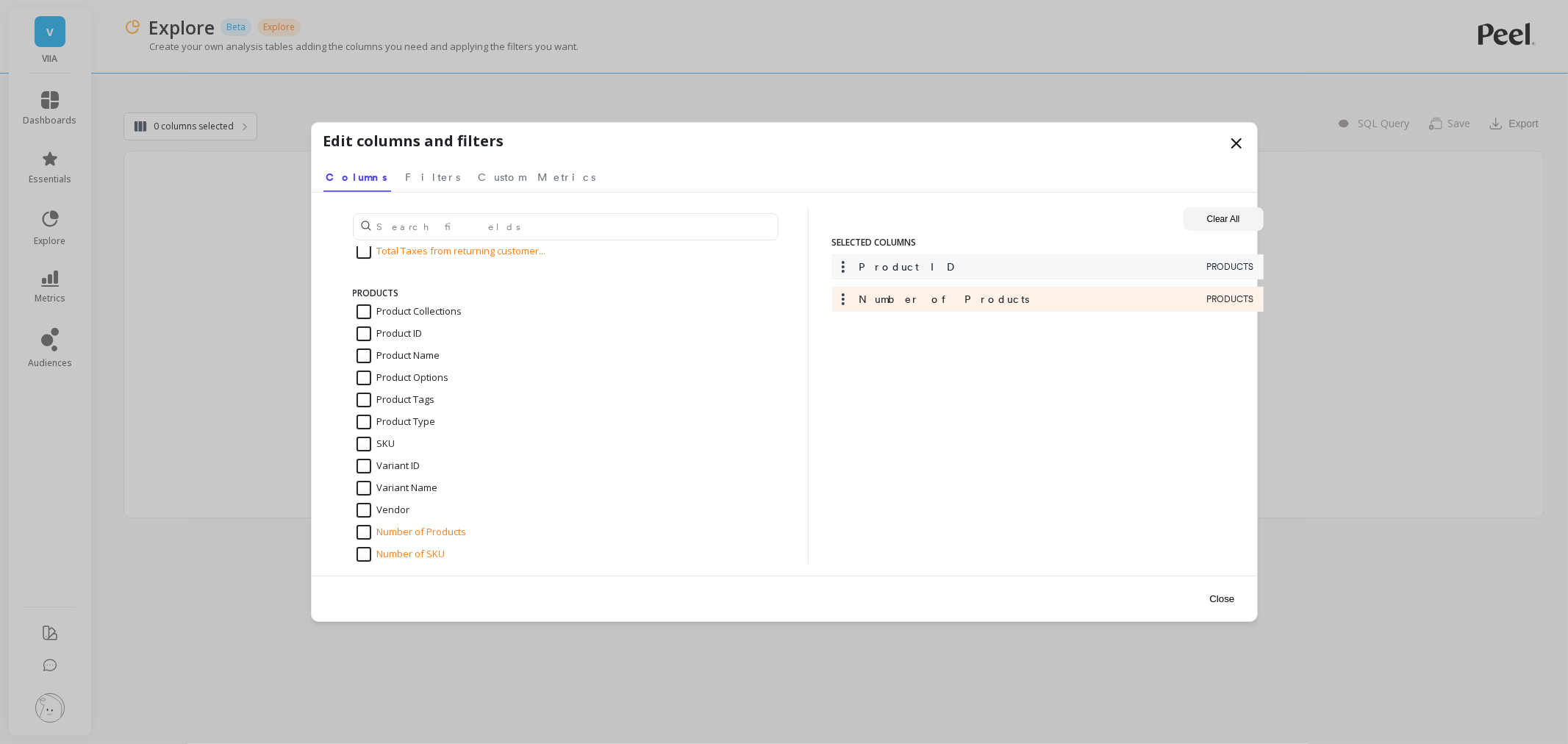
click at [362, 358] on input "Product Name" at bounding box center [399, 356] width 84 height 15
checkbox input "true"
drag, startPoint x: 936, startPoint y: 339, endPoint x: 938, endPoint y: 297, distance: 42.0
click at [938, 297] on div "Product ID PRODUCTS Number of Products PRODUCTS Product Name PRODUCTS" at bounding box center [1048, 303] width 431 height 97
click at [362, 486] on input "Variant Name" at bounding box center [397, 488] width 81 height 15
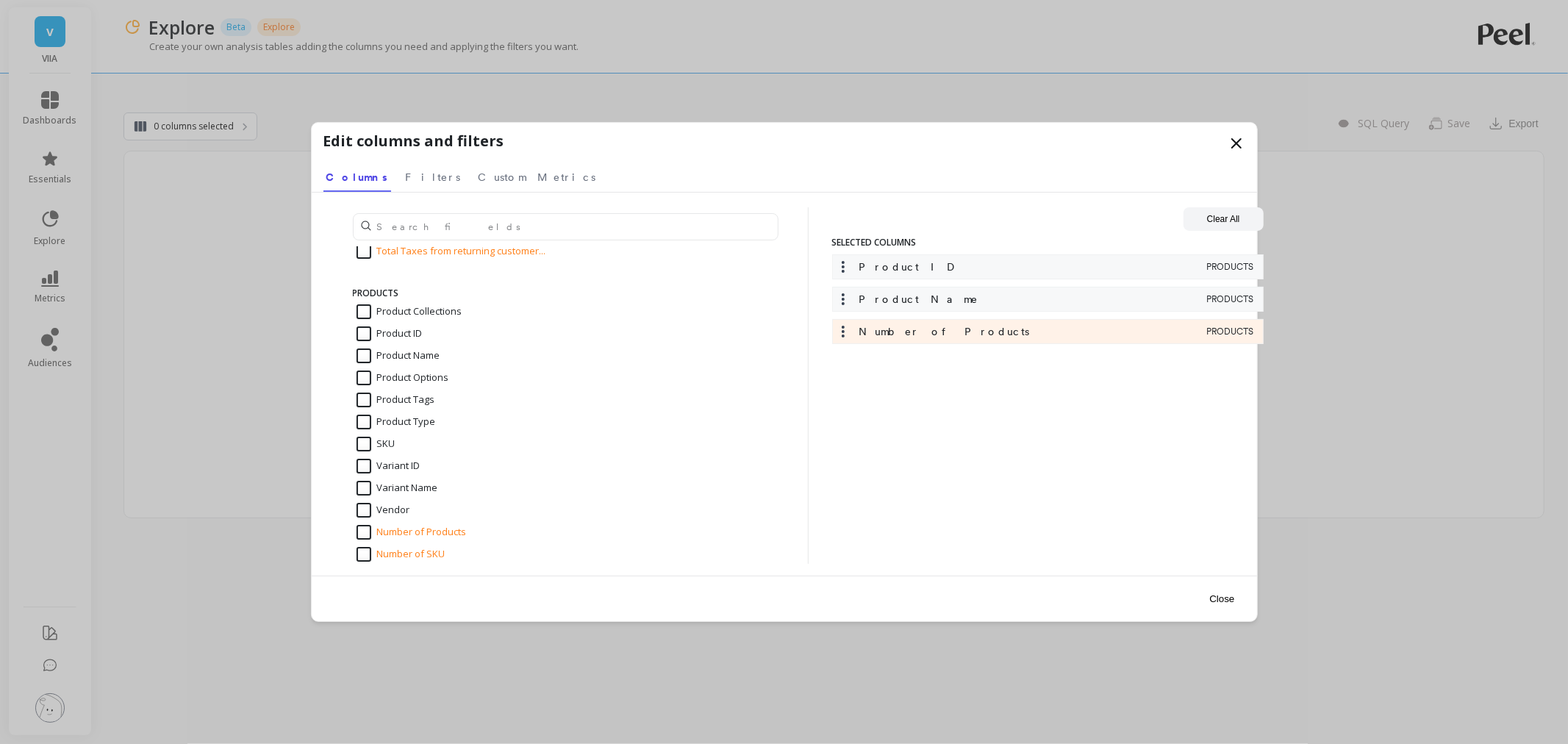
checkbox input "true"
drag, startPoint x: 985, startPoint y: 366, endPoint x: 983, endPoint y: 329, distance: 37.1
click at [983, 329] on div "Product ID PRODUCTS Product Name PRODUCTS Number of Products PRODUCTS Variant N…" at bounding box center [1048, 319] width 431 height 129
click at [406, 178] on span "Filters" at bounding box center [433, 178] width 55 height 15
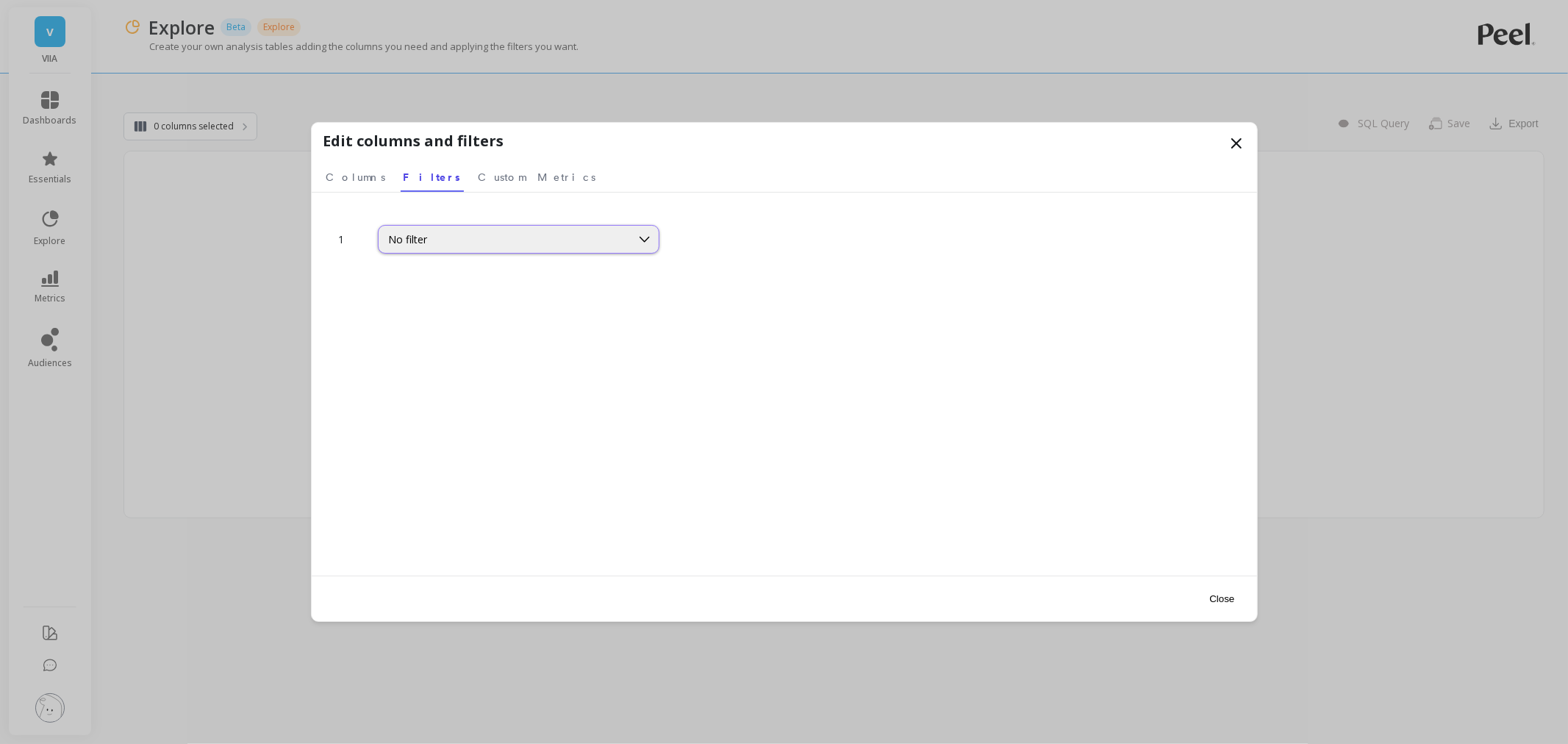
click at [430, 243] on div "No filter" at bounding box center [505, 239] width 232 height 14
click at [432, 244] on div "No filter" at bounding box center [505, 239] width 232 height 14
type input "pro"
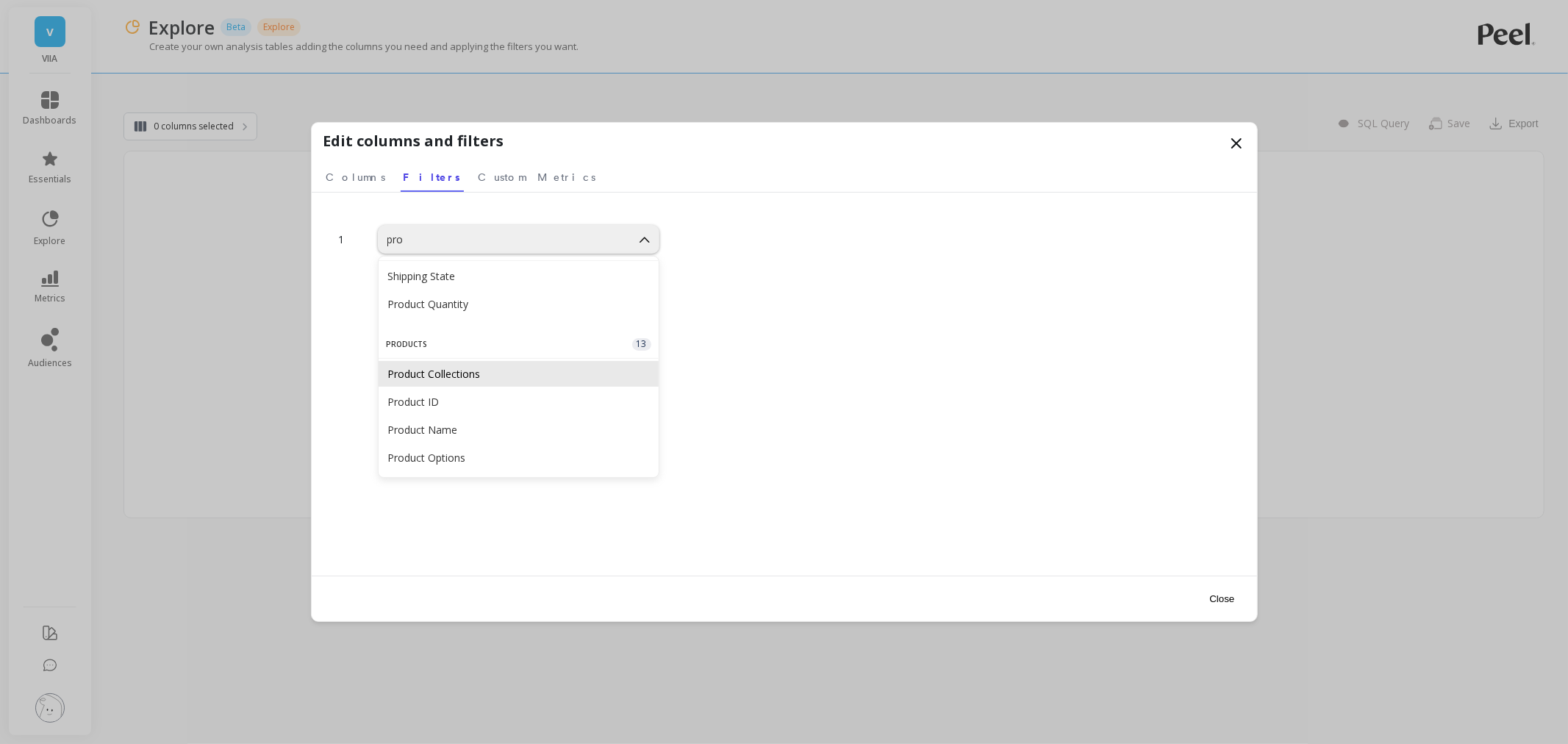
scroll to position [81, 0]
click at [514, 377] on div "Product Name" at bounding box center [519, 380] width 262 height 14
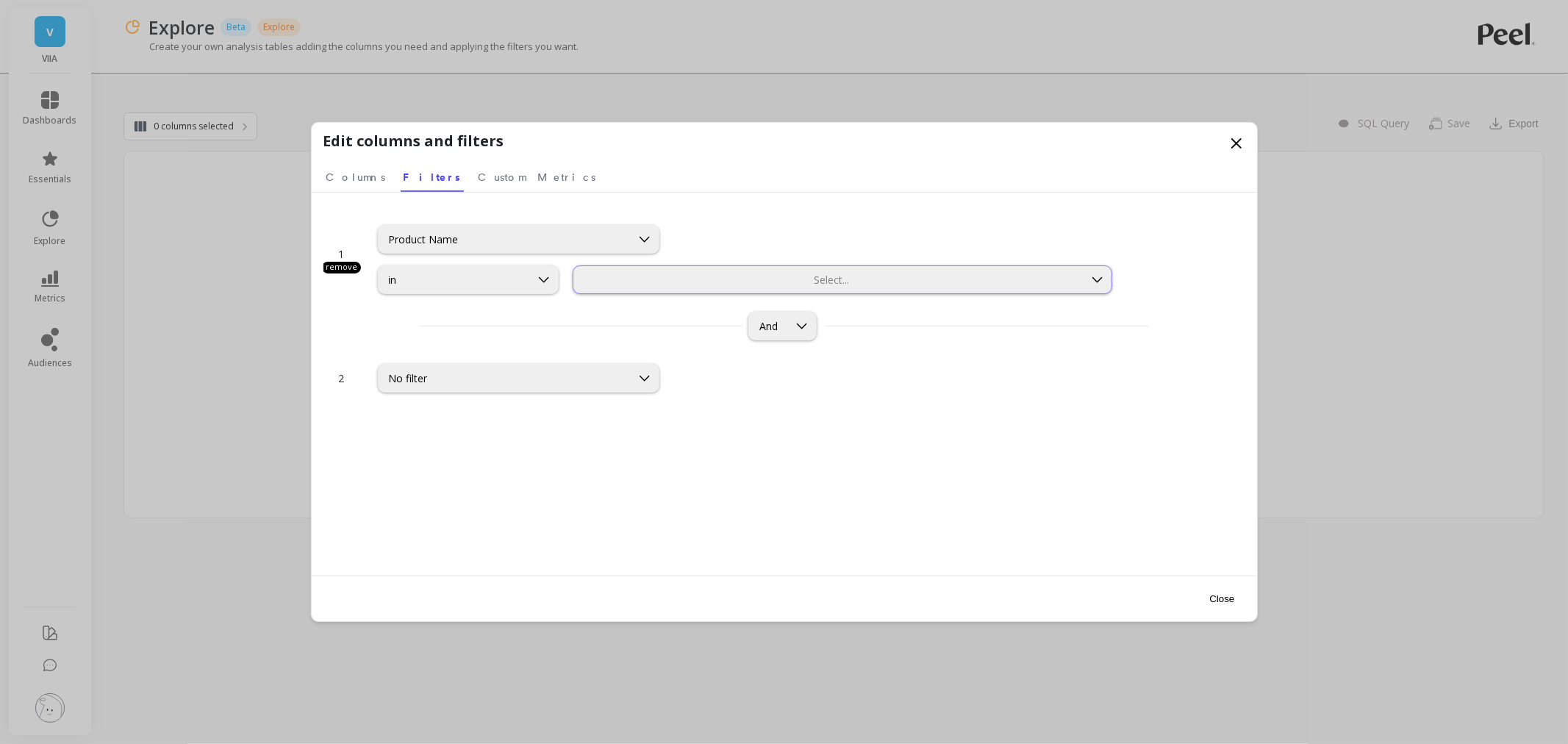
click at [662, 282] on div at bounding box center [828, 280] width 506 height 14
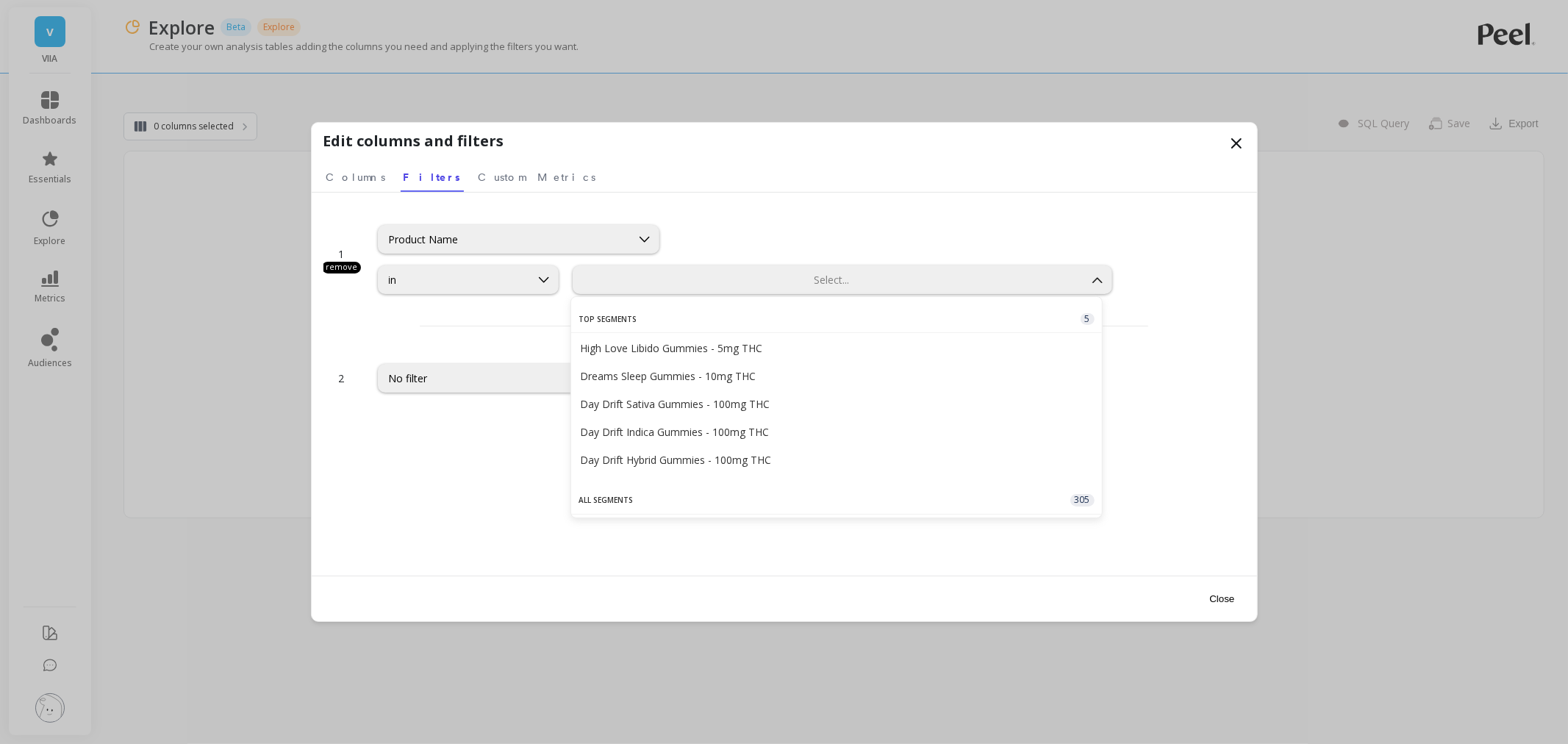
type input "5mg THC Shipping Protection"
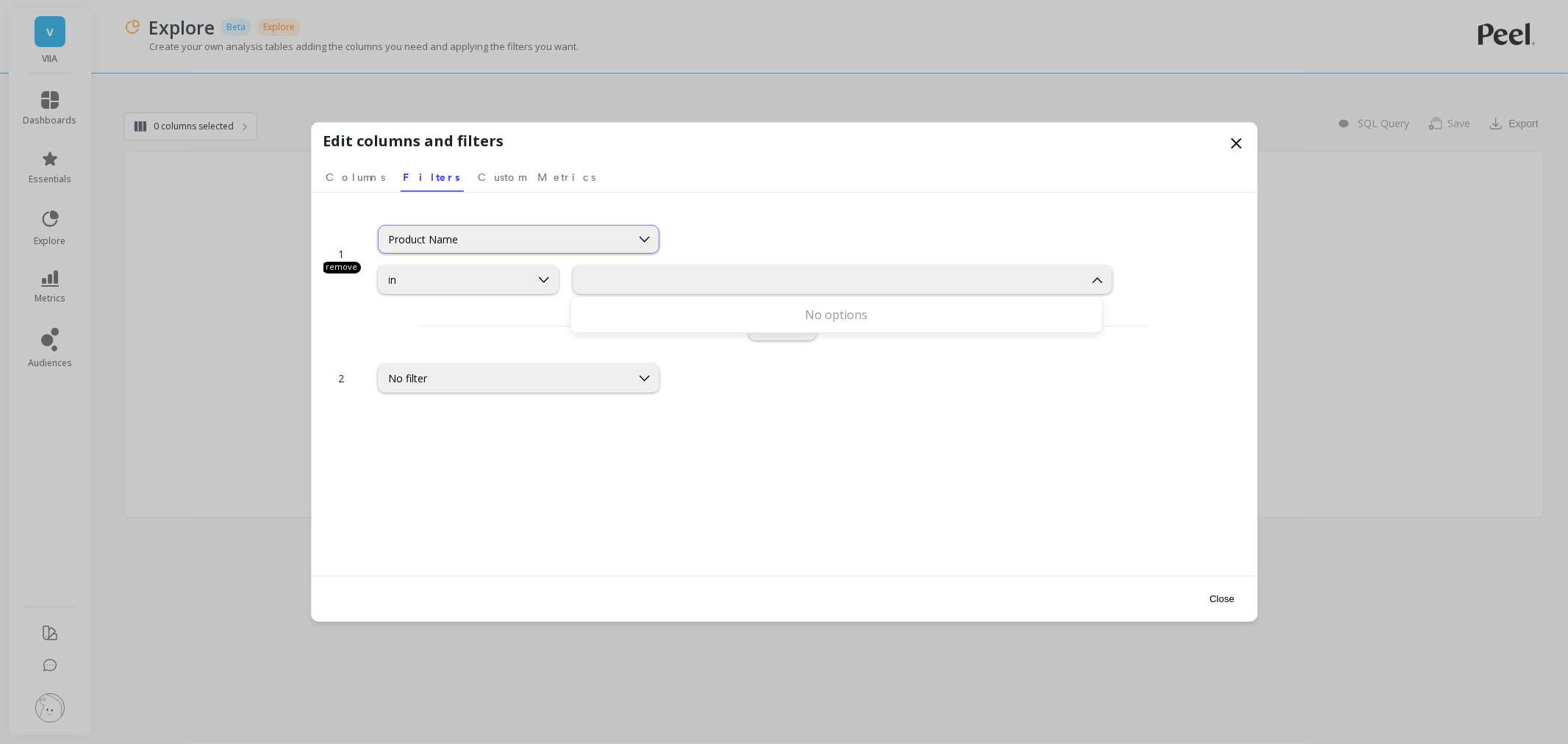
click at [431, 240] on div "Product Name" at bounding box center [505, 239] width 232 height 14
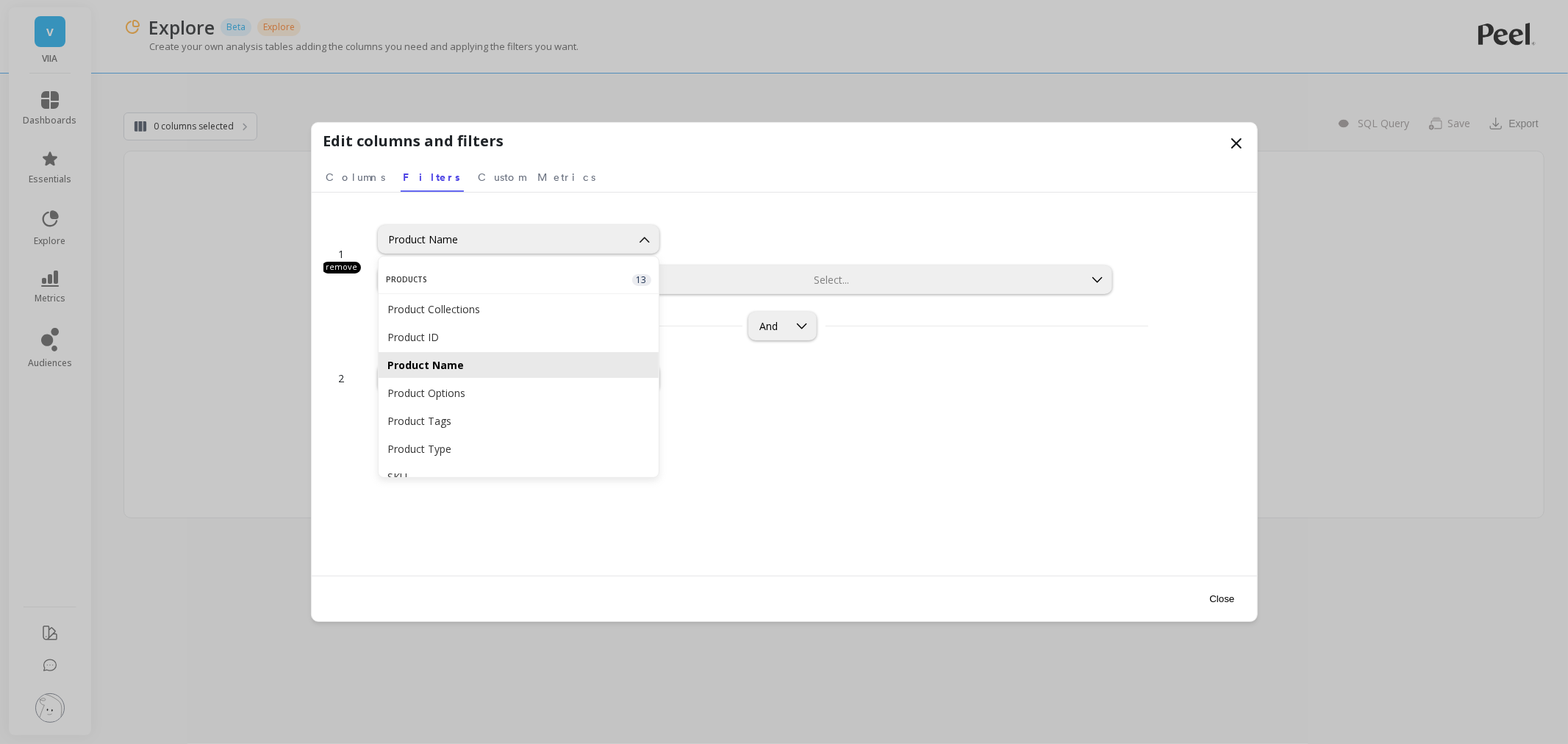
scroll to position [2502, 0]
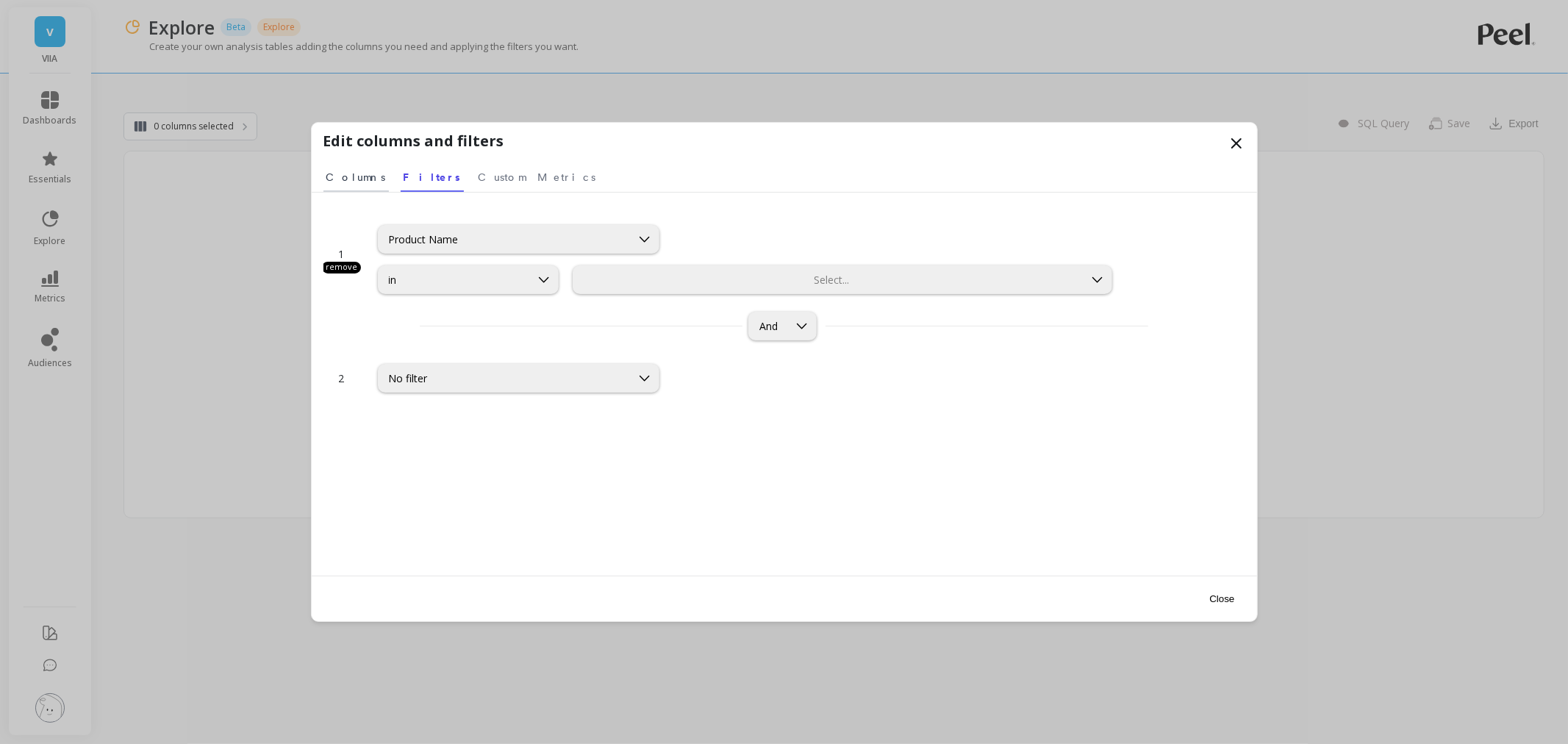
click at [326, 178] on span "Columns" at bounding box center [356, 178] width 59 height 15
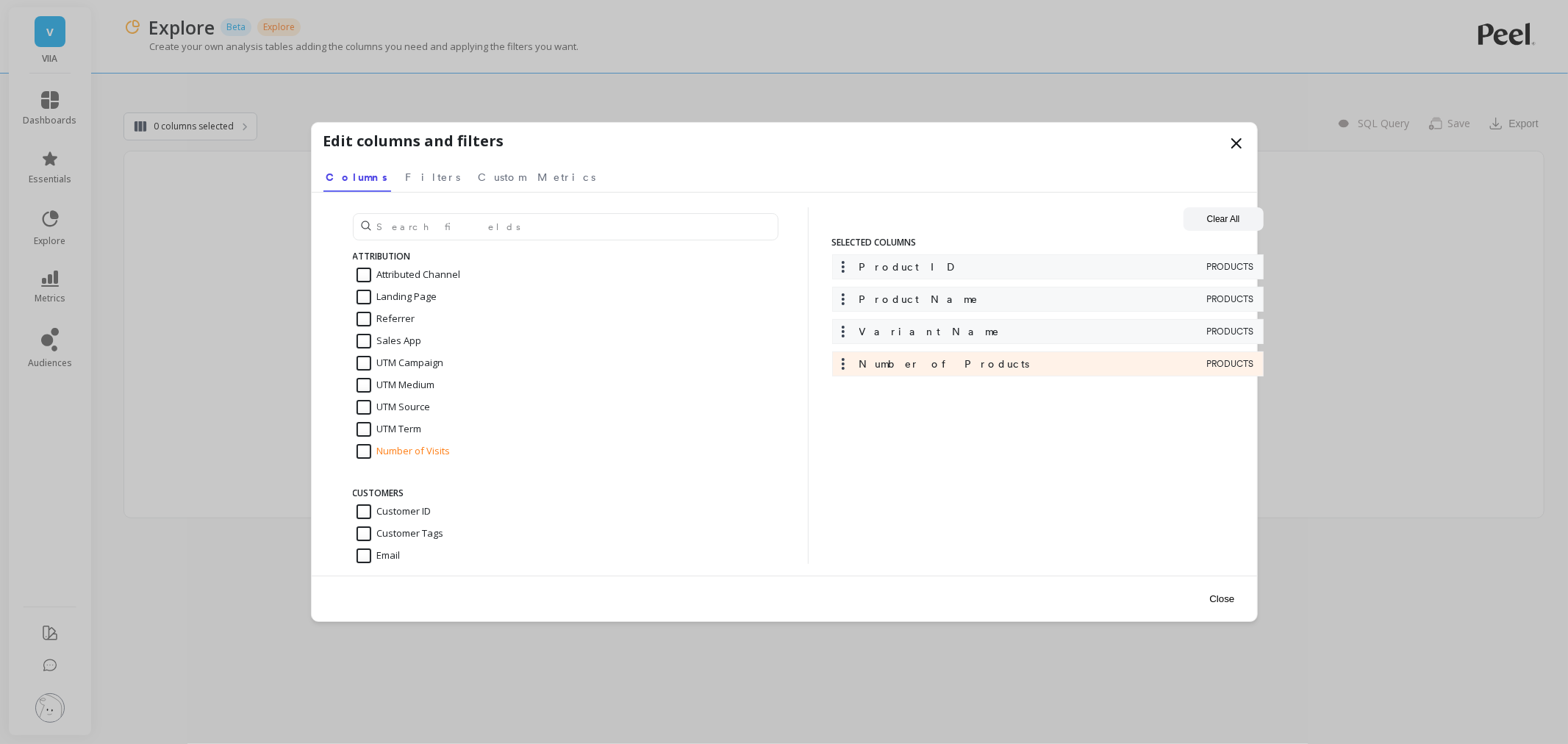
click at [1233, 594] on button "Close" at bounding box center [1221, 599] width 34 height 33
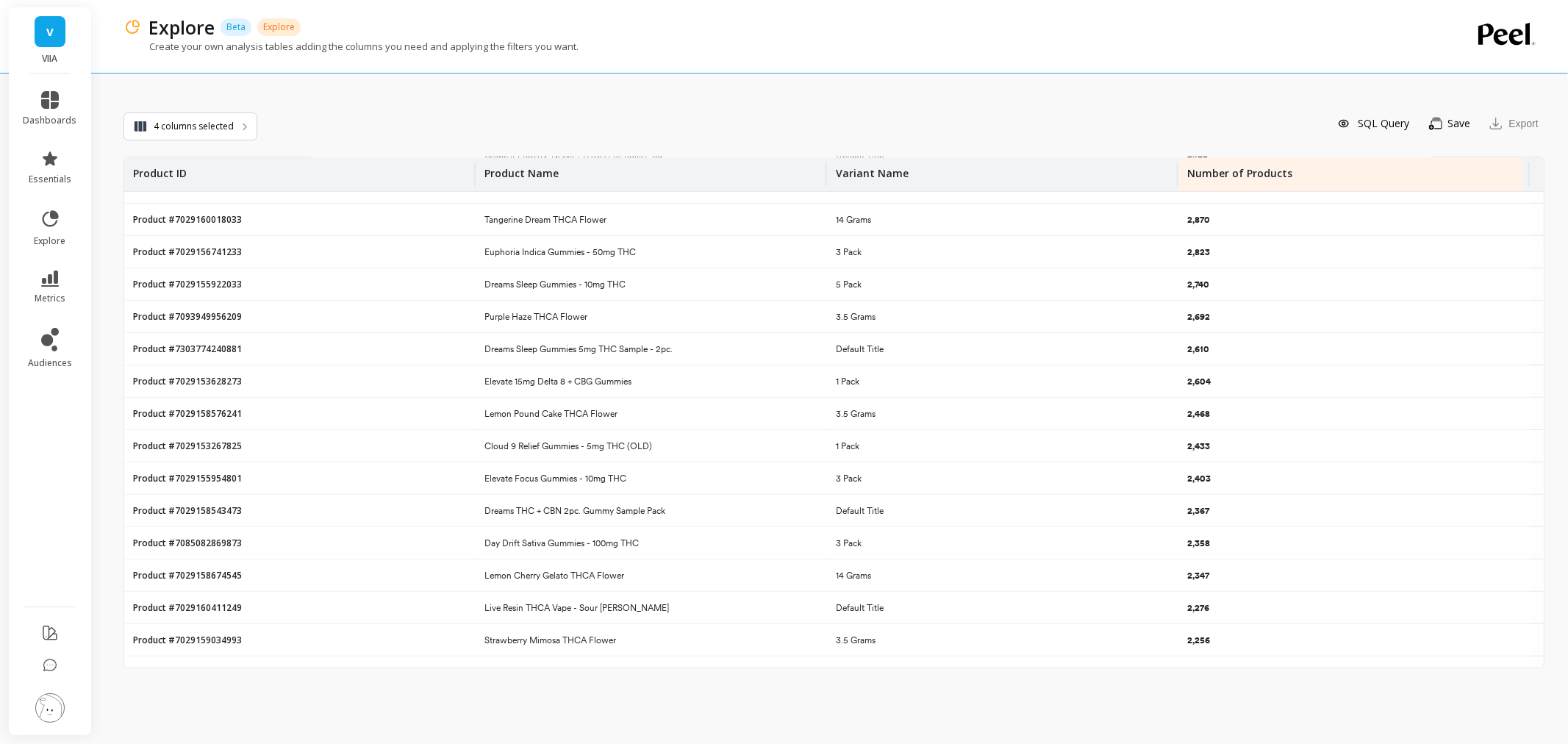
scroll to position [1305, 0]
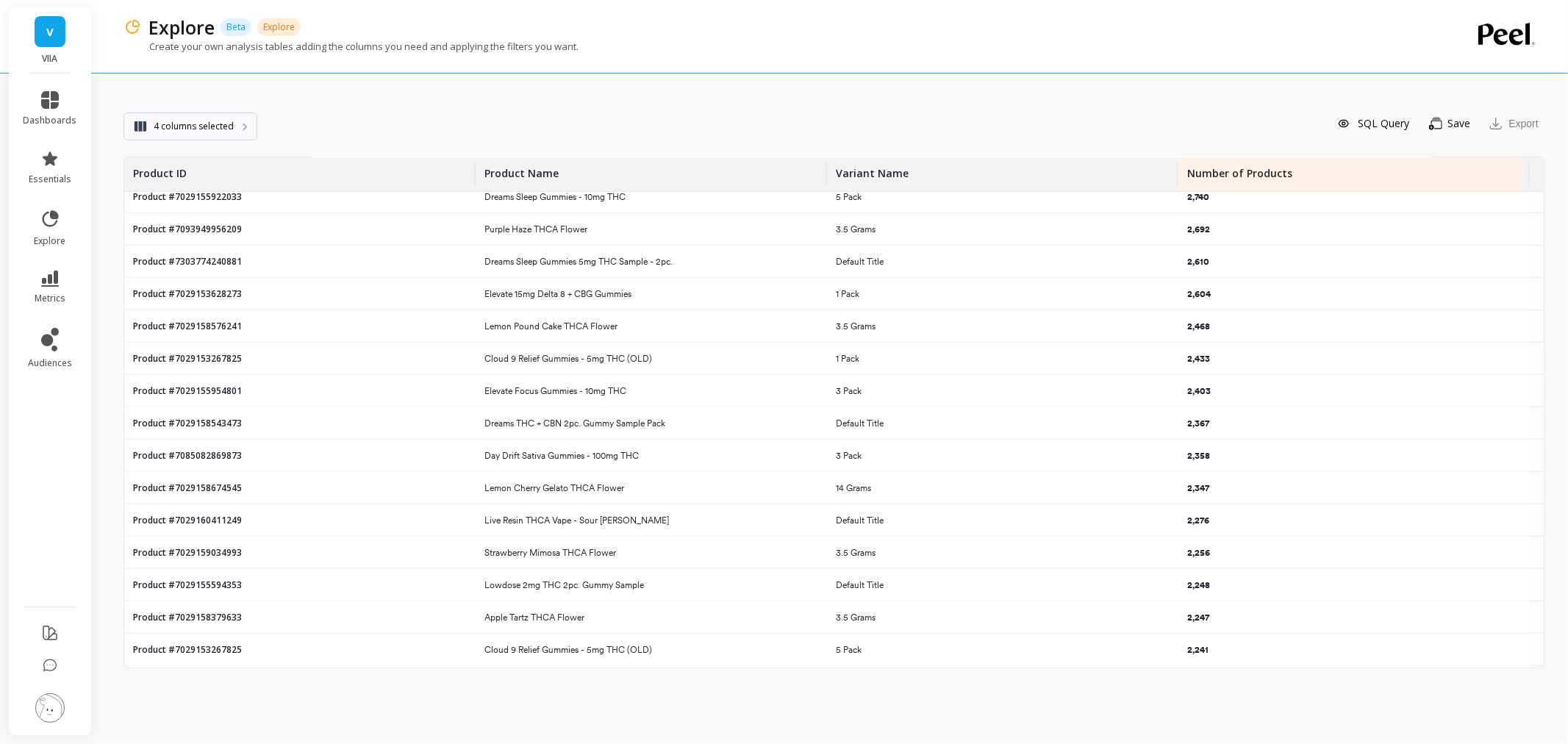
click at [173, 120] on span "4 columns selected" at bounding box center [194, 127] width 81 height 15
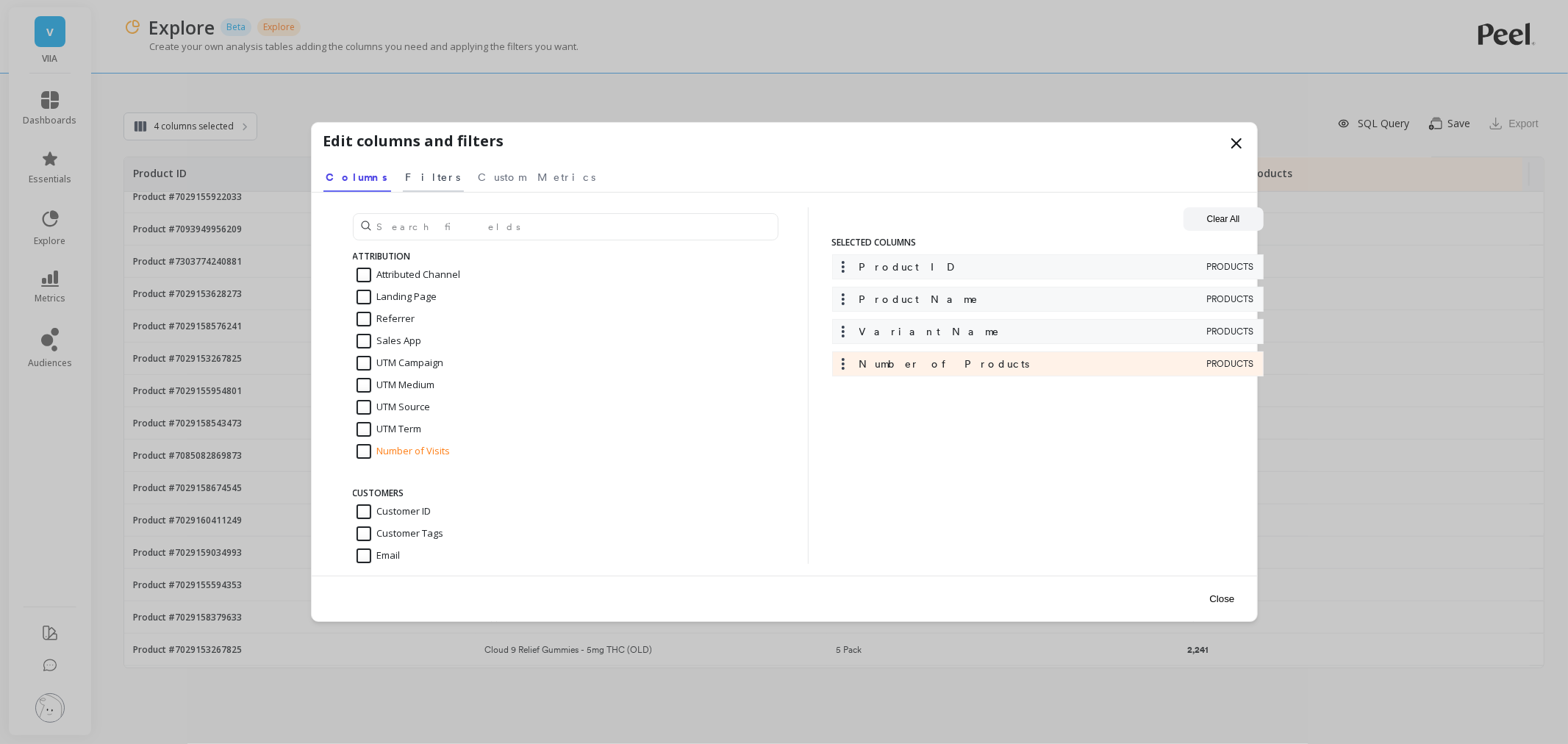
click at [403, 169] on link "Filters" at bounding box center [433, 174] width 61 height 34
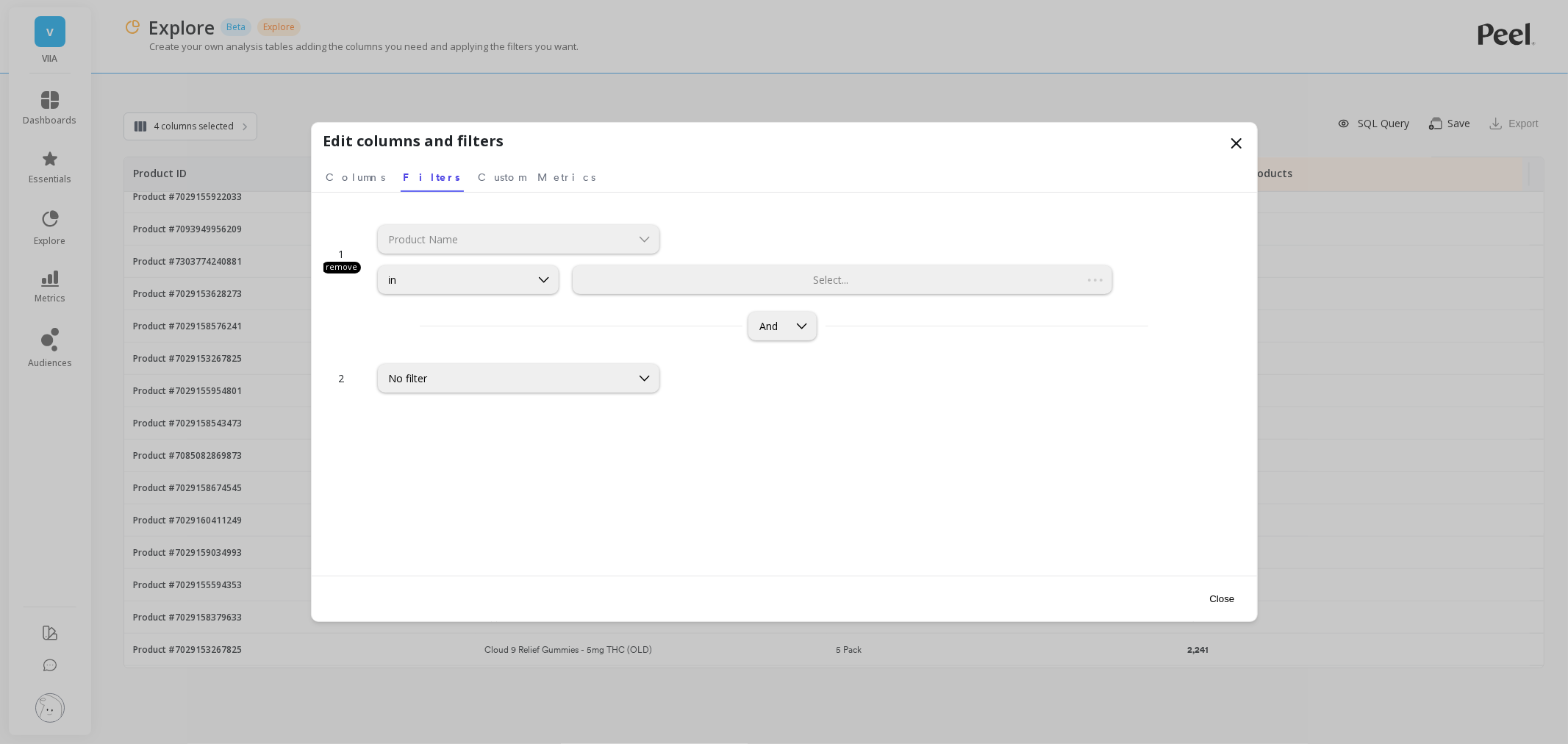
click at [427, 238] on div "Product Name" at bounding box center [519, 239] width 282 height 29
click at [578, 277] on div at bounding box center [828, 280] width 506 height 14
type input "shipp"
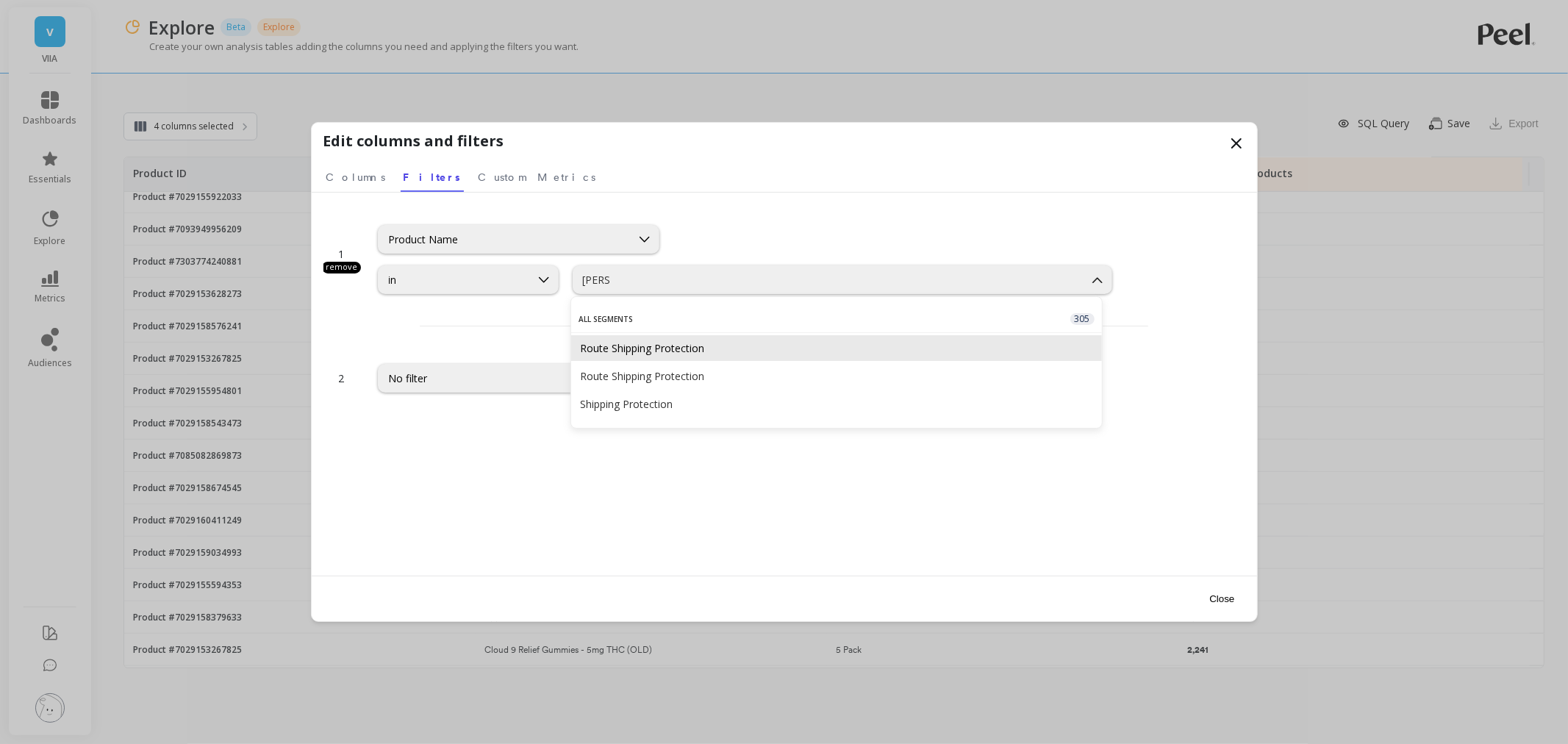
click at [621, 343] on div "Route Shipping Protection" at bounding box center [837, 348] width 513 height 14
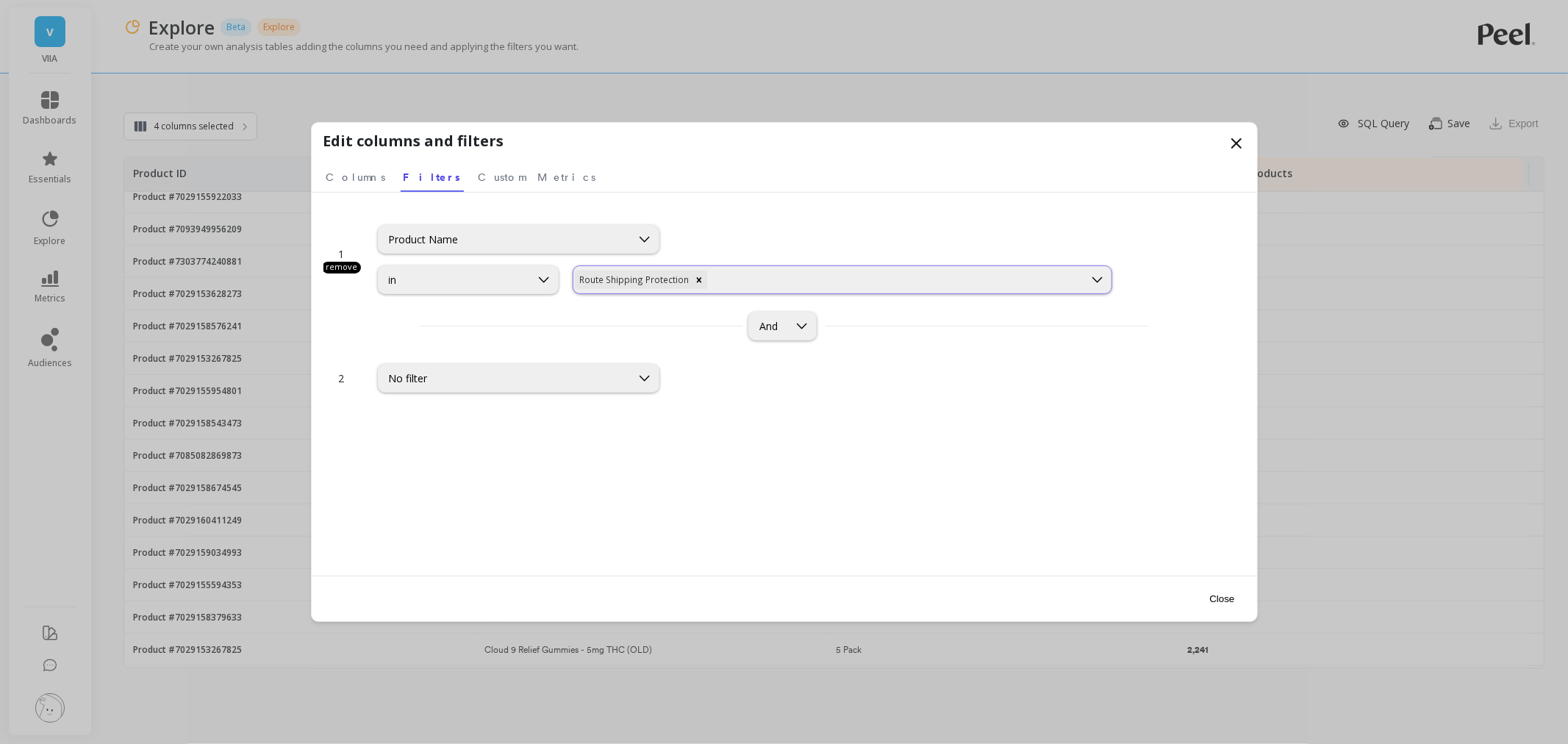
click at [733, 280] on div at bounding box center [896, 280] width 371 height 14
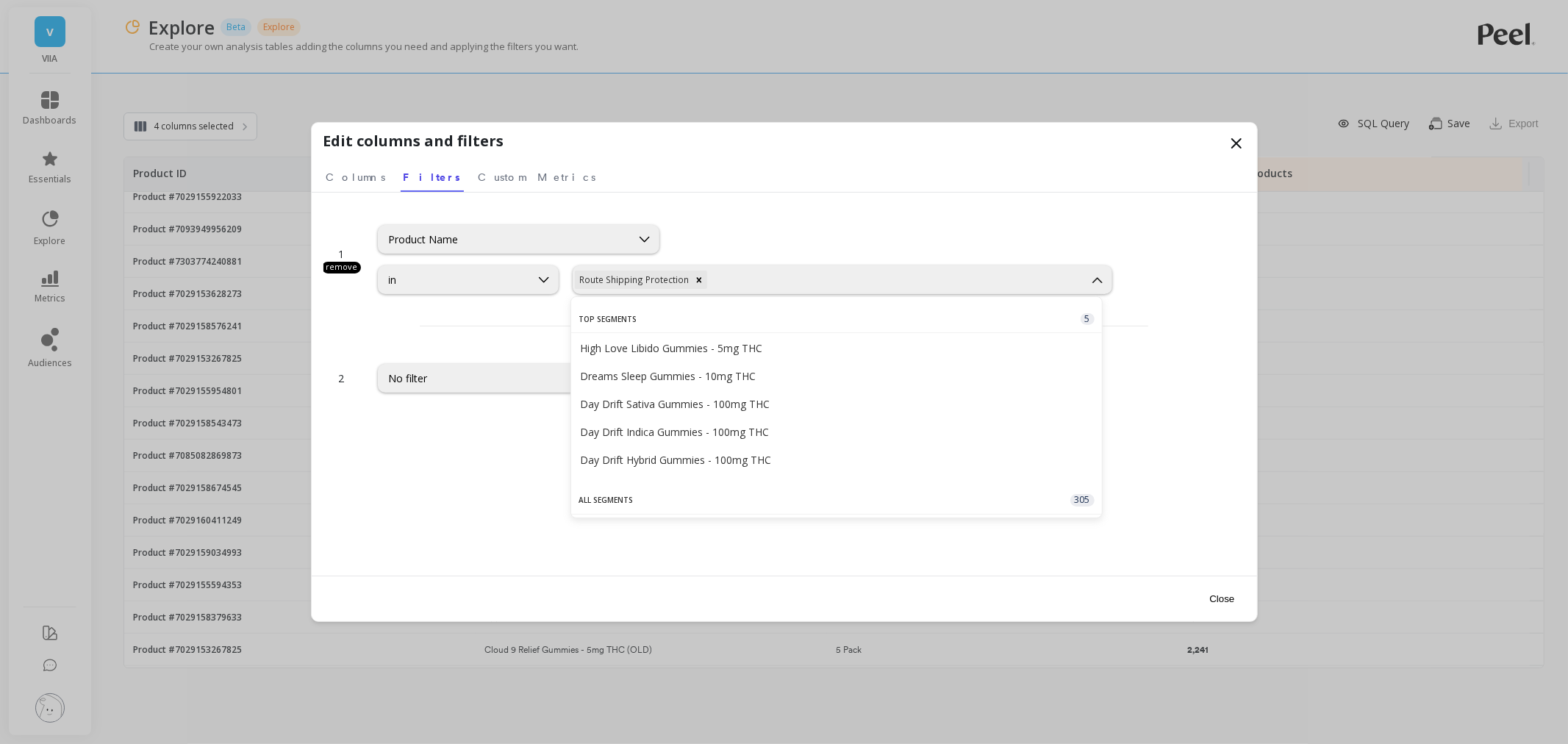
type input "p"
type input "shi"
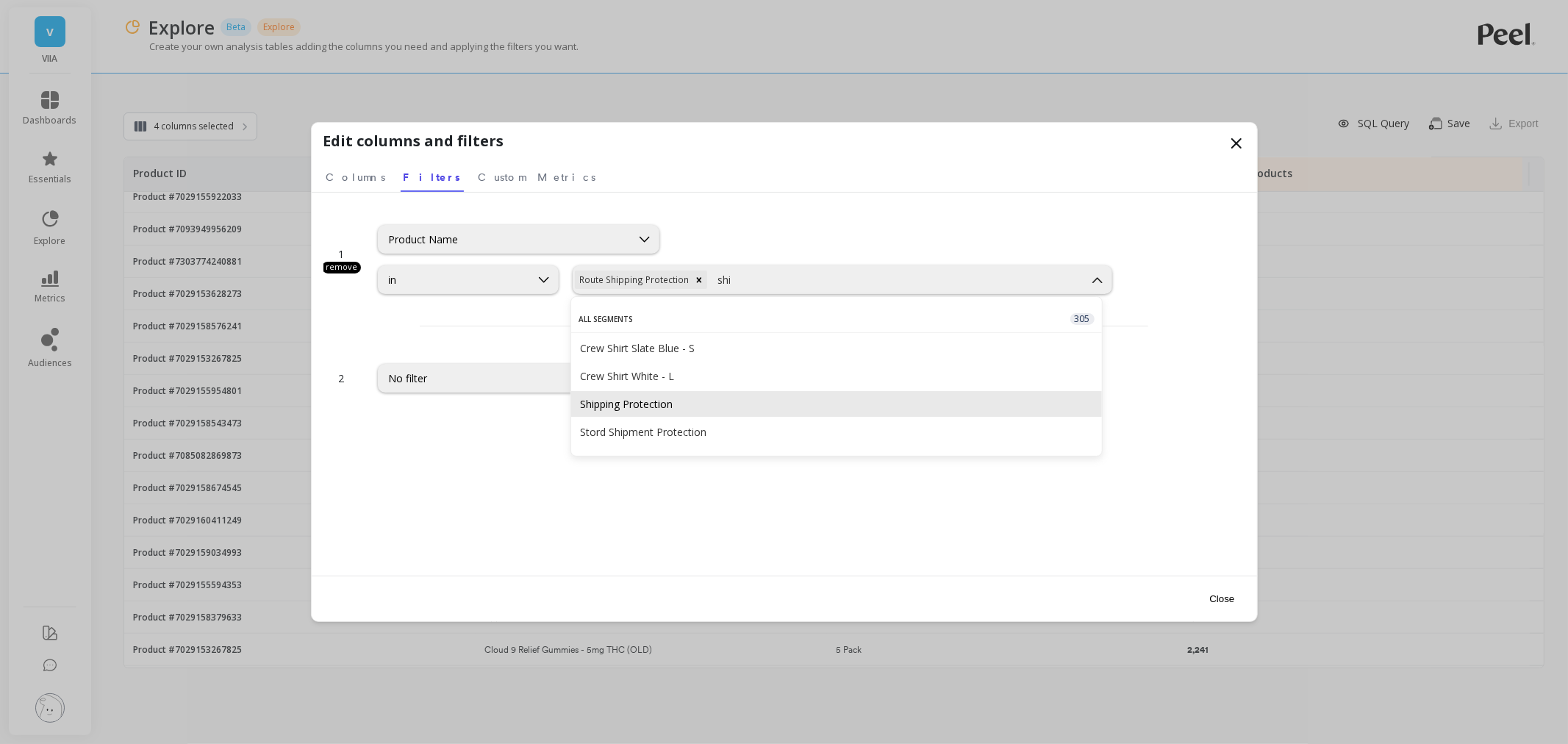
click at [744, 395] on div "Shipping Protection" at bounding box center [836, 404] width 530 height 25
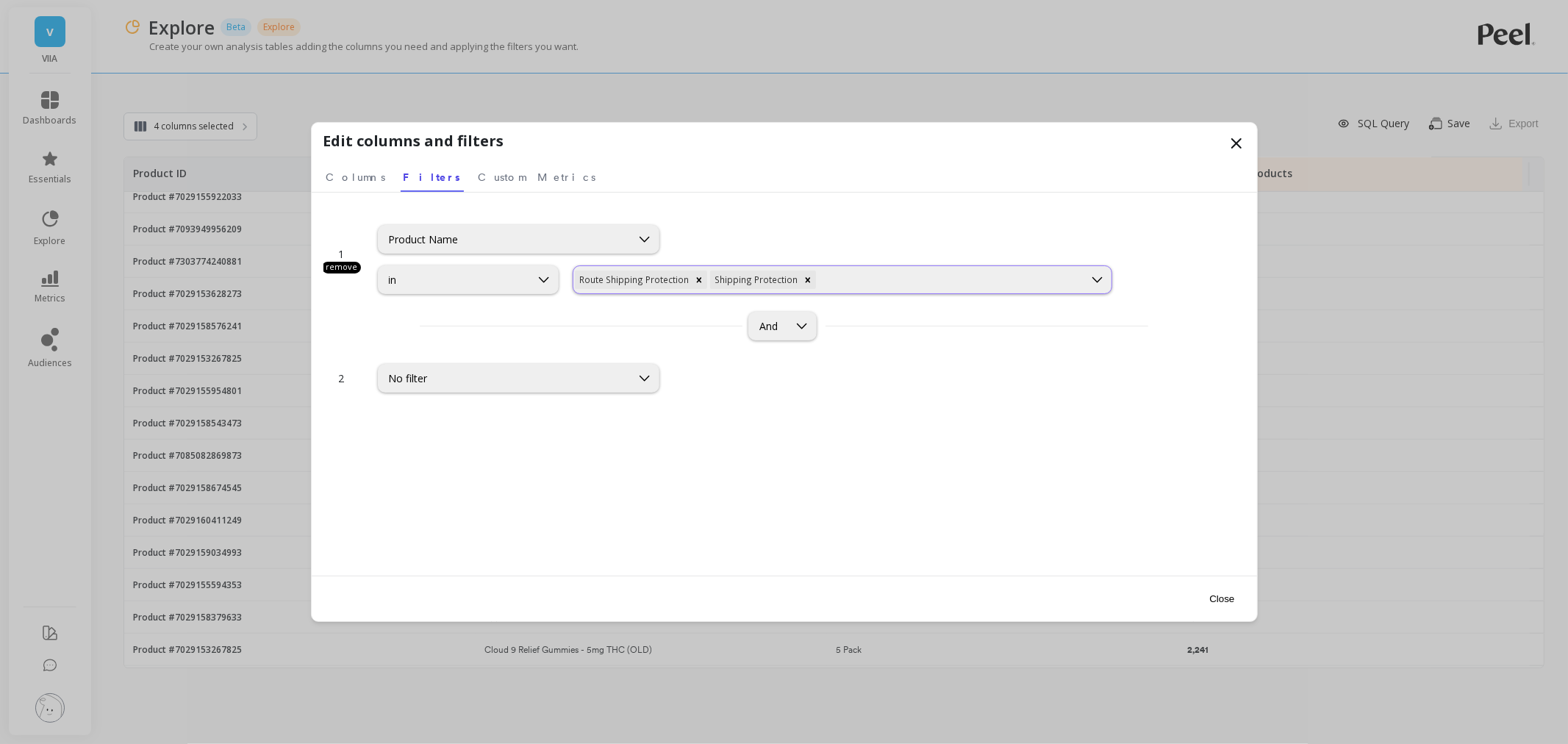
click at [869, 283] on div at bounding box center [950, 280] width 262 height 14
type input "ship"
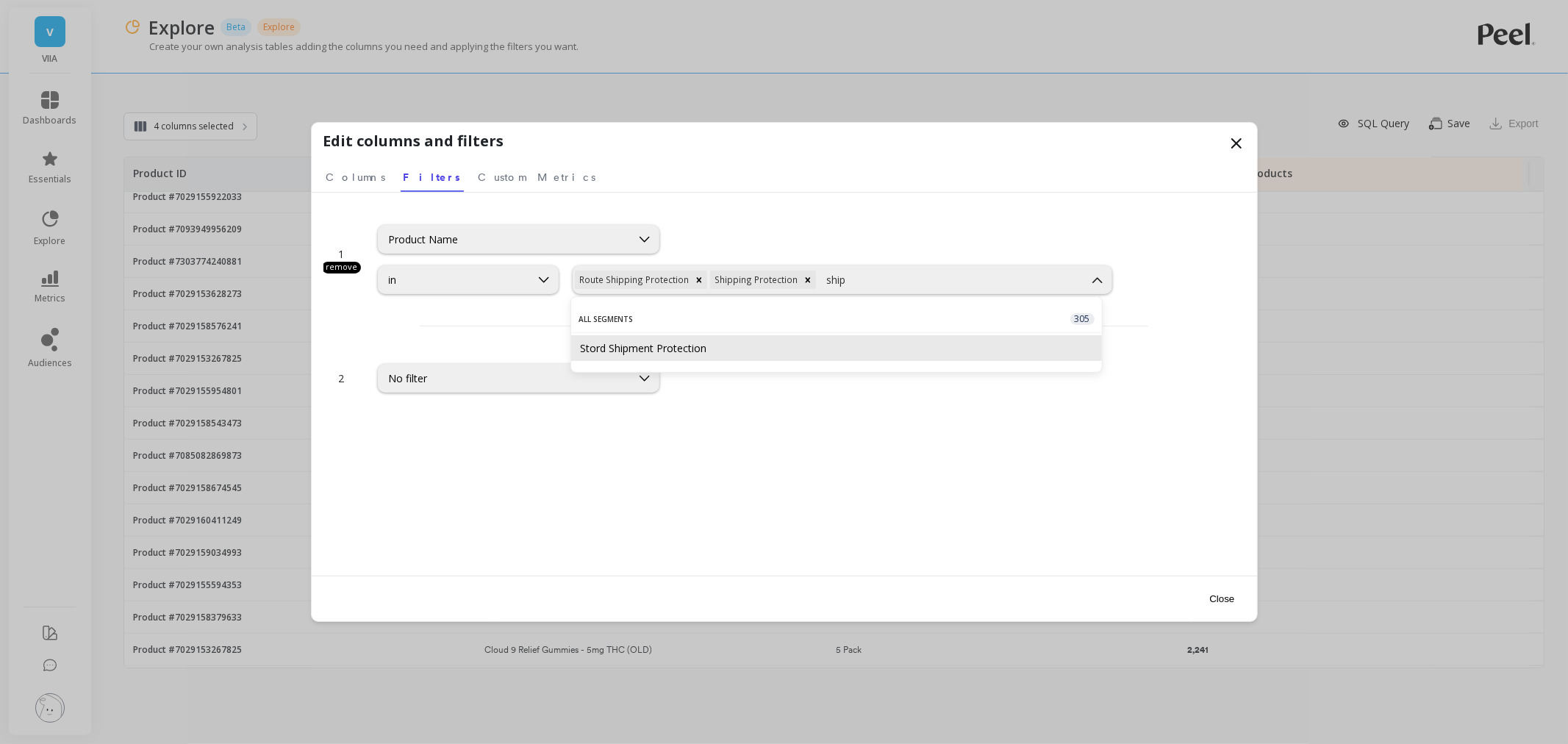
click at [789, 340] on div "Stord Shipment Protection" at bounding box center [836, 348] width 530 height 25
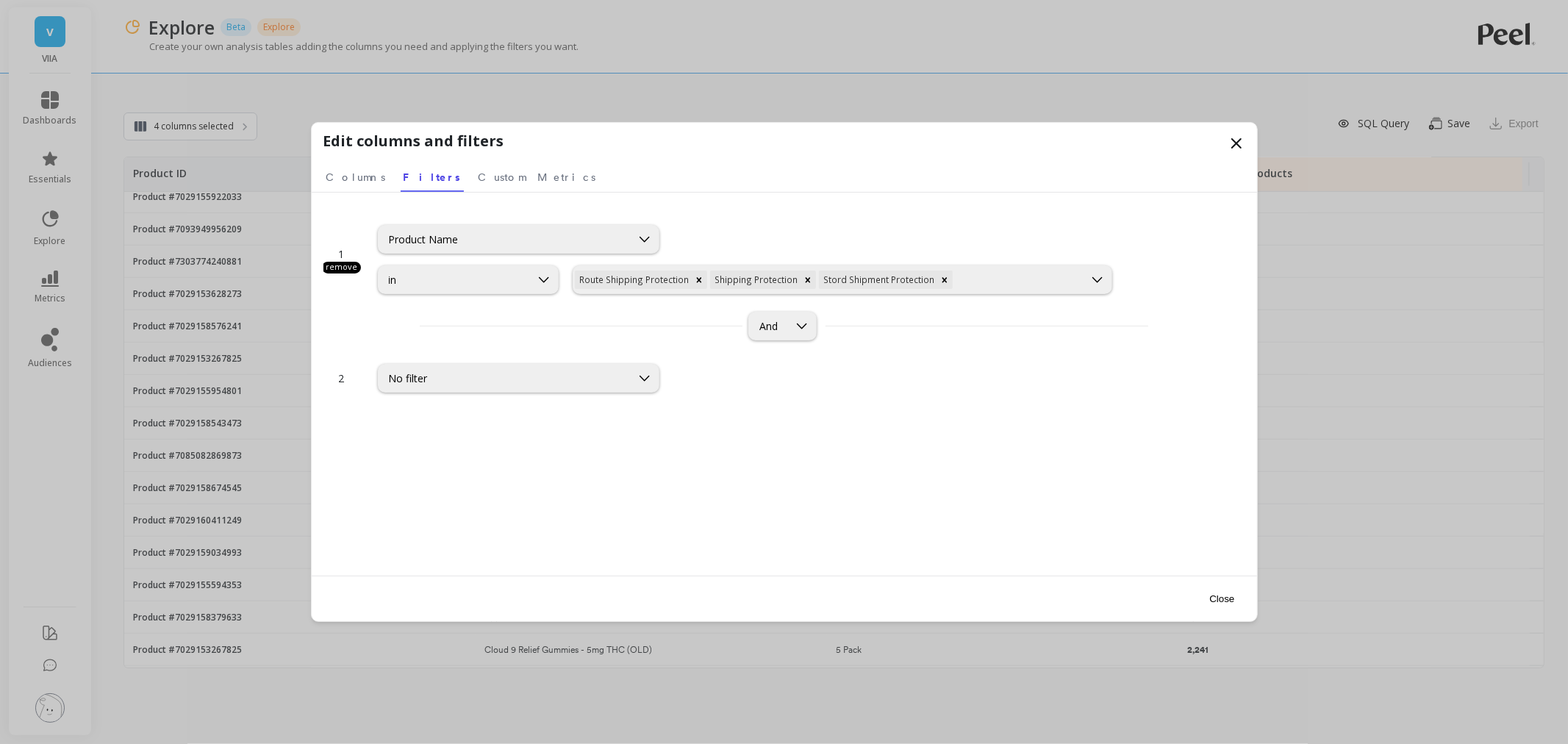
click at [1229, 598] on button "Close" at bounding box center [1221, 599] width 34 height 33
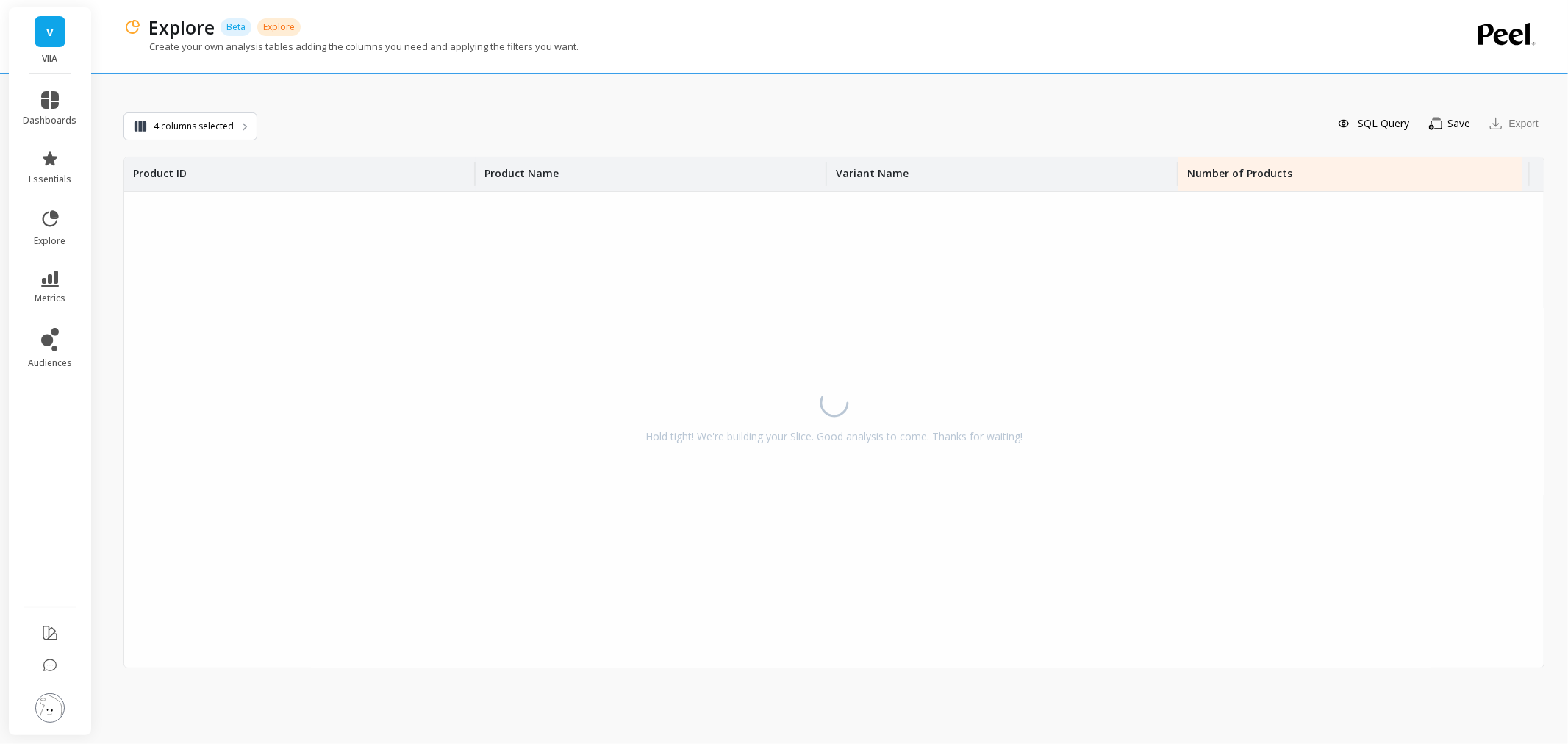
scroll to position [0, 0]
click at [173, 113] on button "4 columns selected" at bounding box center [190, 127] width 134 height 28
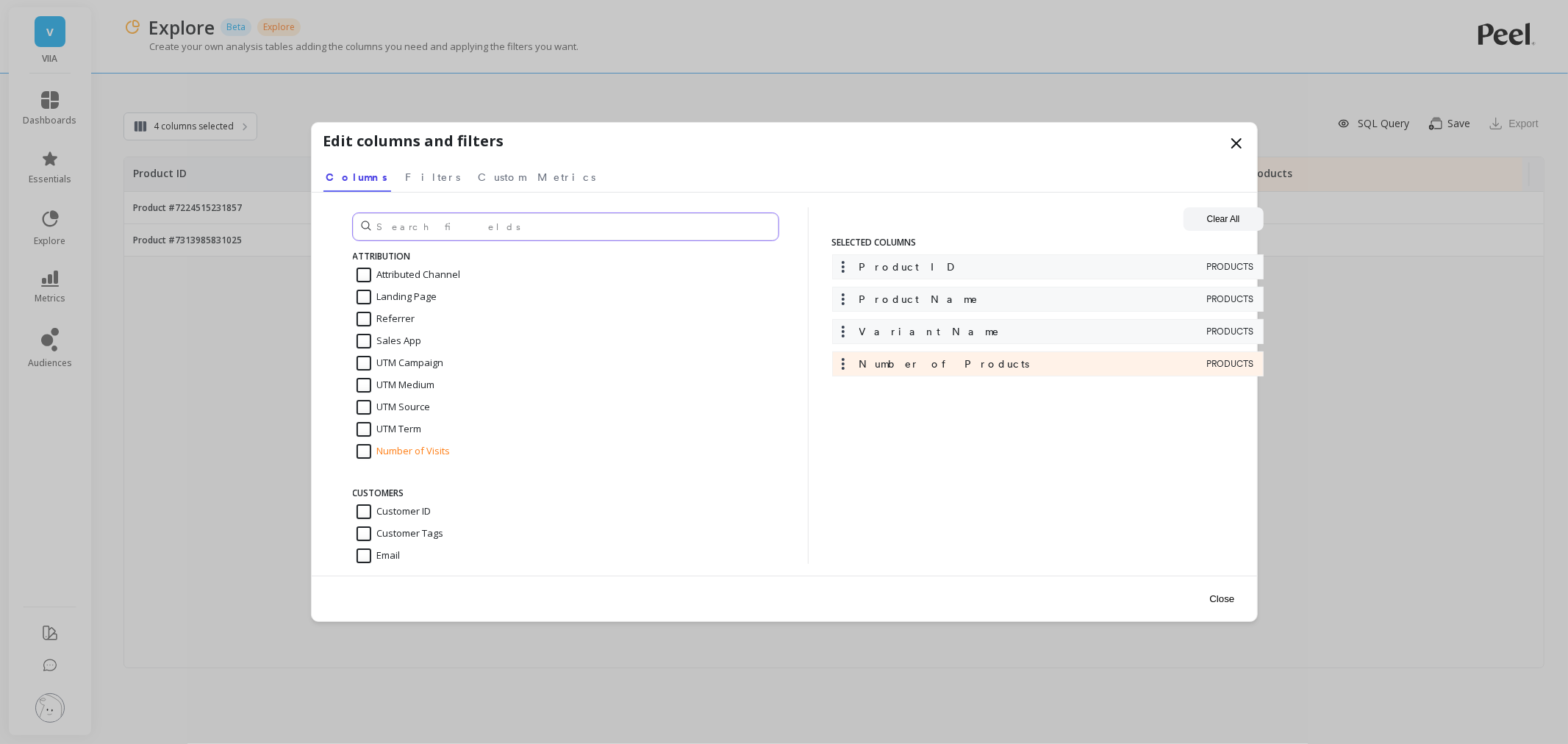
click at [462, 235] on input "text" at bounding box center [565, 226] width 426 height 27
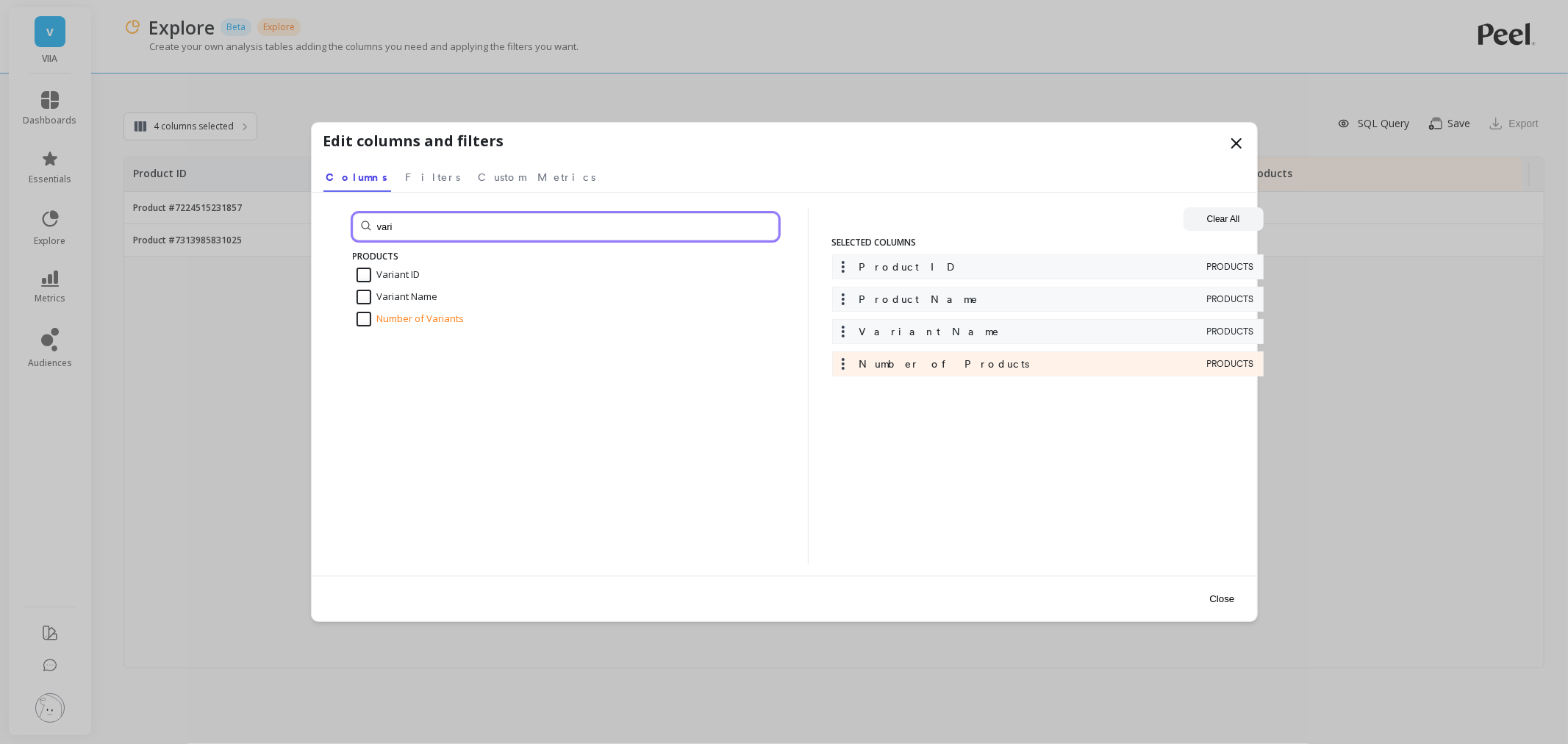
type input "vari"
click at [420, 270] on input "Variant ID" at bounding box center [389, 275] width 64 height 15
checkbox input "true"
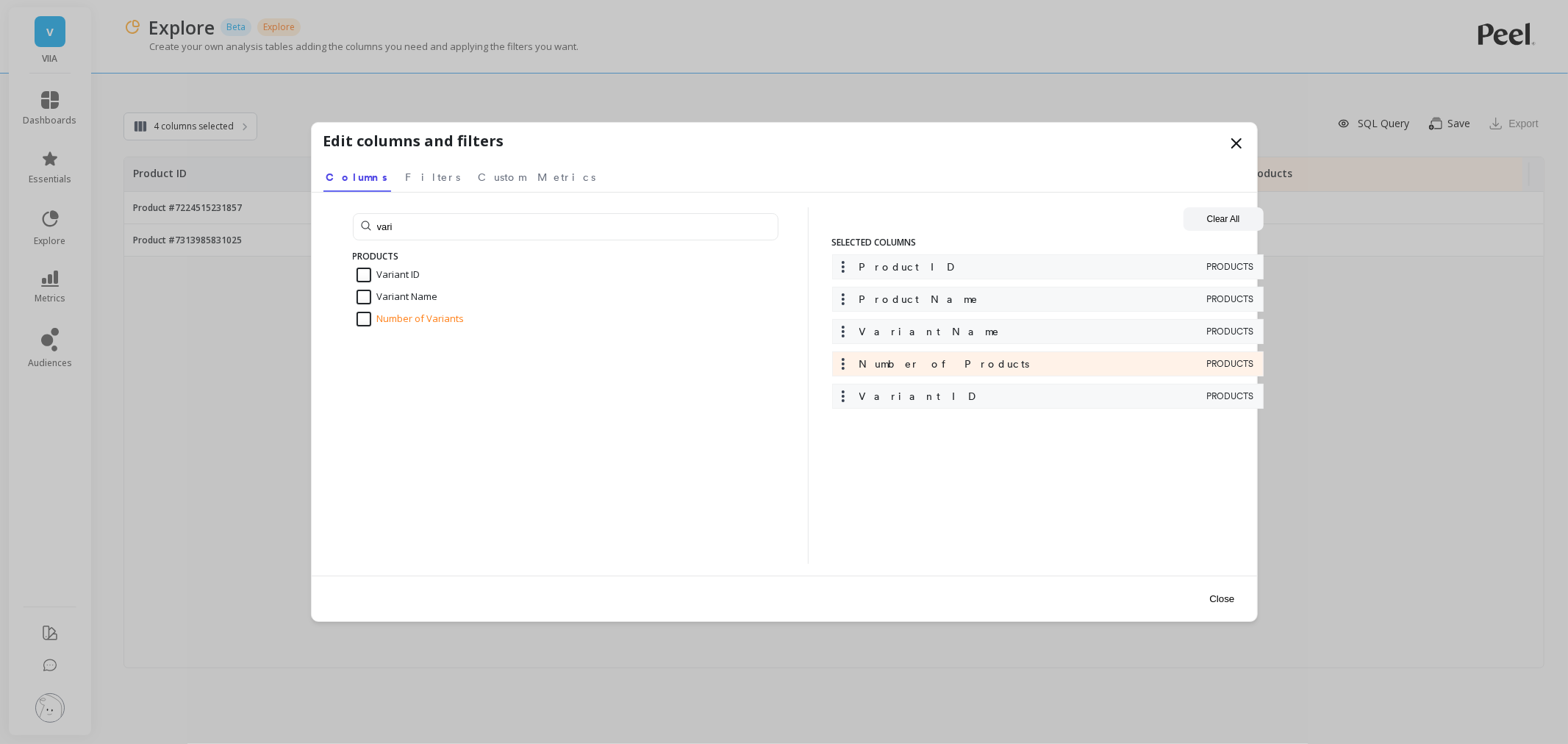
click at [1220, 598] on button "Close" at bounding box center [1221, 599] width 34 height 33
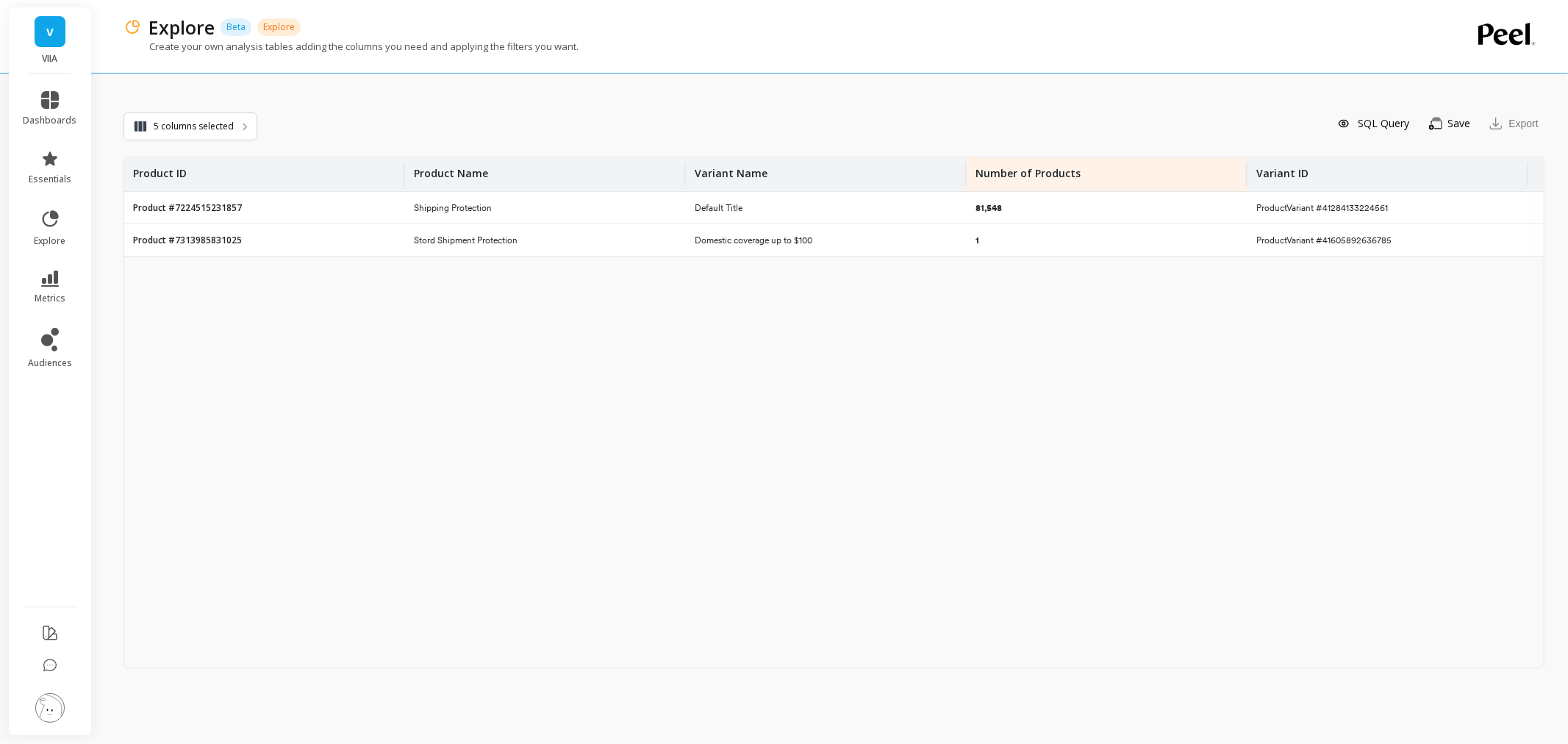
click at [1416, 201] on div "ProductVariant #41284133224561" at bounding box center [1388, 208] width 281 height 31
drag, startPoint x: 1402, startPoint y: 206, endPoint x: 1317, endPoint y: 204, distance: 85.0
click at [1317, 204] on div "ProductVariant #41284133224561" at bounding box center [1388, 208] width 281 height 31
copy p "#41284133224561"
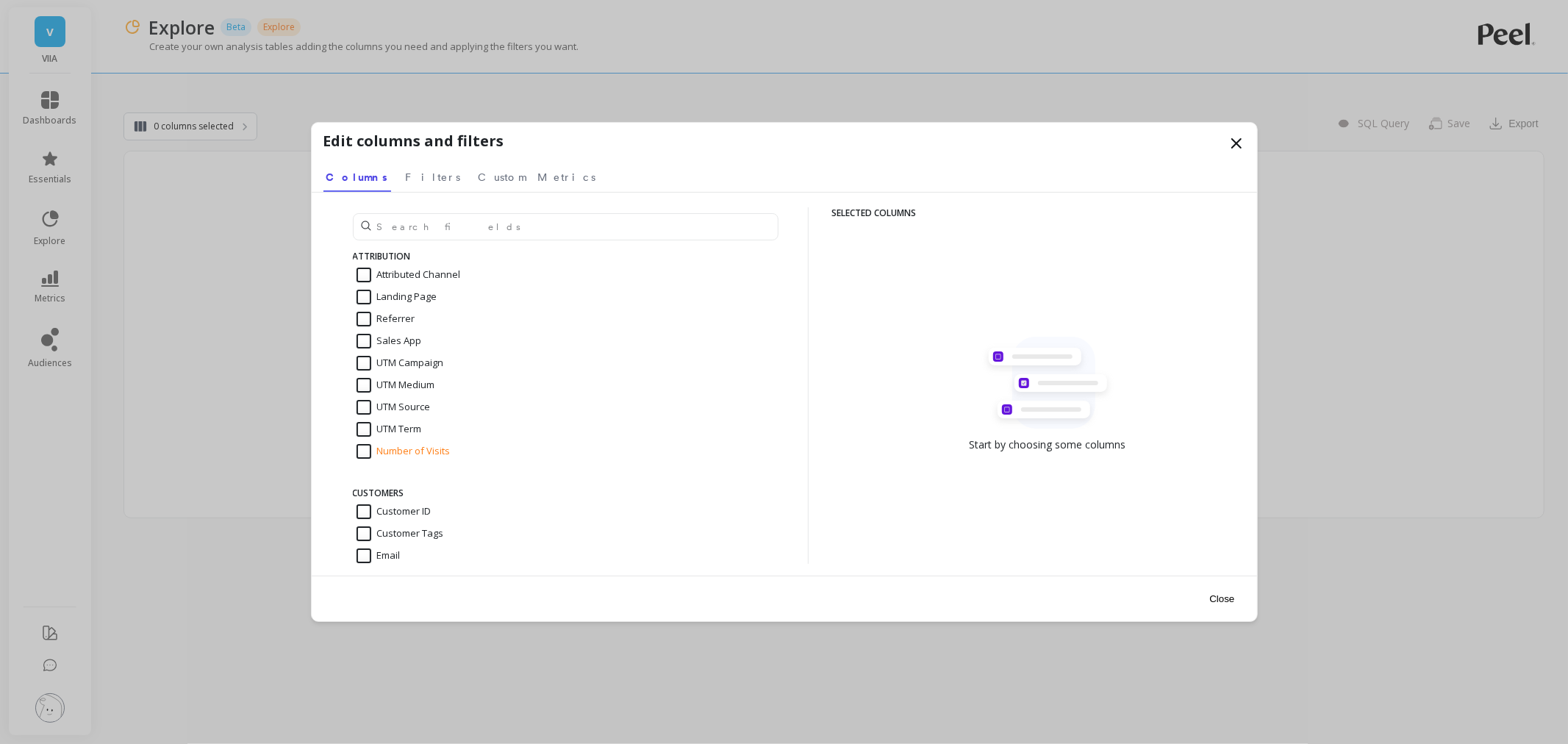
click at [1240, 137] on icon at bounding box center [1236, 143] width 17 height 17
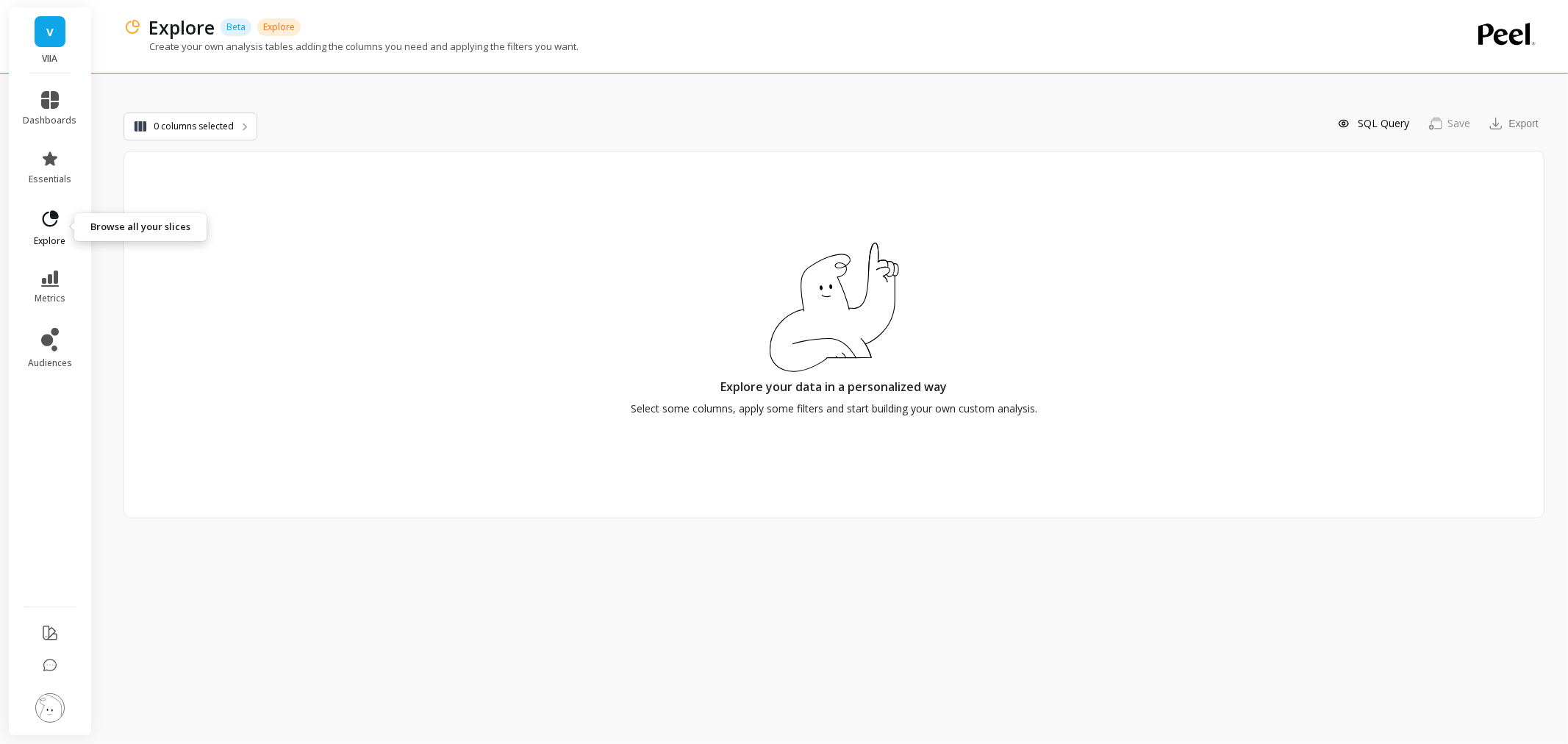
click at [56, 246] on span "explore" at bounding box center [50, 241] width 31 height 12
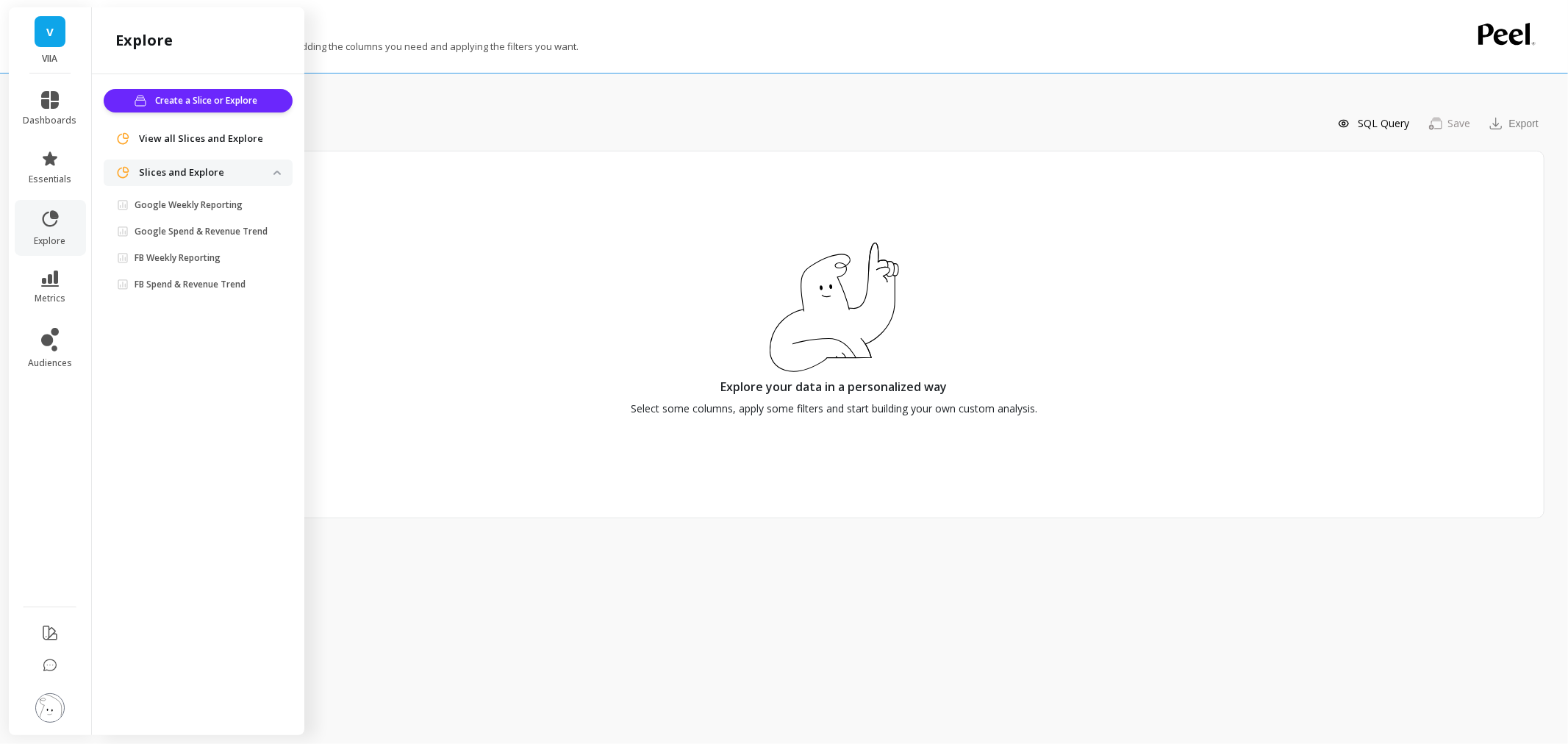
click at [197, 143] on span "View all Slices and Explore" at bounding box center [201, 139] width 124 height 15
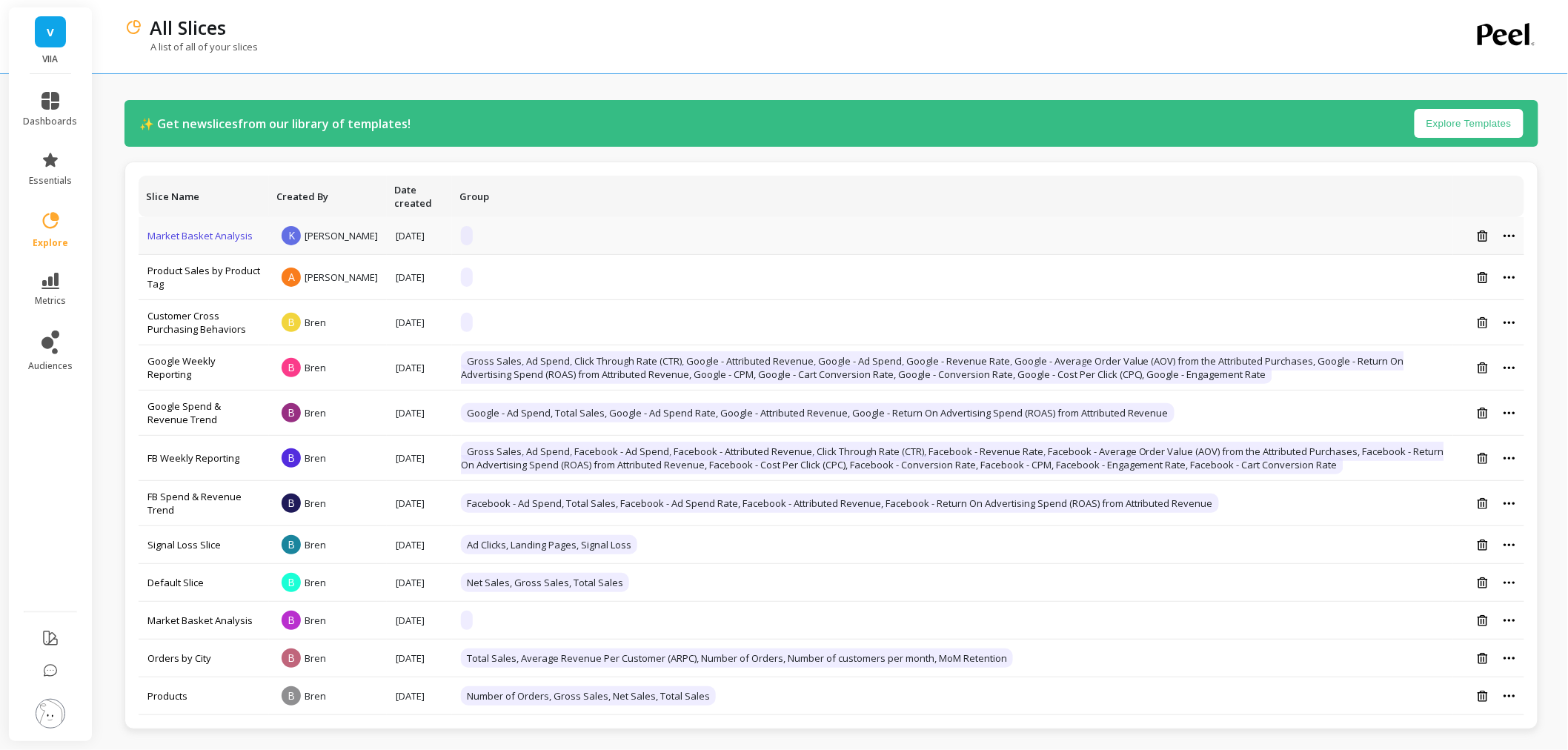
click at [186, 241] on link "Market Basket Analysis" at bounding box center [200, 235] width 105 height 13
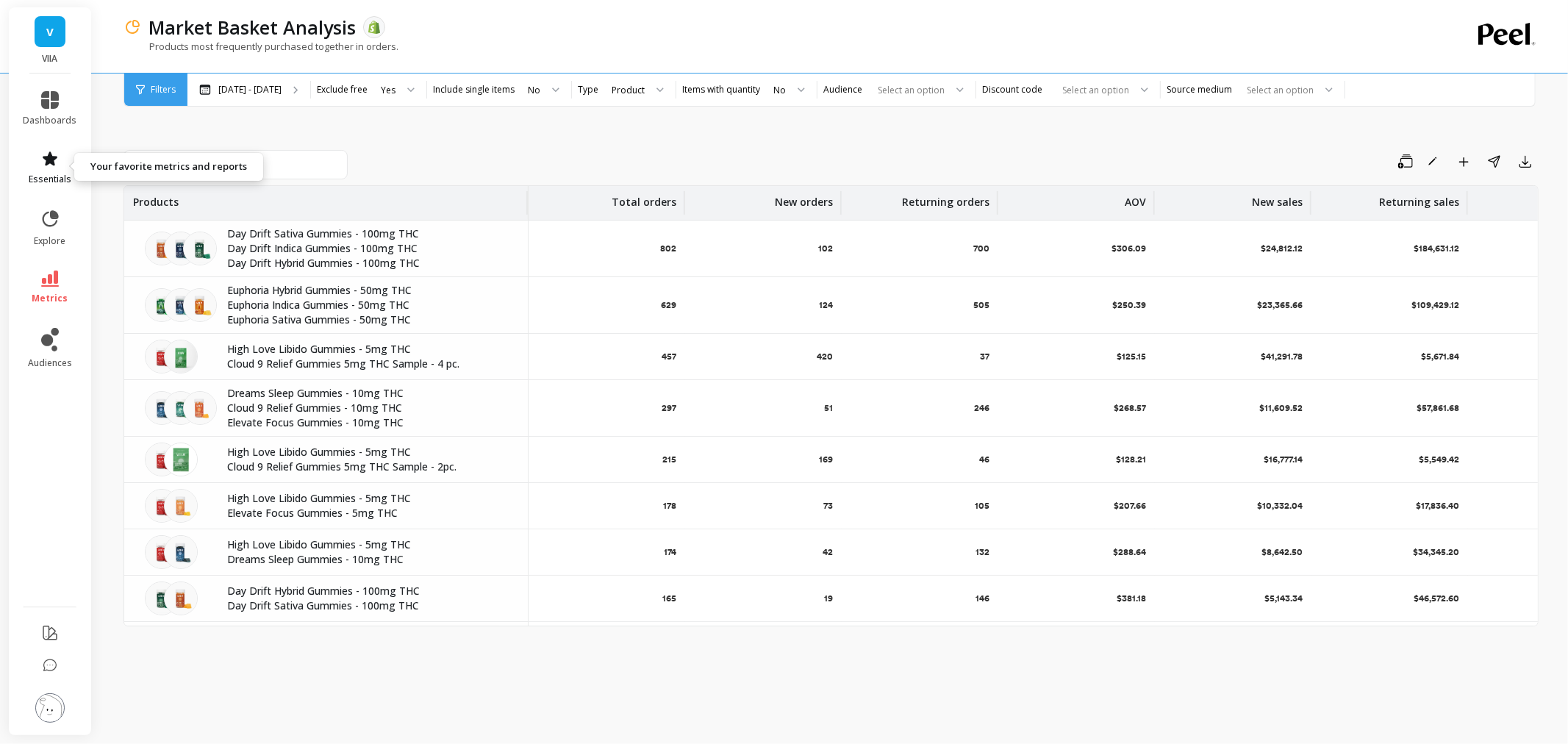
click at [49, 155] on icon at bounding box center [50, 158] width 15 height 14
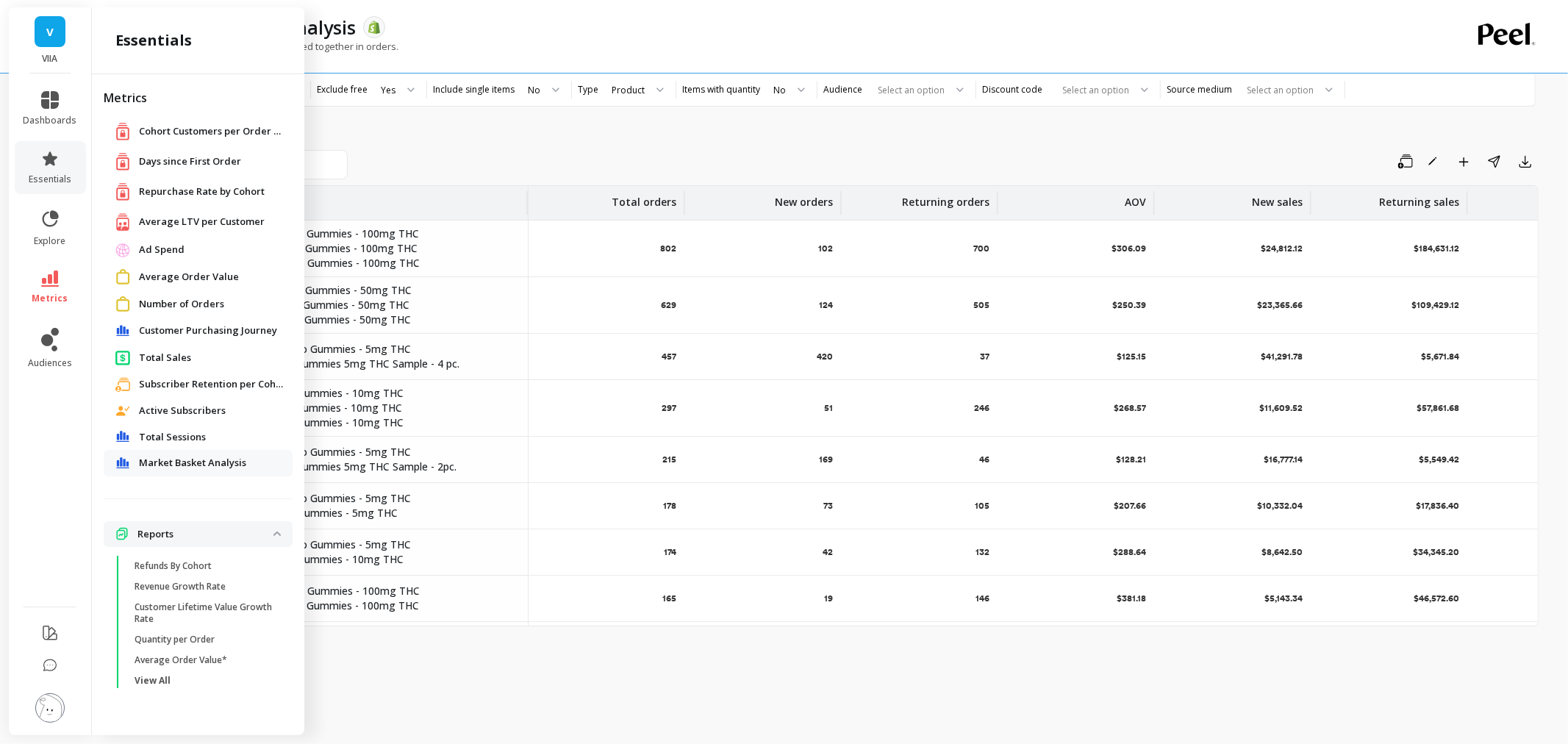
click at [187, 453] on div "Market Basket Analysis" at bounding box center [198, 464] width 189 height 26
click at [185, 465] on span "Market Basket Analysis" at bounding box center [192, 464] width 108 height 15
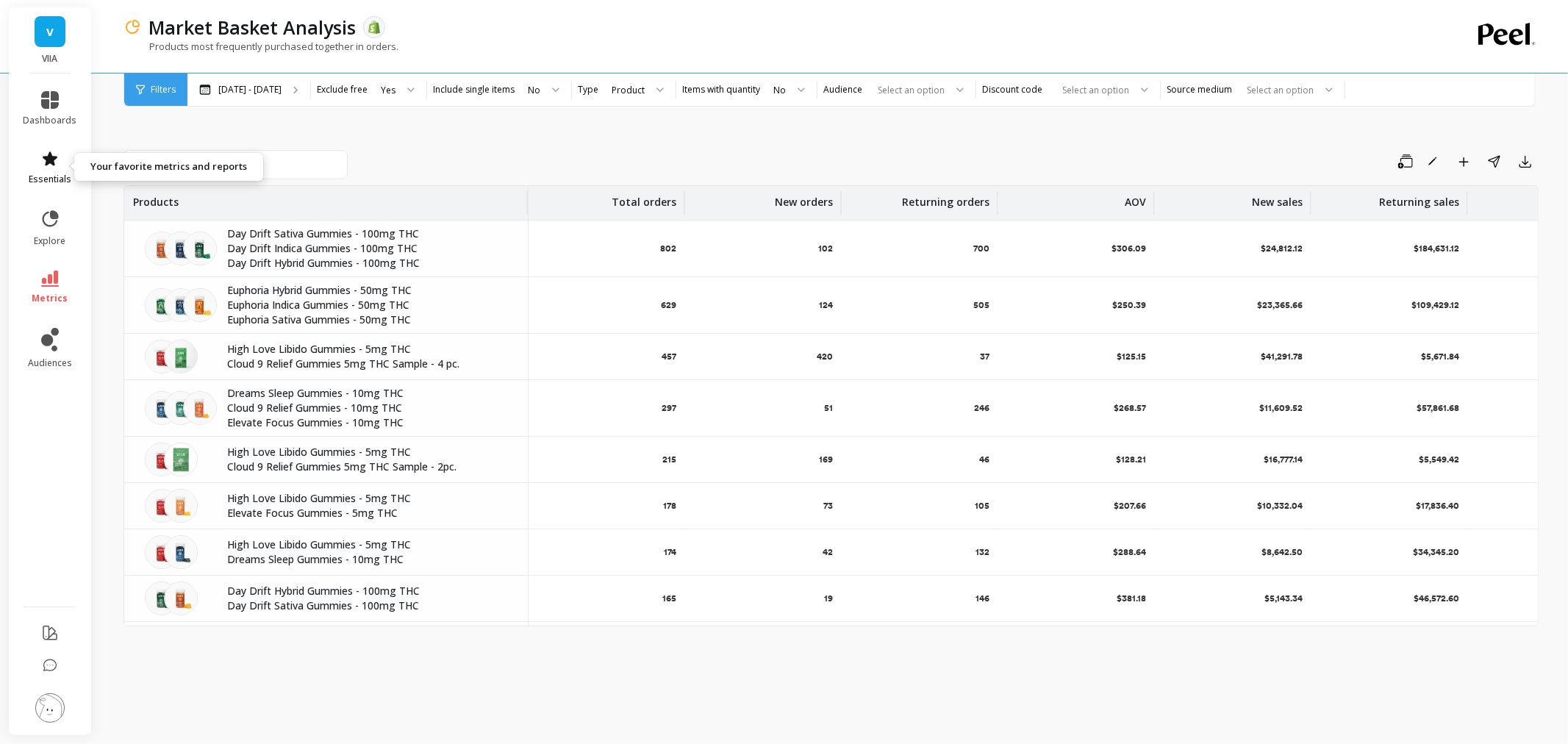
click at [49, 171] on link "essentials" at bounding box center [50, 168] width 53 height 35
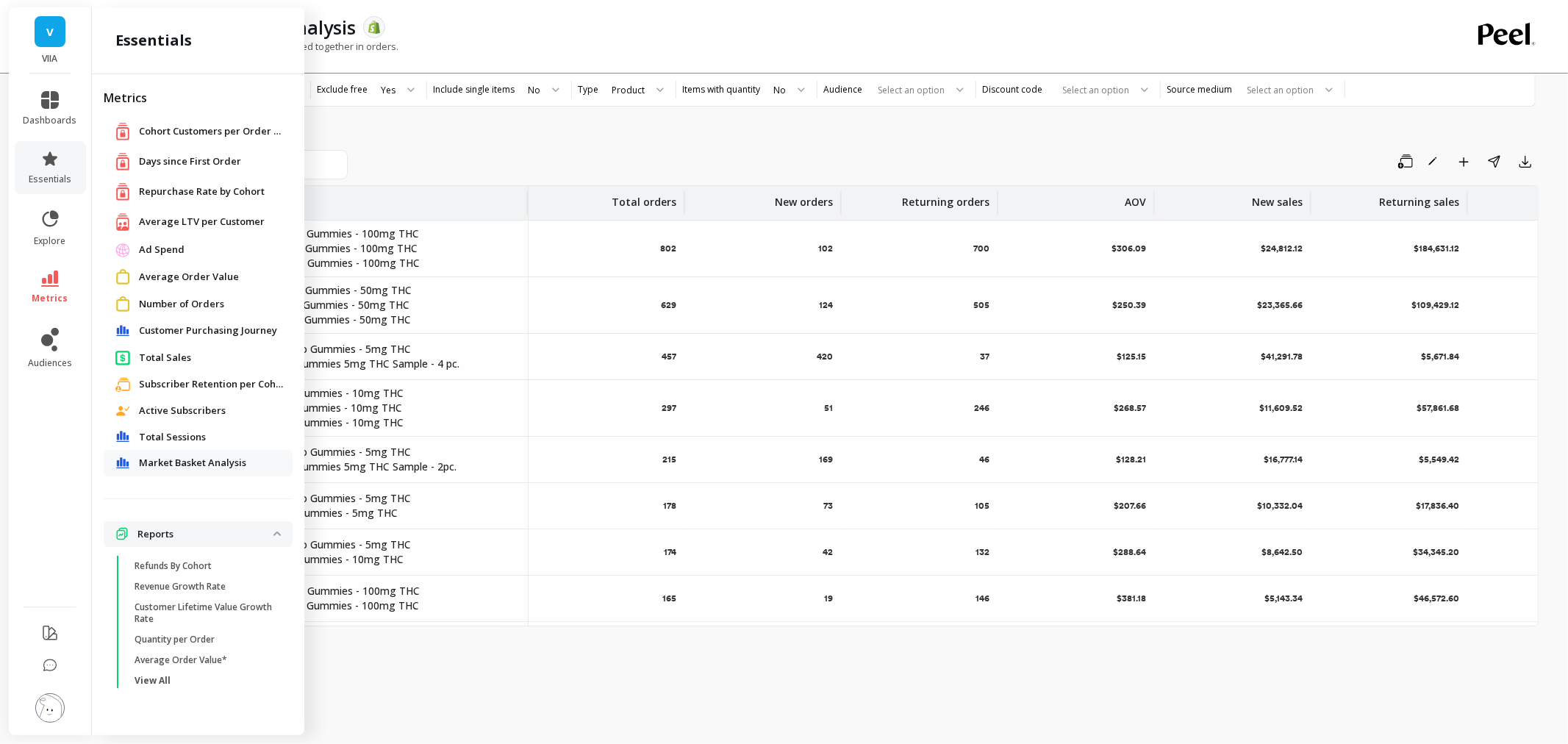
click at [177, 462] on span "Market Basket Analysis" at bounding box center [192, 464] width 108 height 15
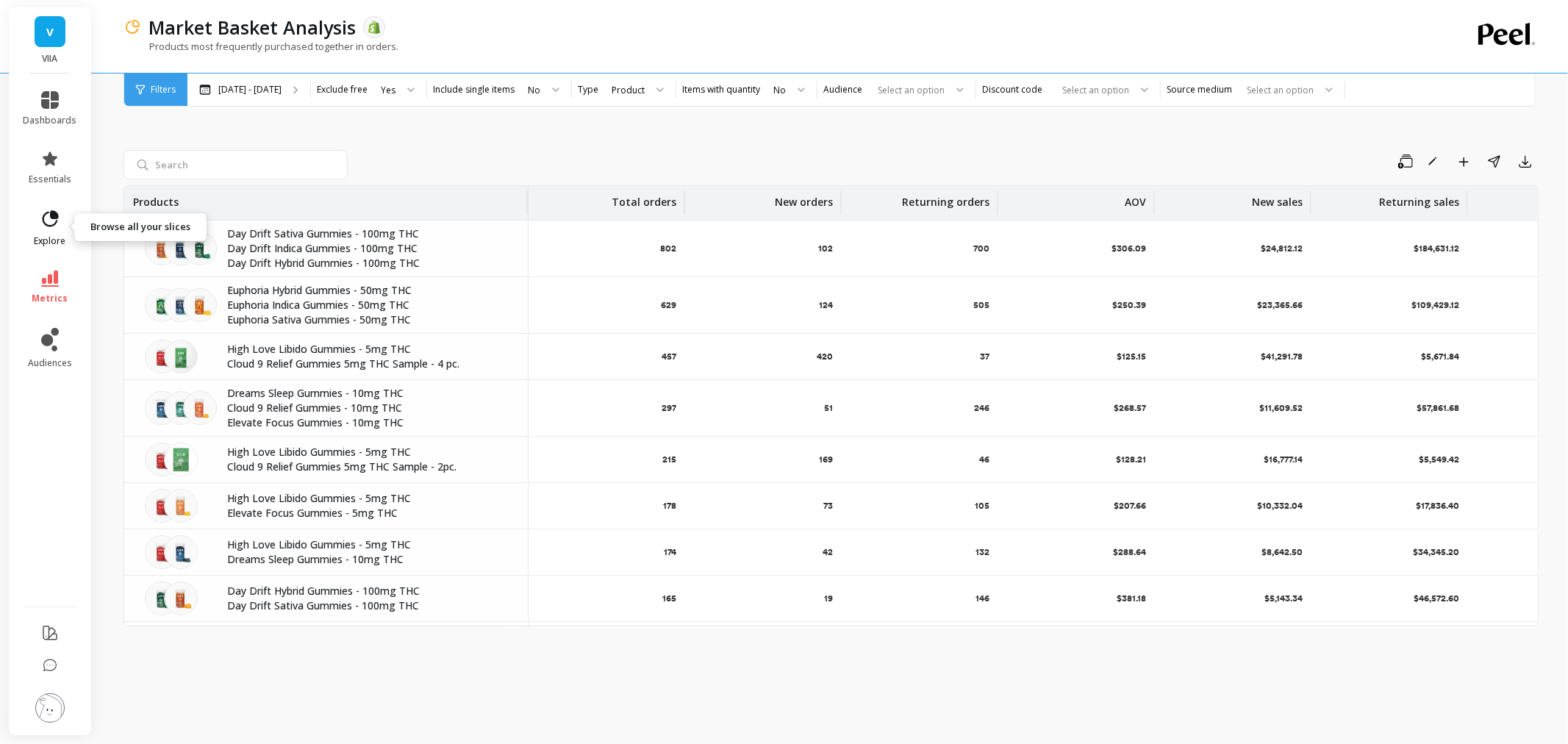
click at [48, 226] on icon at bounding box center [51, 219] width 16 height 16
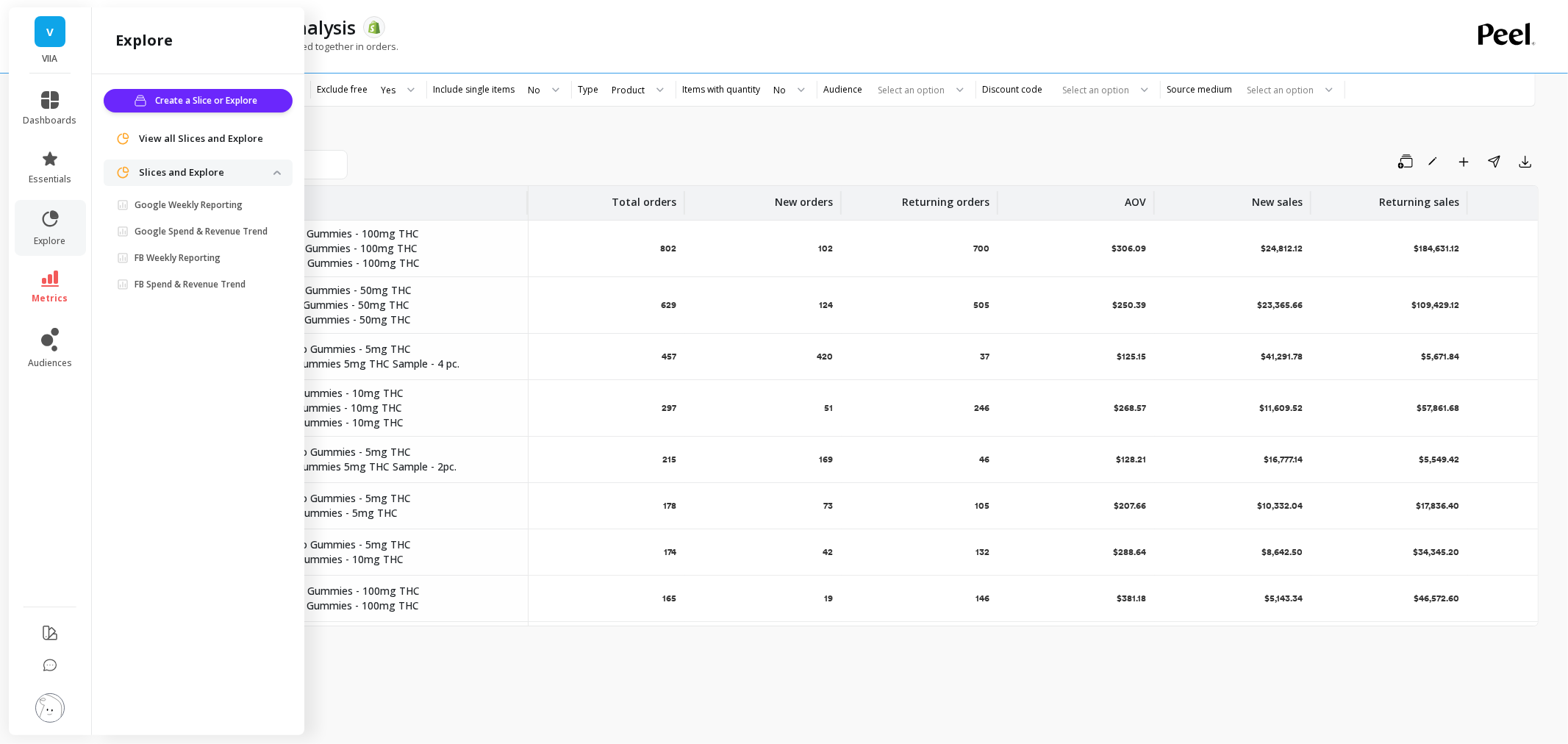
click at [212, 137] on span "View all Slices and Explore" at bounding box center [201, 139] width 124 height 15
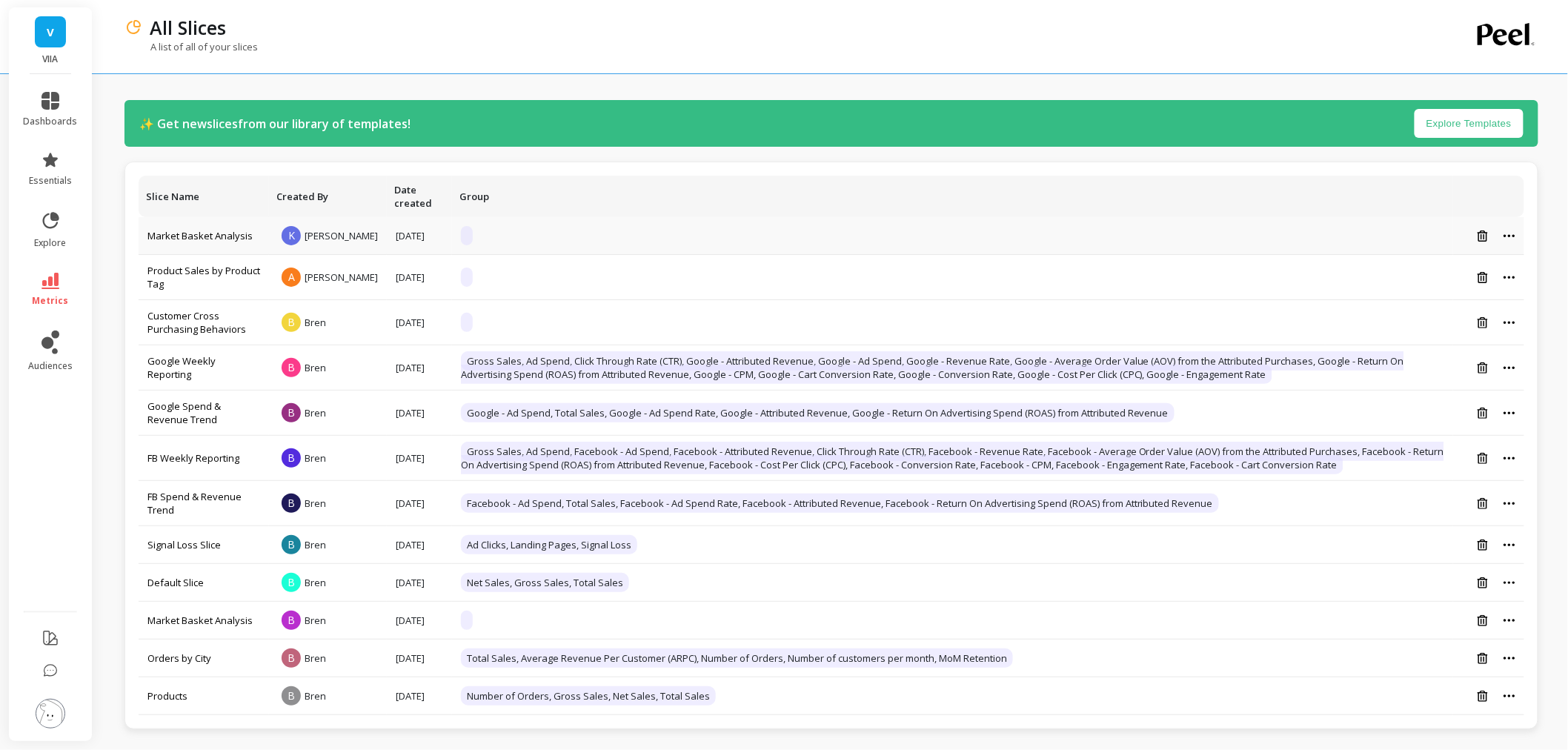
click at [215, 232] on td "Market Basket Analysis" at bounding box center [203, 236] width 130 height 38
click at [214, 235] on link "Market Basket Analysis" at bounding box center [200, 235] width 105 height 13
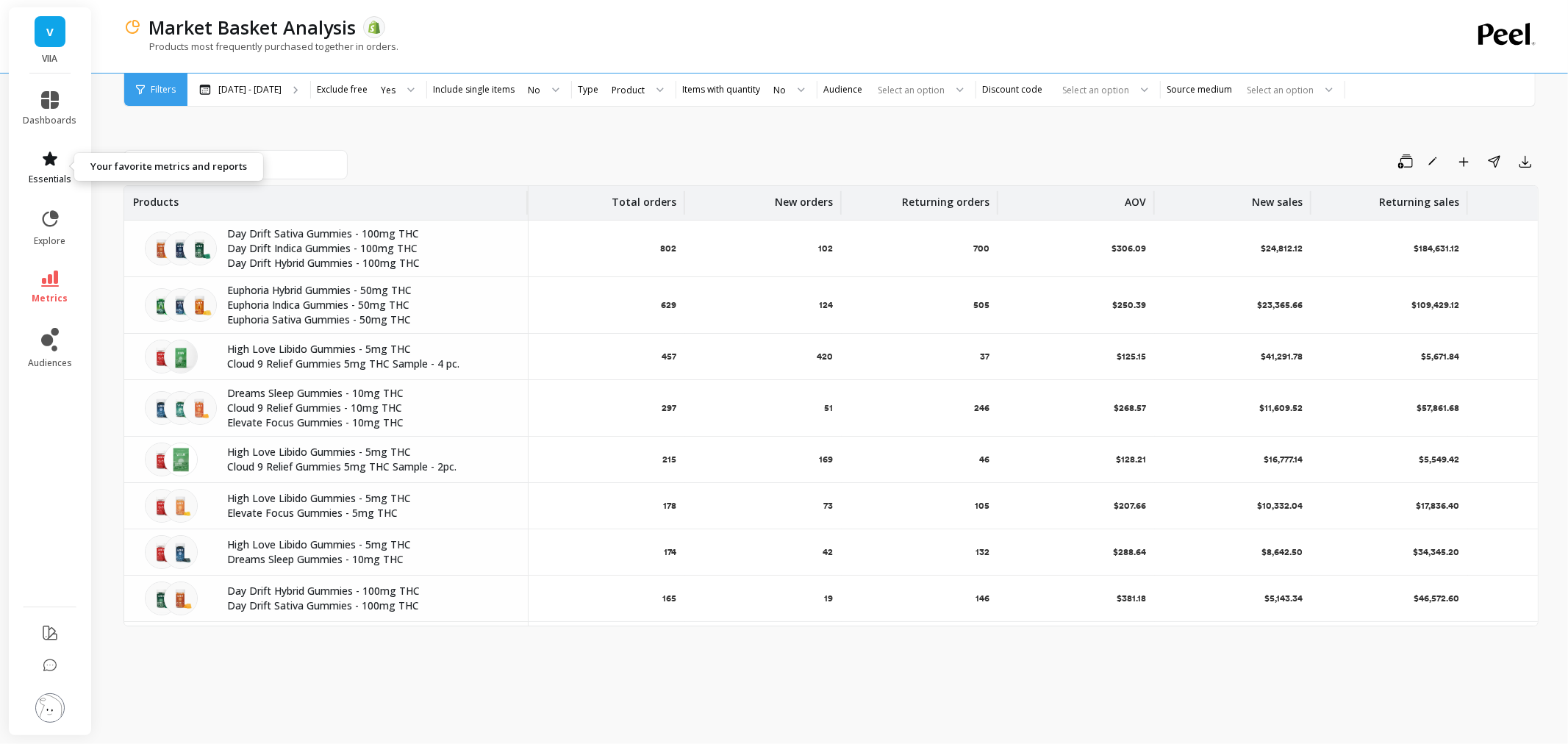
click at [47, 160] on icon at bounding box center [50, 158] width 15 height 14
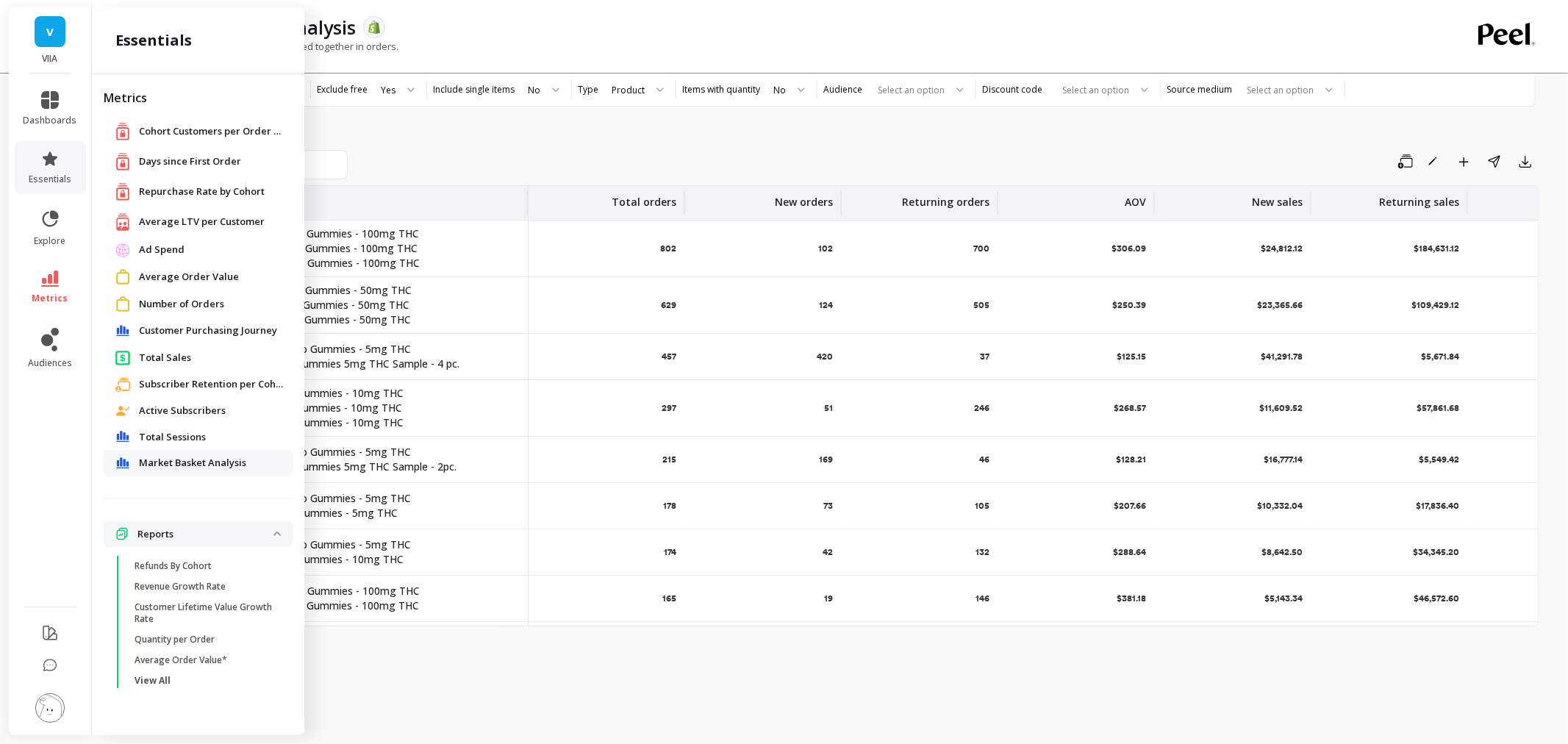
click at [210, 458] on span "Market Basket Analysis" at bounding box center [192, 464] width 108 height 15
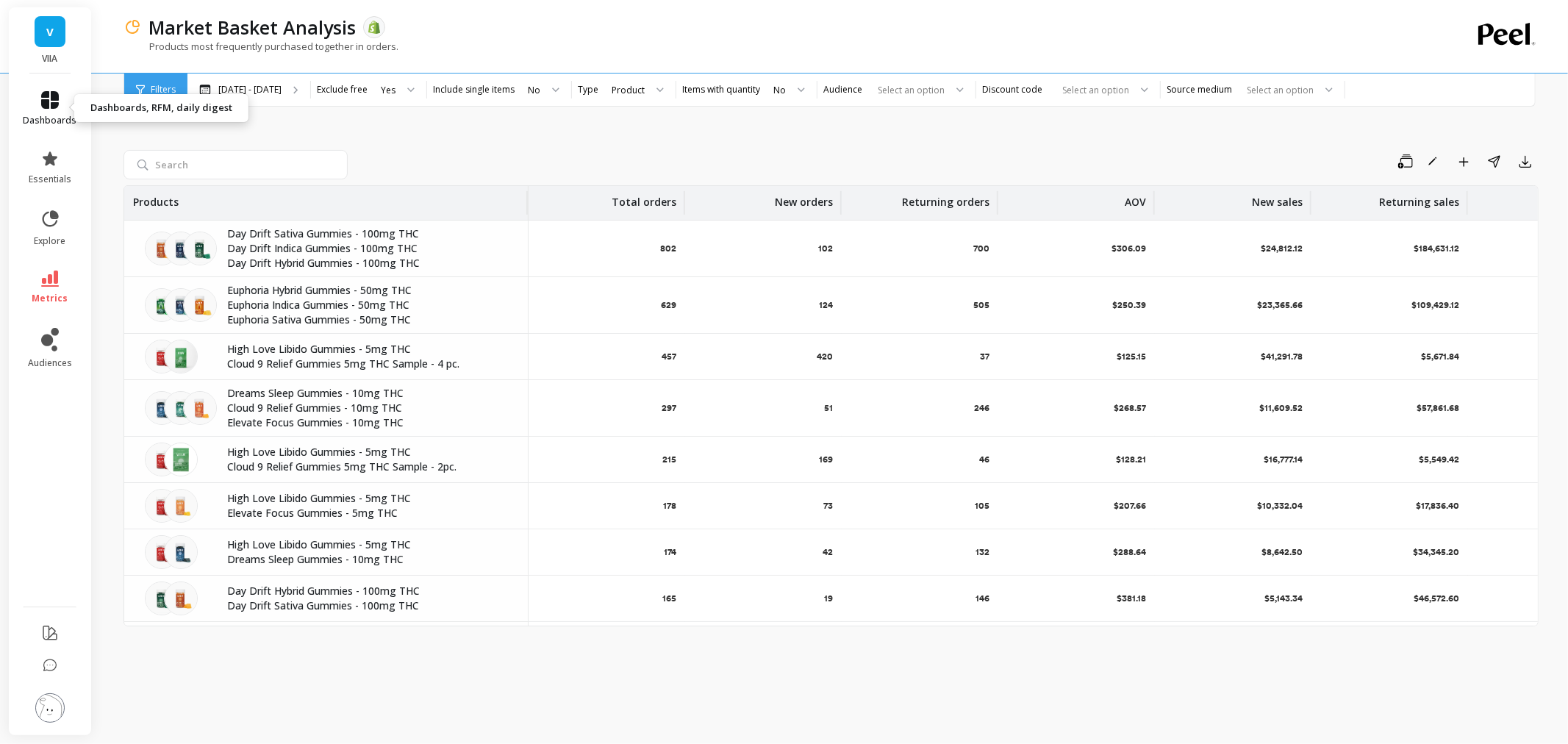
click at [60, 99] on link "dashboards" at bounding box center [50, 109] width 53 height 35
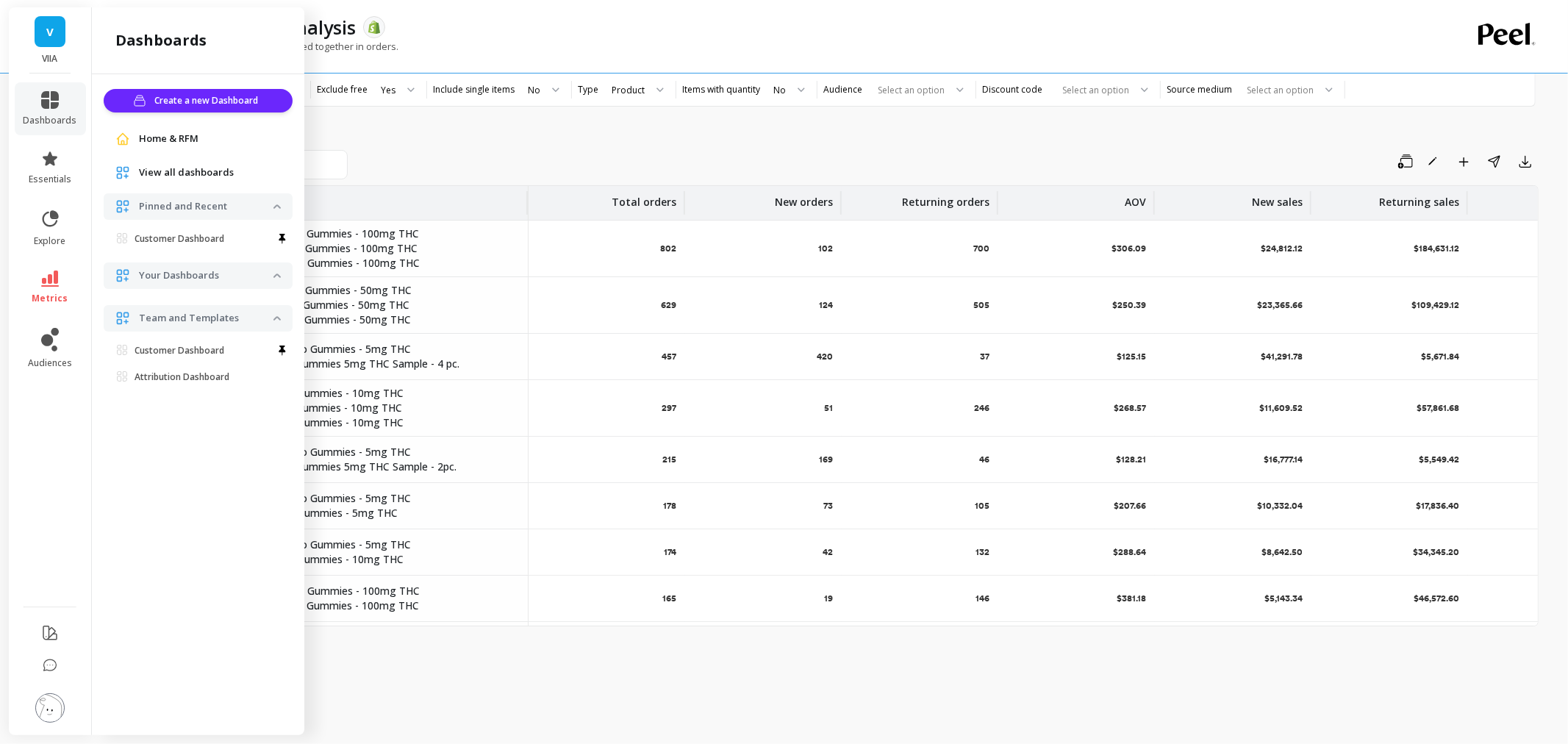
click at [165, 132] on span "Home & RFM" at bounding box center [168, 139] width 59 height 15
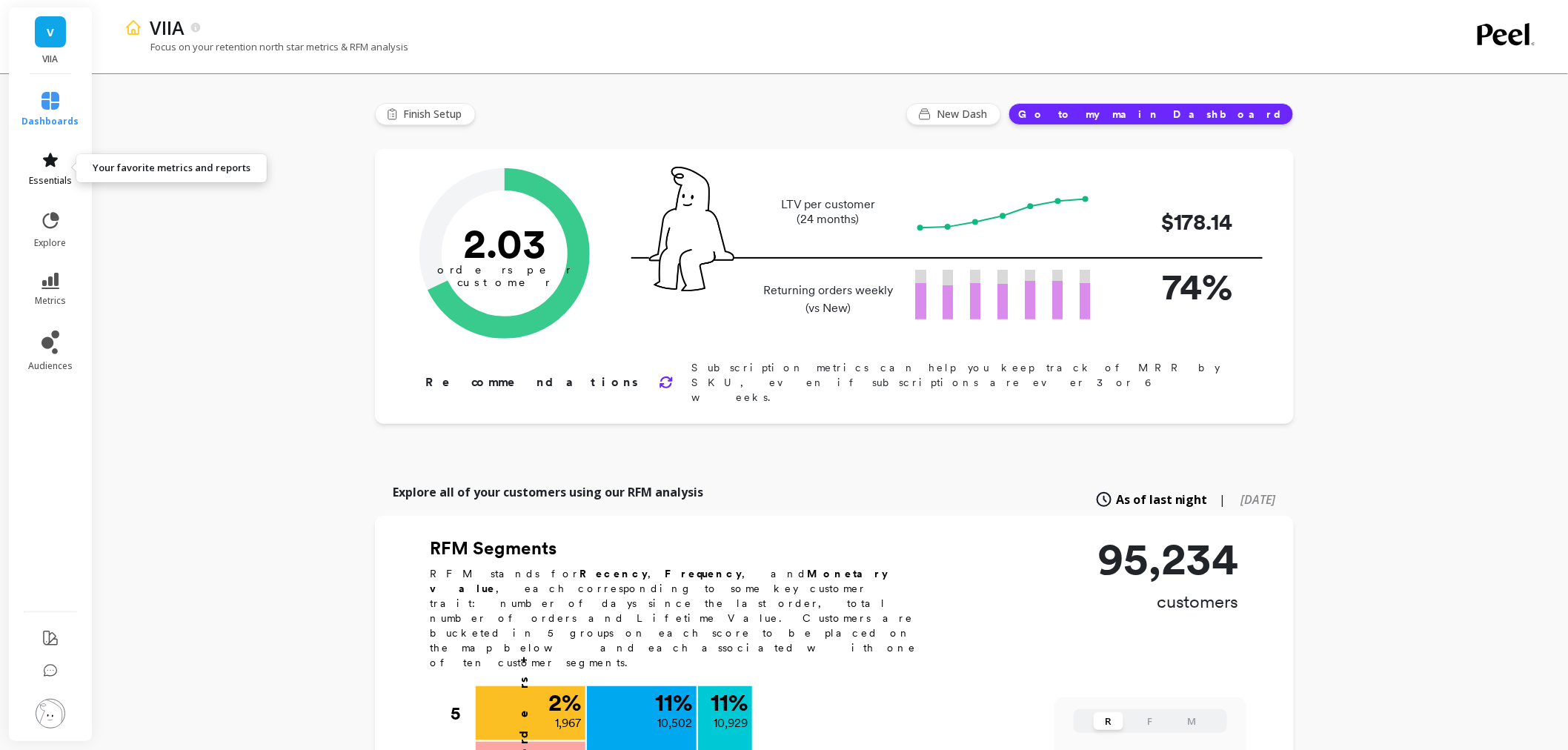
click at [53, 180] on span "essentials" at bounding box center [51, 181] width 43 height 12
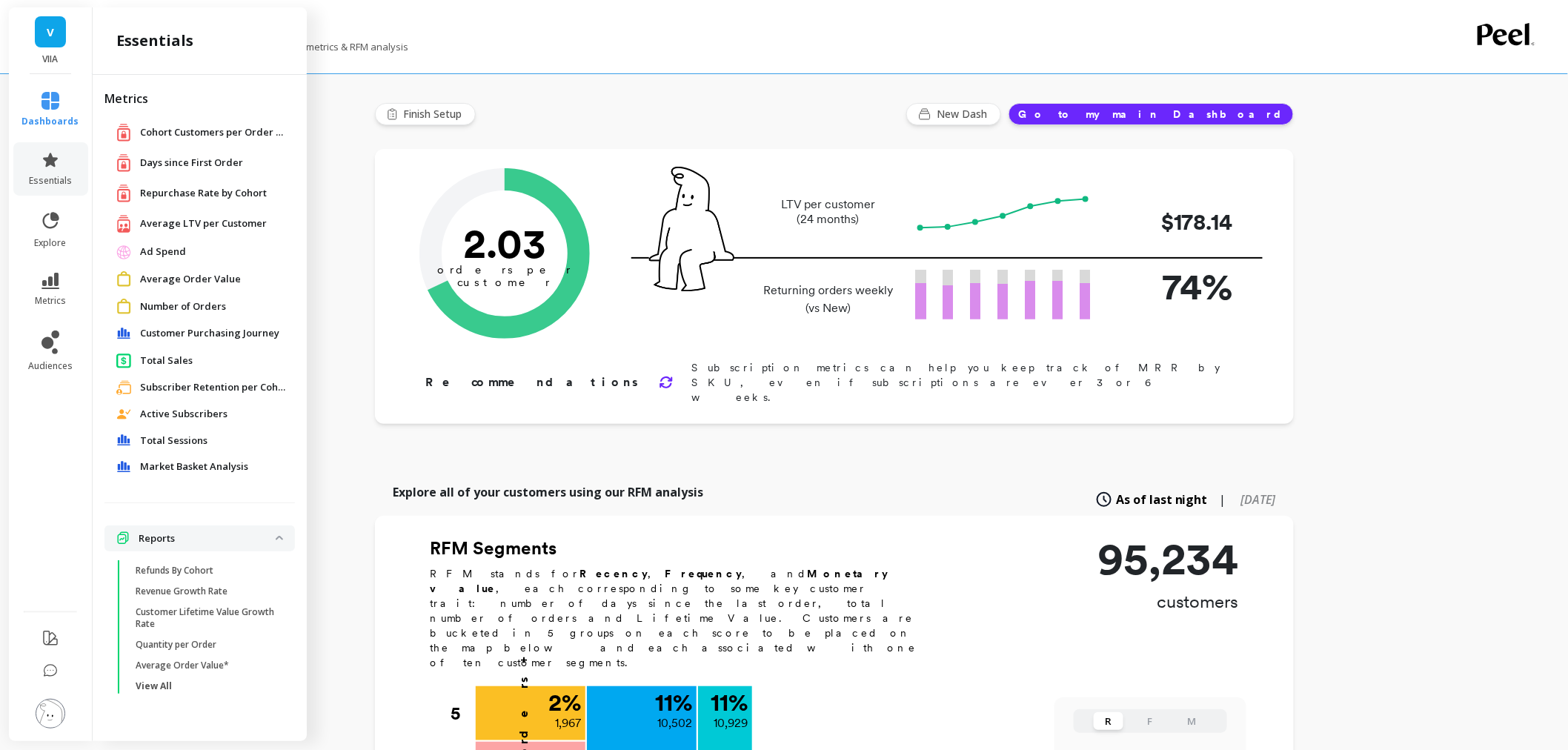
click at [234, 464] on span "Market Basket Analysis" at bounding box center [194, 467] width 109 height 15
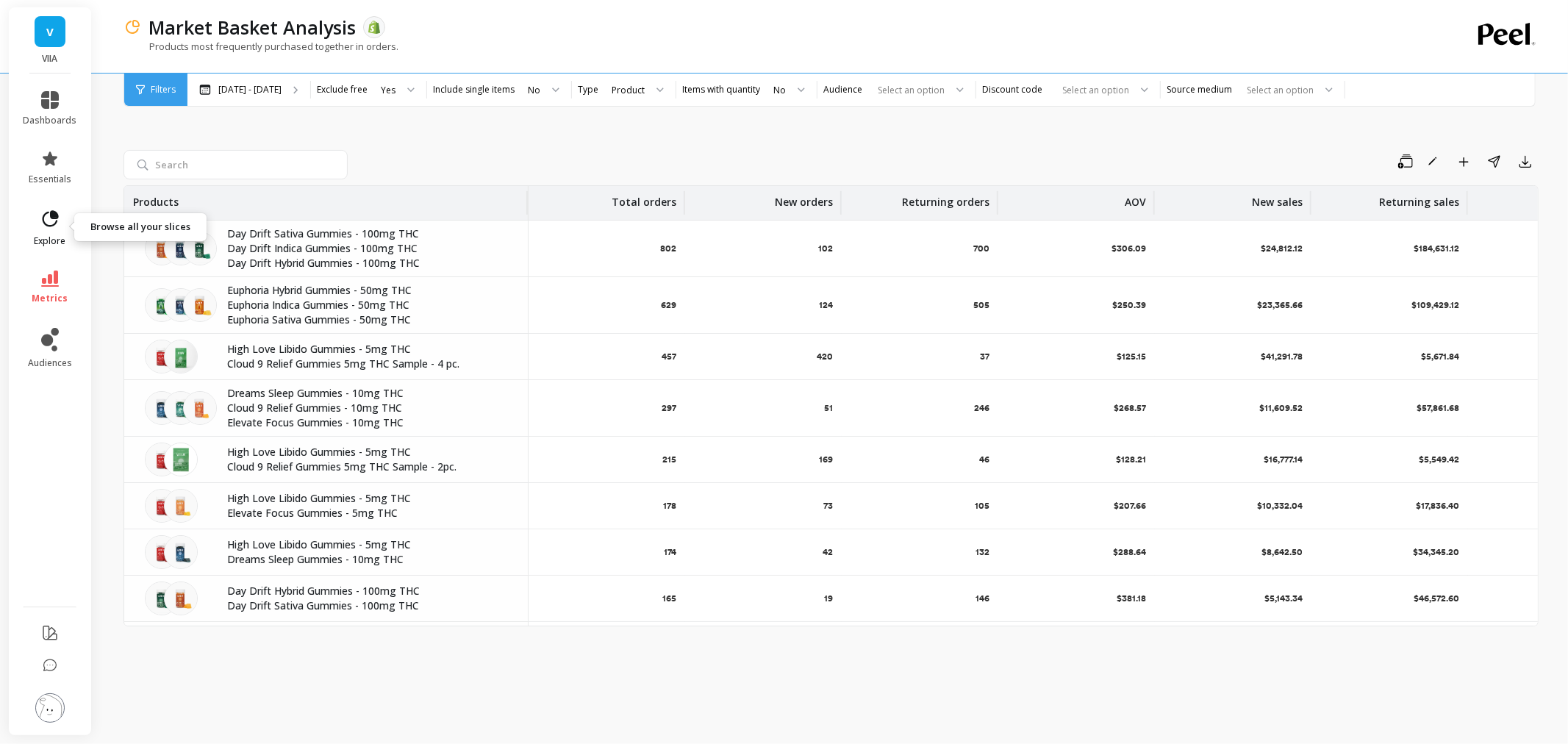
click at [31, 229] on link "explore" at bounding box center [50, 228] width 53 height 39
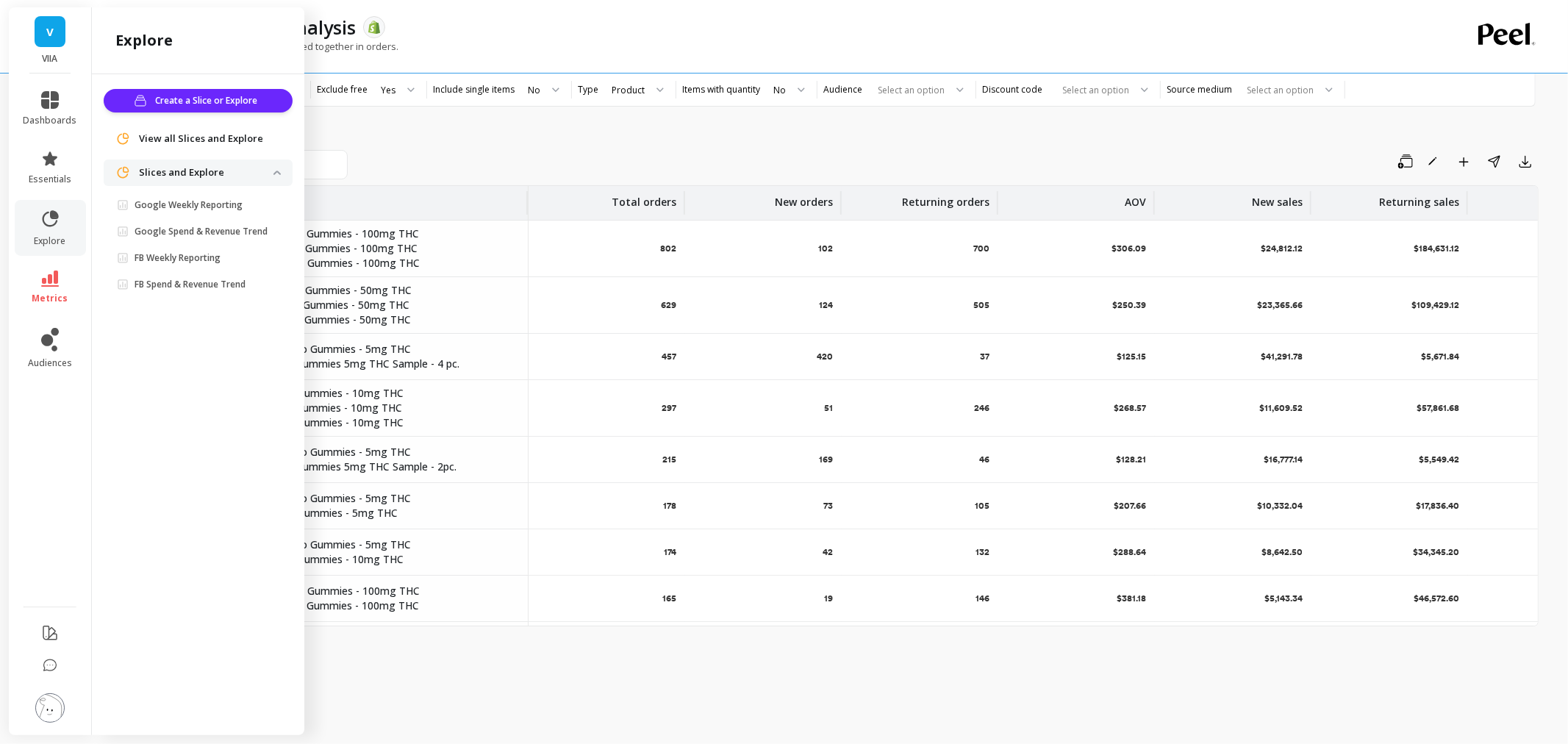
click at [196, 143] on span "View all Slices and Explore" at bounding box center [201, 139] width 124 height 15
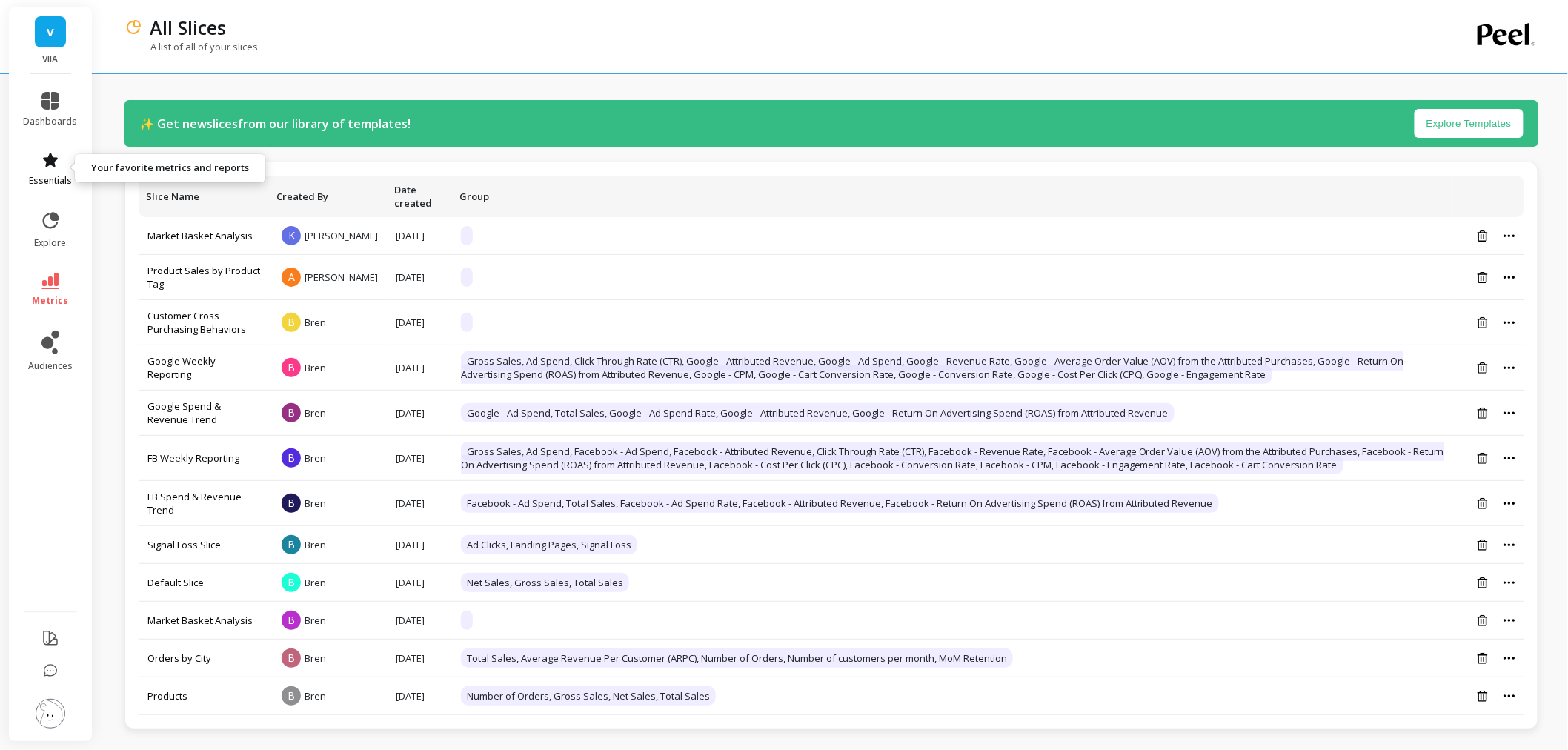
click at [47, 186] on span "essentials" at bounding box center [51, 181] width 43 height 12
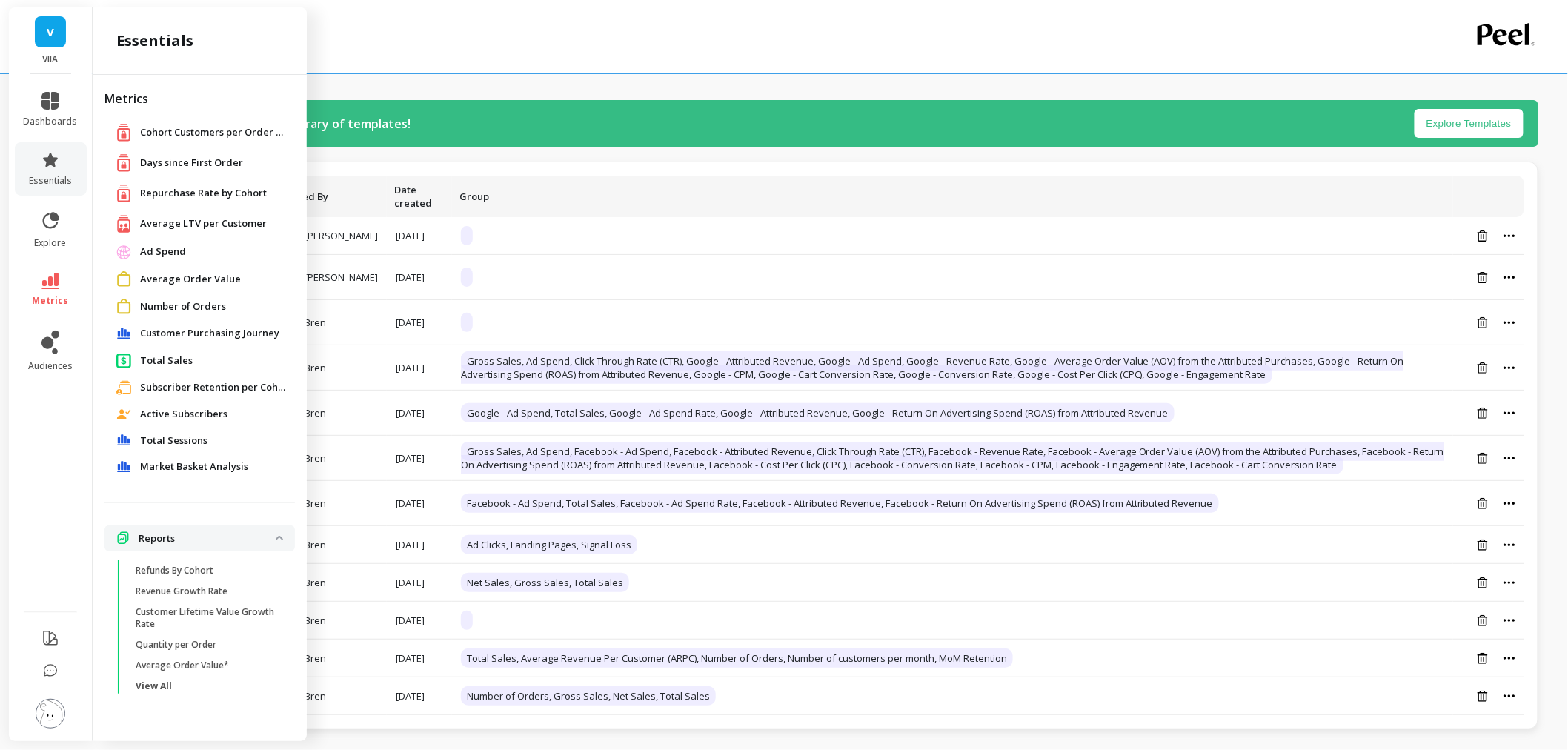
click at [175, 471] on span "Market Basket Analysis" at bounding box center [194, 467] width 109 height 15
